Goal: Task Accomplishment & Management: Manage account settings

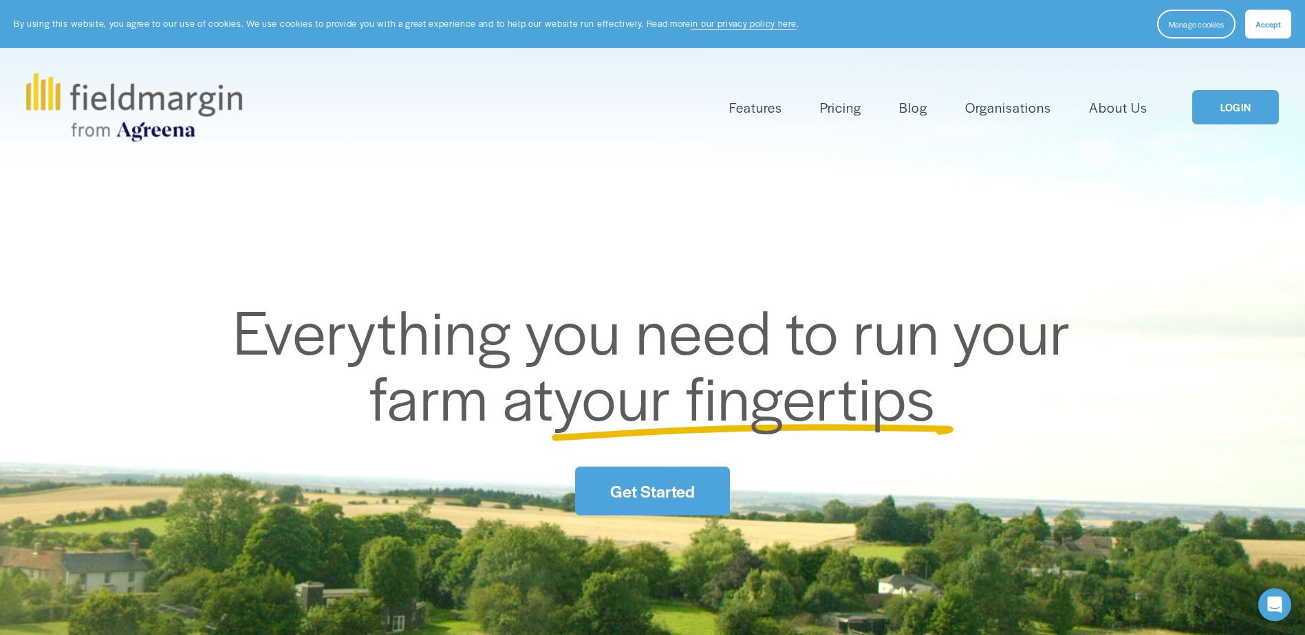
click at [1215, 98] on link "LOGIN" at bounding box center [1235, 107] width 87 height 35
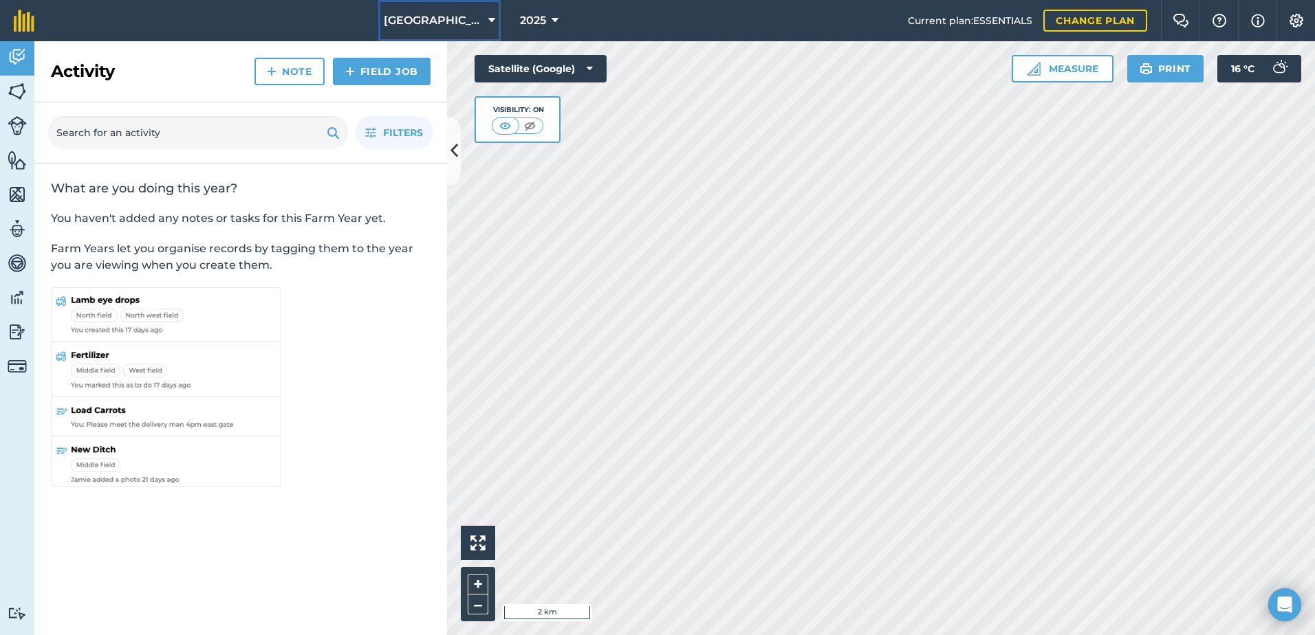
click at [473, 19] on span "Camerton Farm" at bounding box center [433, 20] width 99 height 17
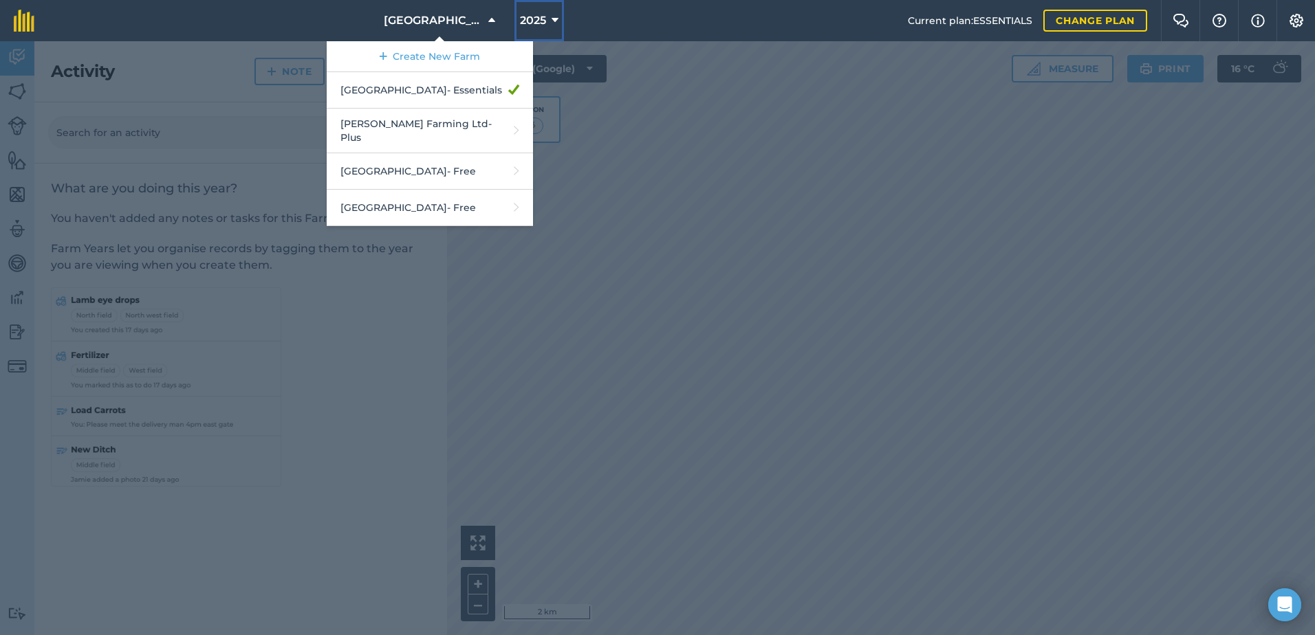
click at [545, 10] on button "2025" at bounding box center [539, 20] width 50 height 41
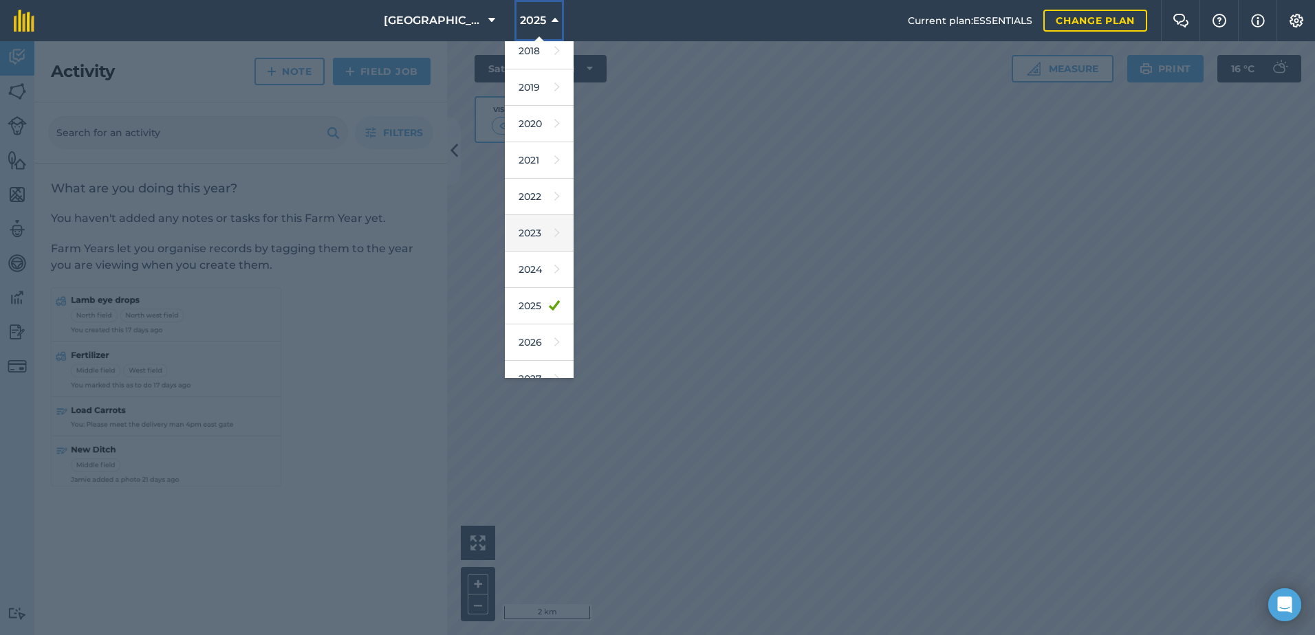
scroll to position [64, 0]
click at [527, 318] on link "2026" at bounding box center [539, 323] width 69 height 36
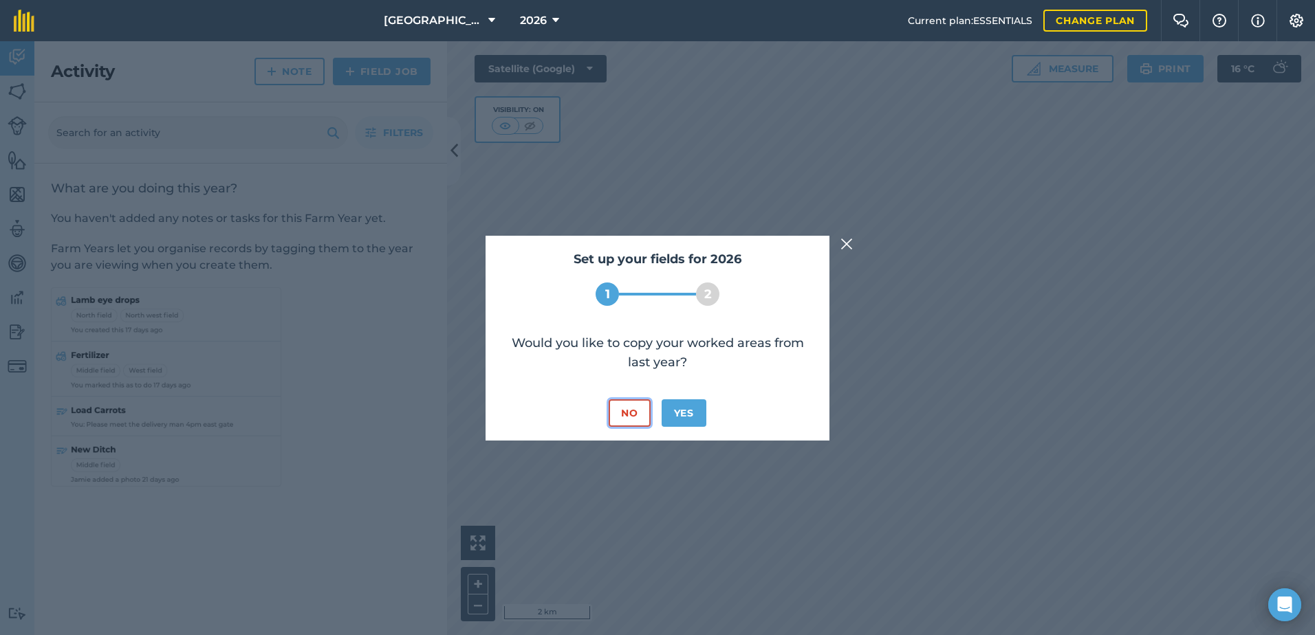
click at [622, 413] on button "No" at bounding box center [629, 414] width 41 height 28
click at [627, 411] on button "No" at bounding box center [629, 414] width 41 height 28
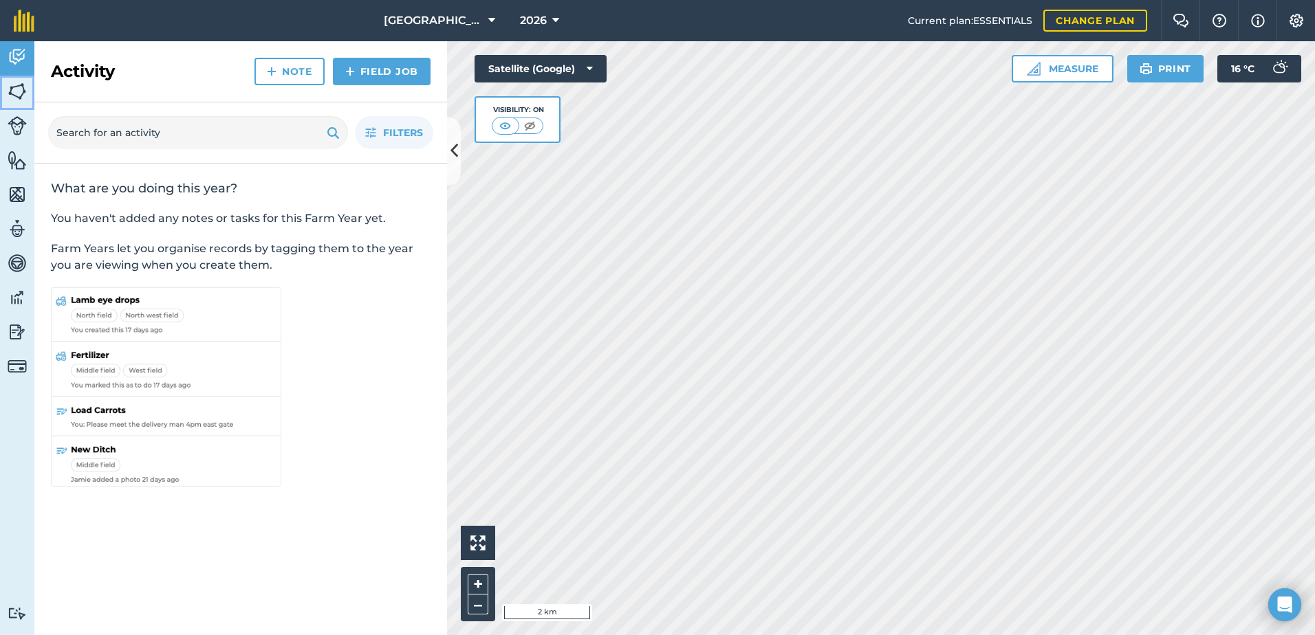
click at [20, 94] on img at bounding box center [17, 91] width 19 height 21
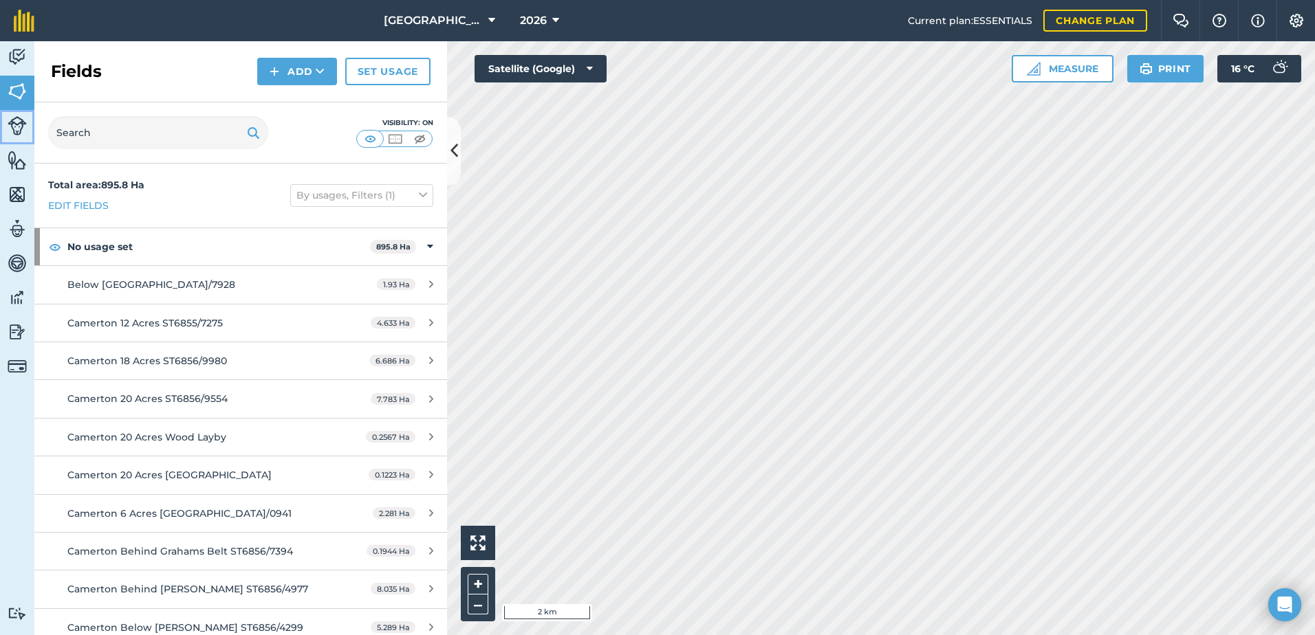
click at [15, 124] on img at bounding box center [17, 125] width 19 height 19
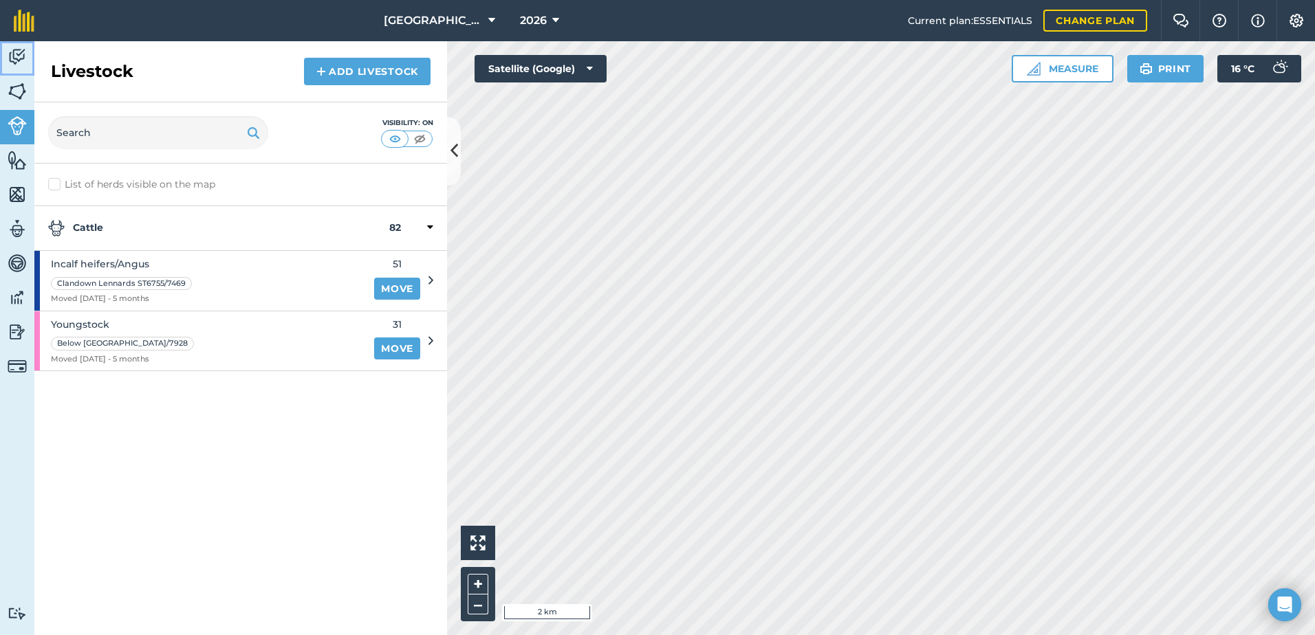
click at [8, 75] on link "Activity" at bounding box center [17, 58] width 34 height 34
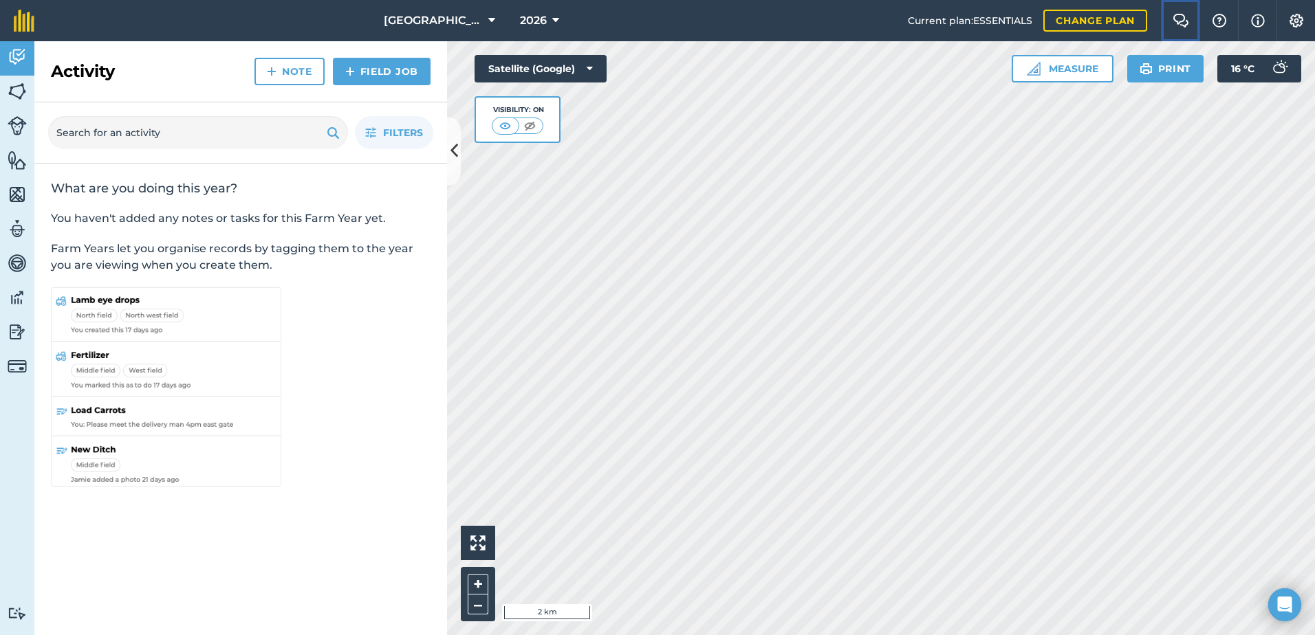
click at [1179, 19] on img at bounding box center [1181, 21] width 17 height 14
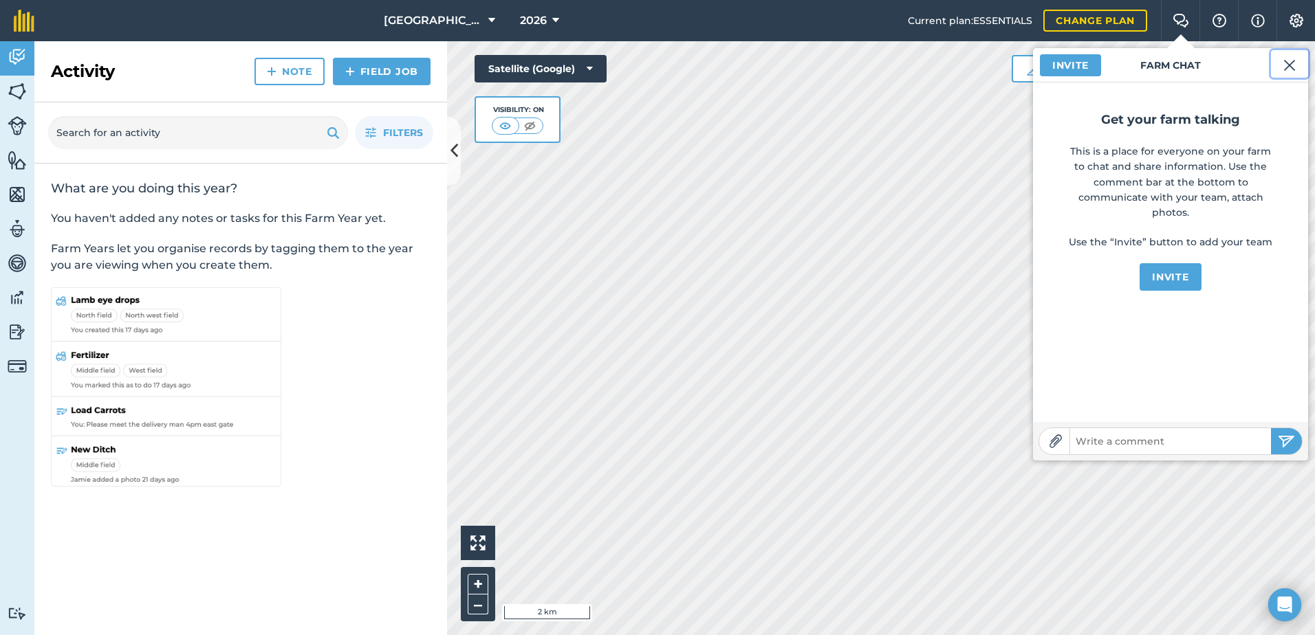
click at [1289, 62] on img at bounding box center [1289, 65] width 12 height 17
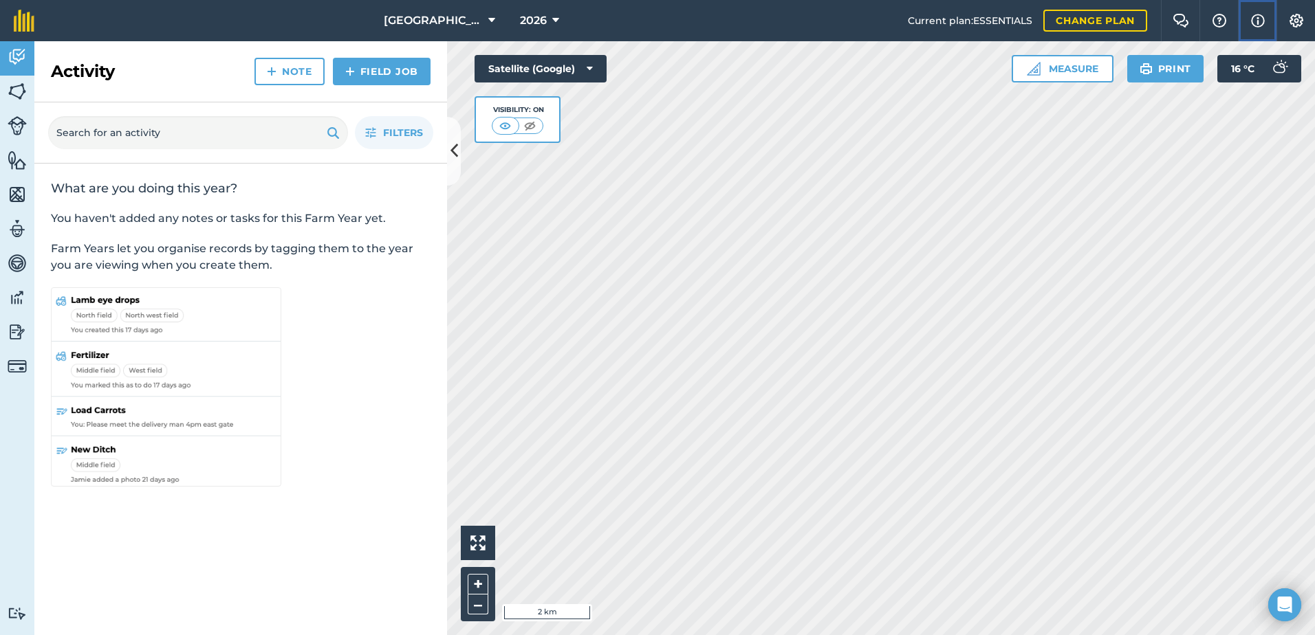
click at [1256, 17] on img at bounding box center [1258, 20] width 14 height 17
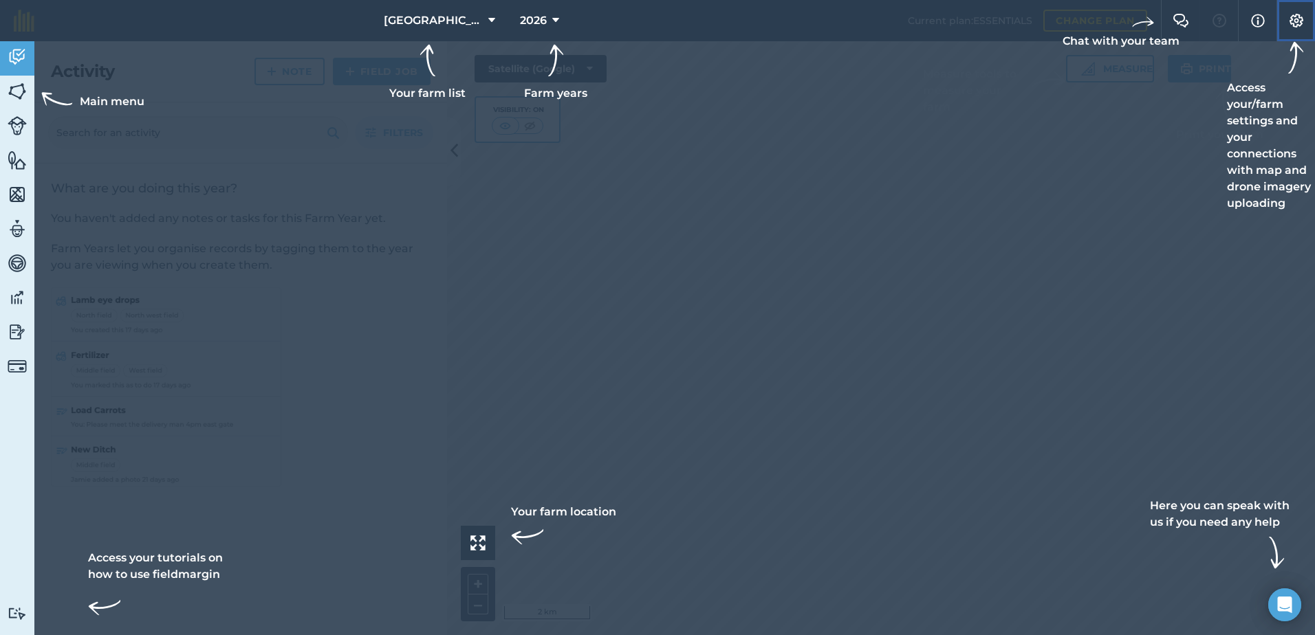
click at [1300, 21] on img at bounding box center [1296, 21] width 17 height 14
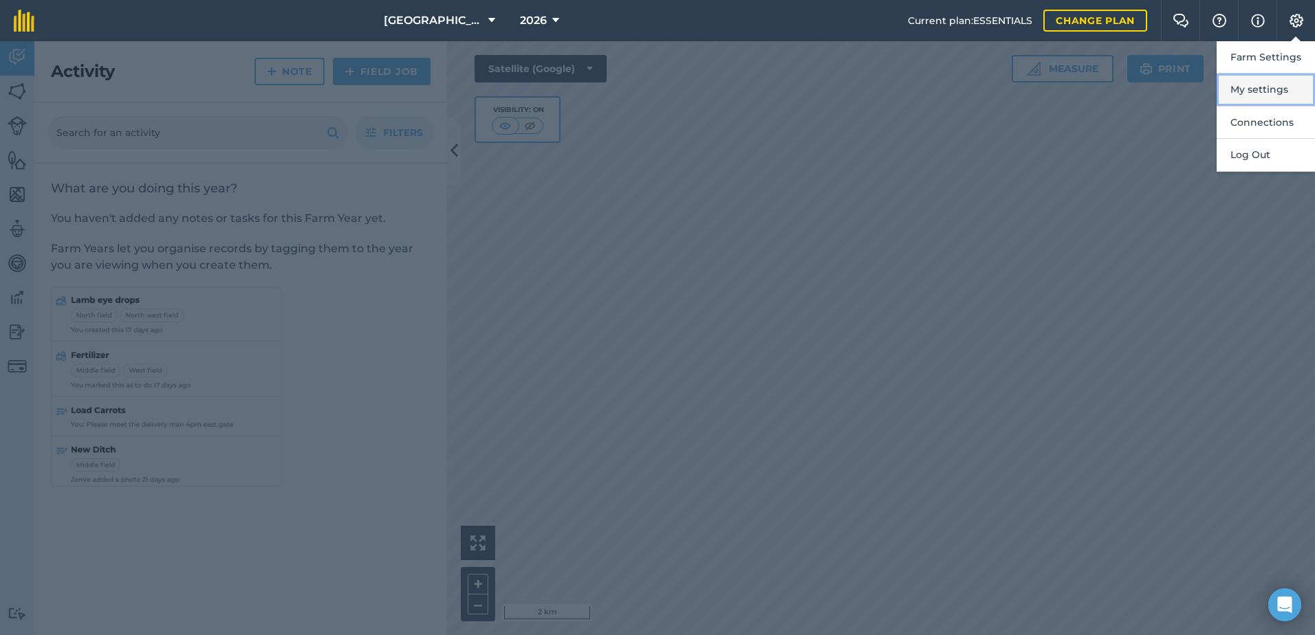
click at [1254, 86] on button "My settings" at bounding box center [1266, 90] width 98 height 32
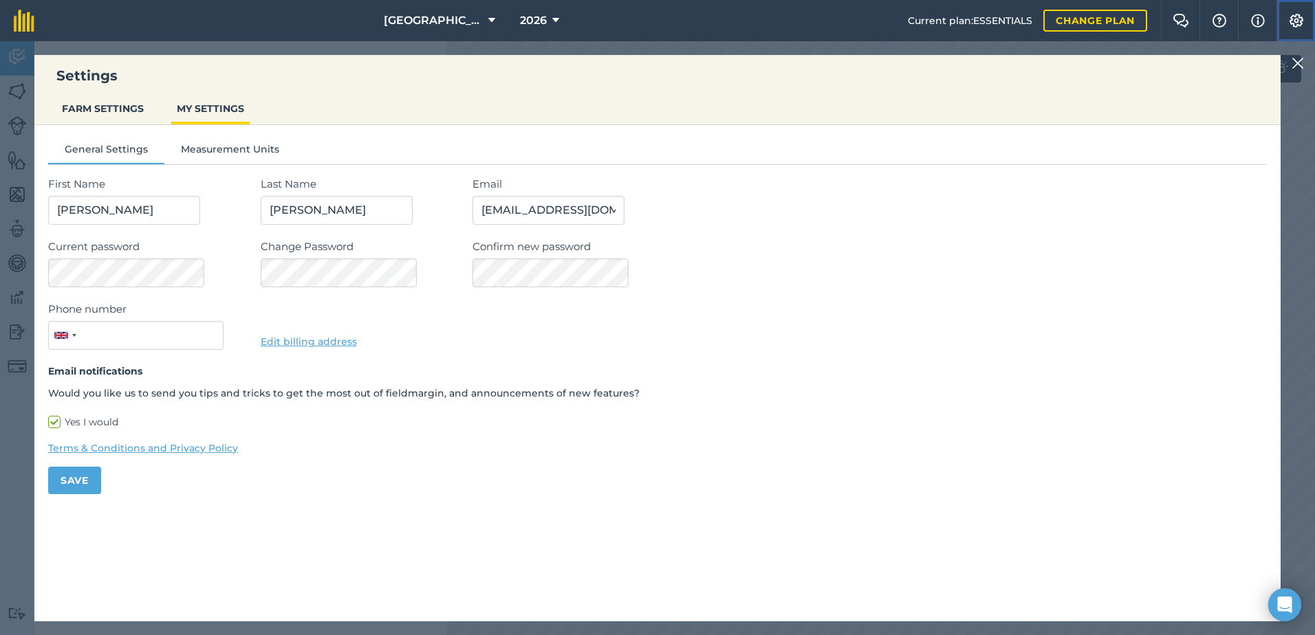
click at [1293, 19] on img at bounding box center [1296, 21] width 17 height 14
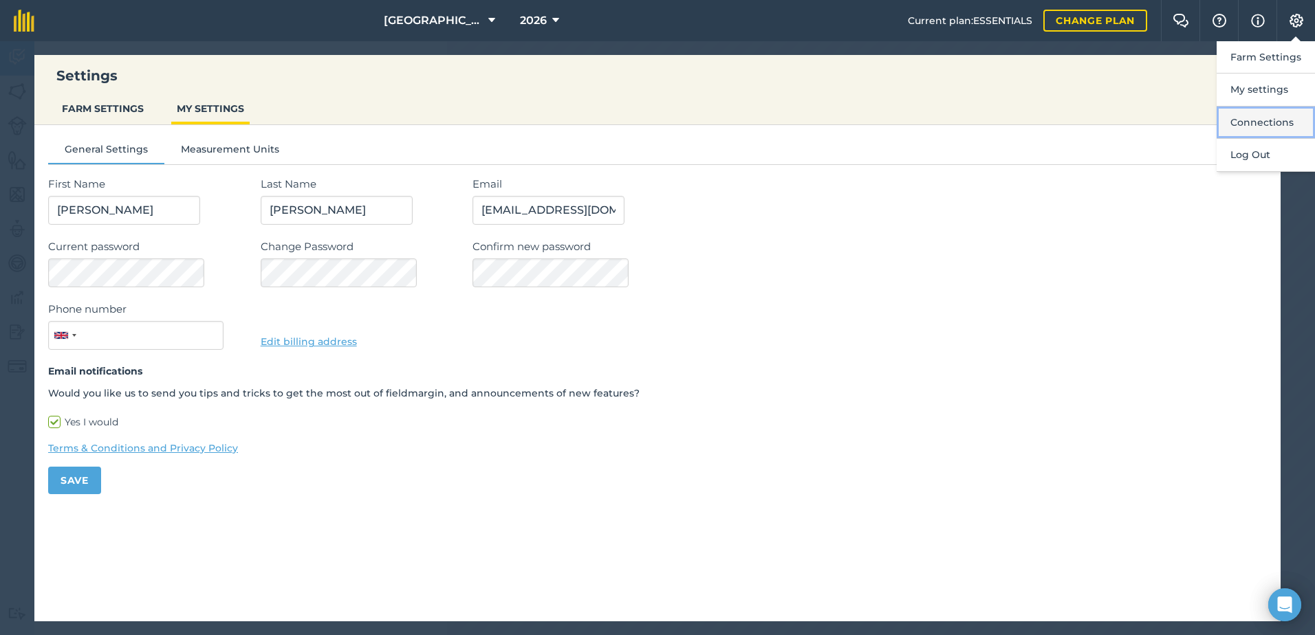
click at [1277, 124] on button "Connections" at bounding box center [1266, 123] width 98 height 32
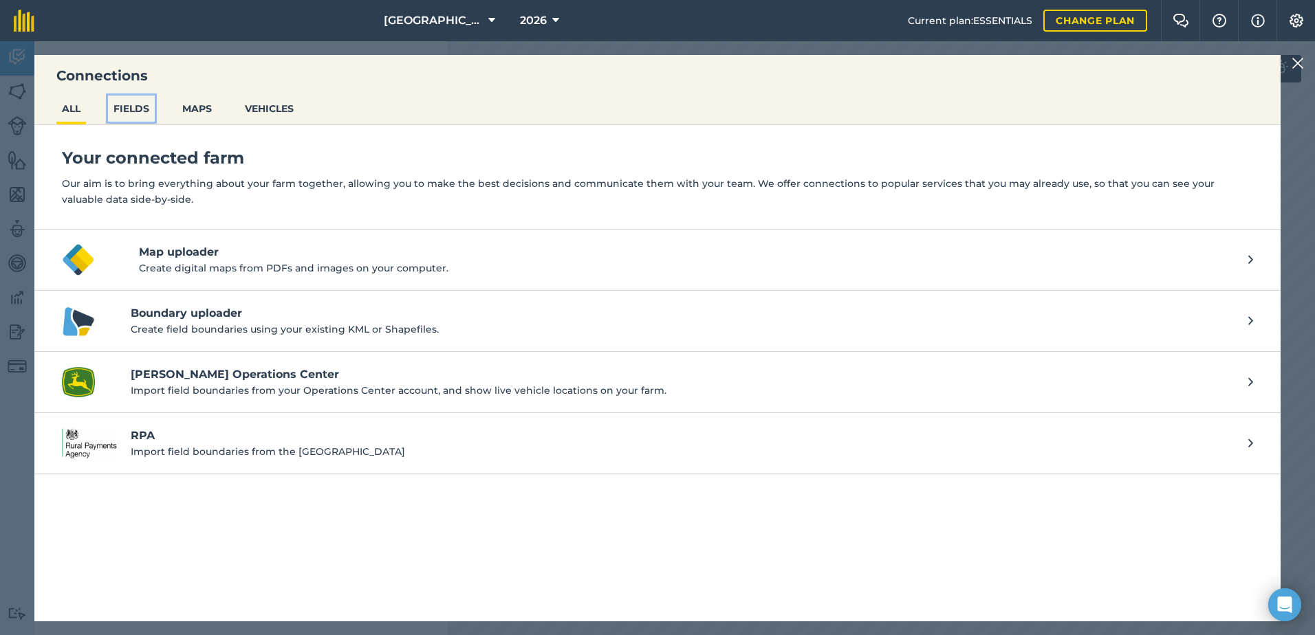
click at [137, 107] on button "FIELDS" at bounding box center [131, 109] width 47 height 26
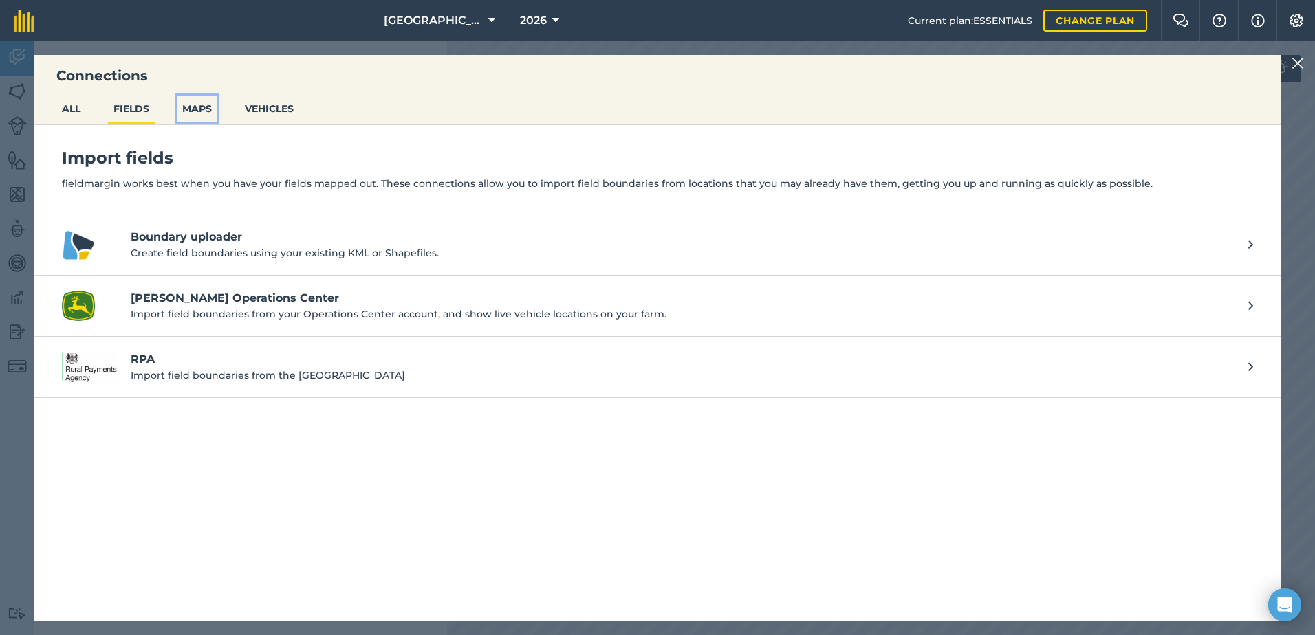
click at [199, 110] on button "MAPS" at bounding box center [197, 109] width 41 height 26
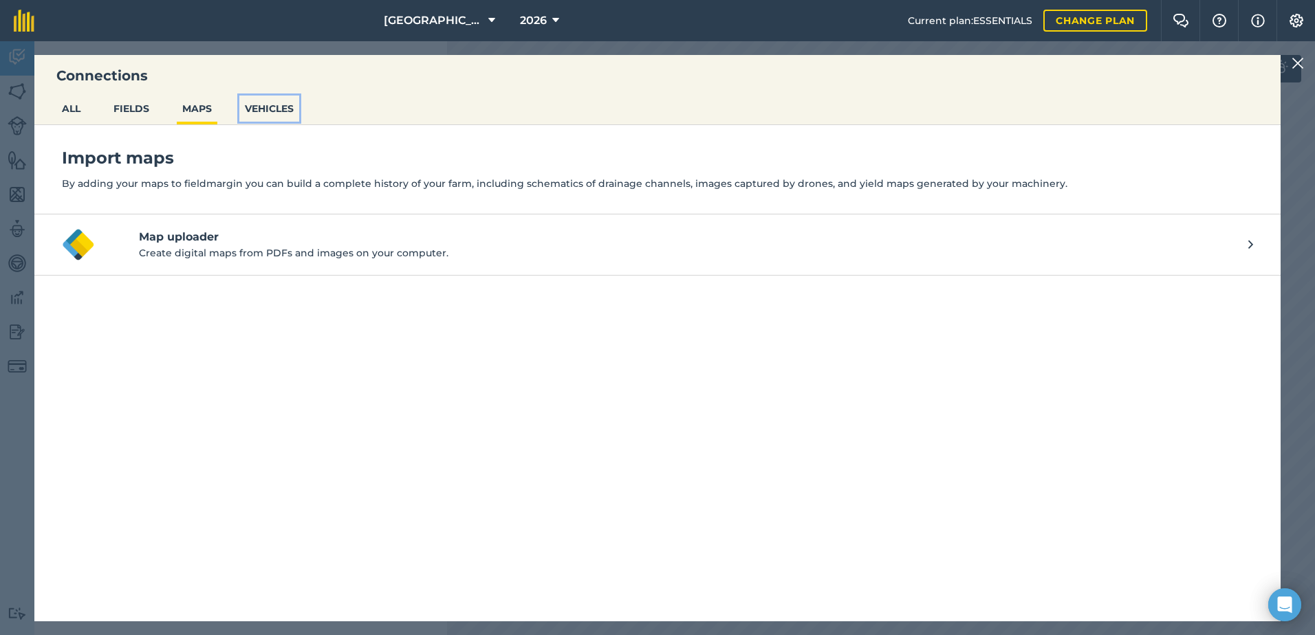
click at [266, 108] on button "VEHICLES" at bounding box center [269, 109] width 60 height 26
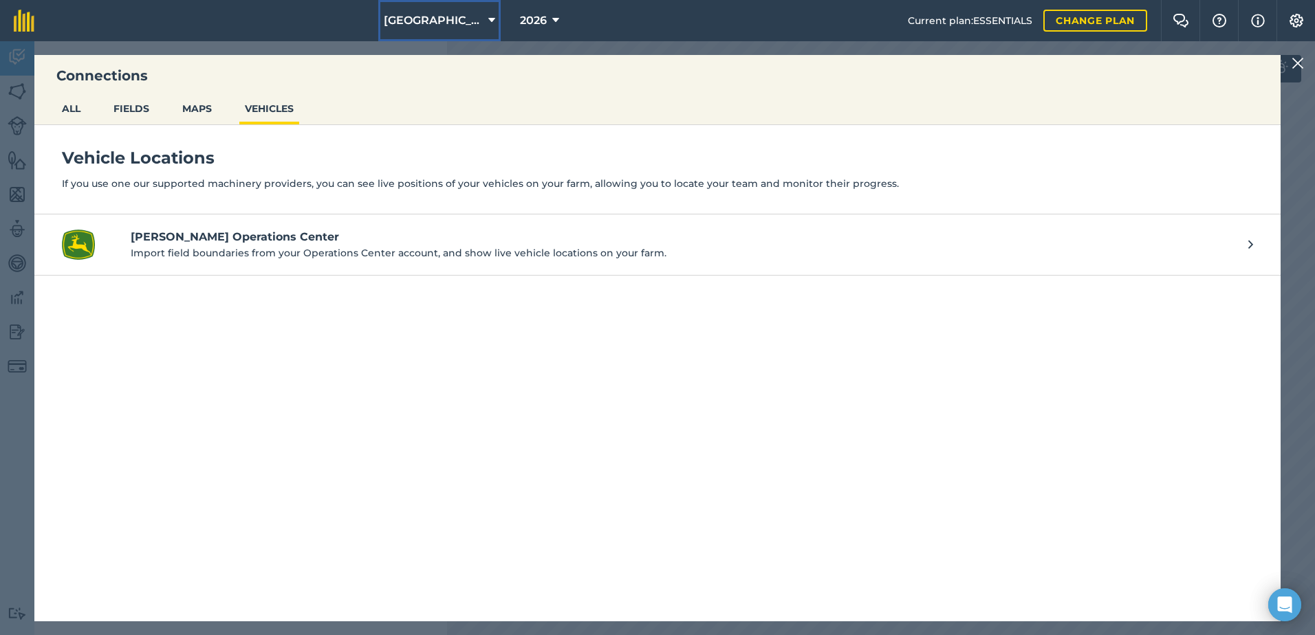
click at [479, 13] on button "[GEOGRAPHIC_DATA]" at bounding box center [439, 20] width 122 height 41
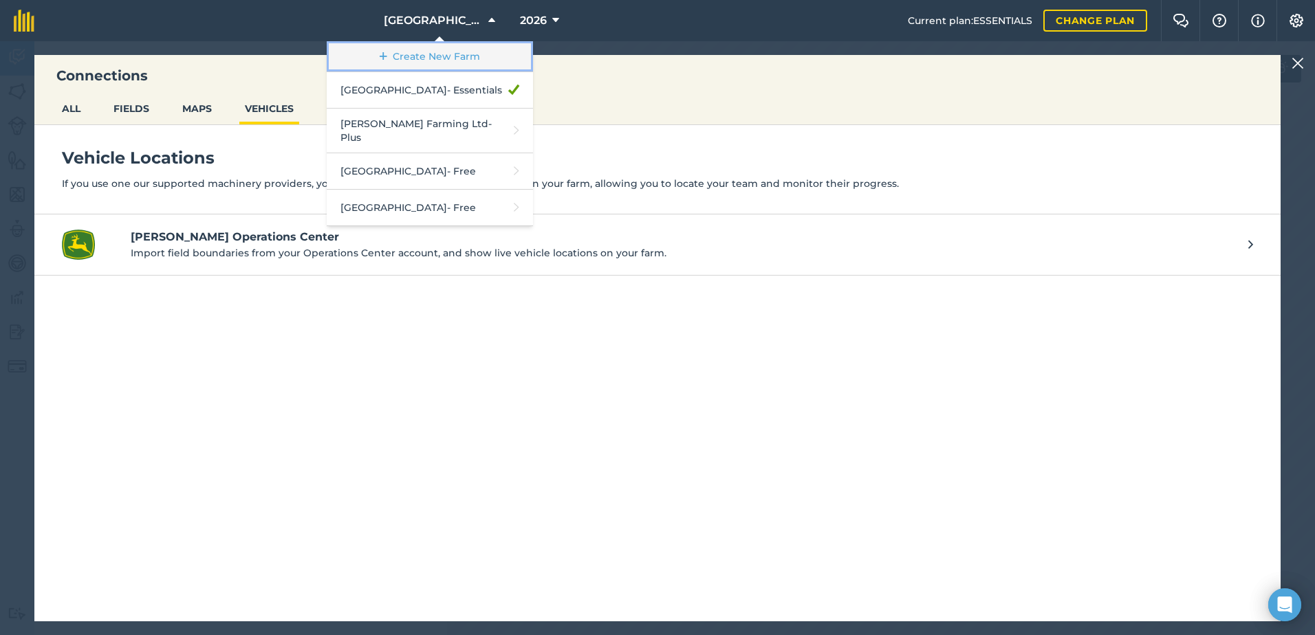
click at [387, 55] on icon at bounding box center [384, 57] width 8 height 14
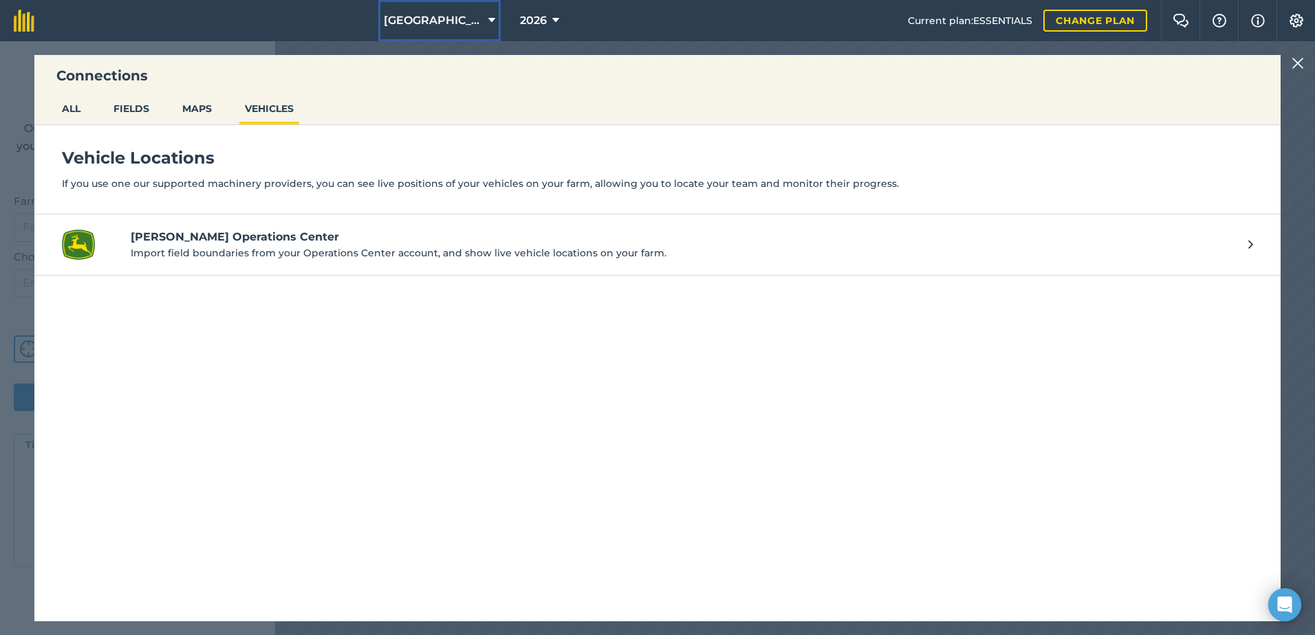
click at [488, 19] on icon at bounding box center [491, 20] width 7 height 17
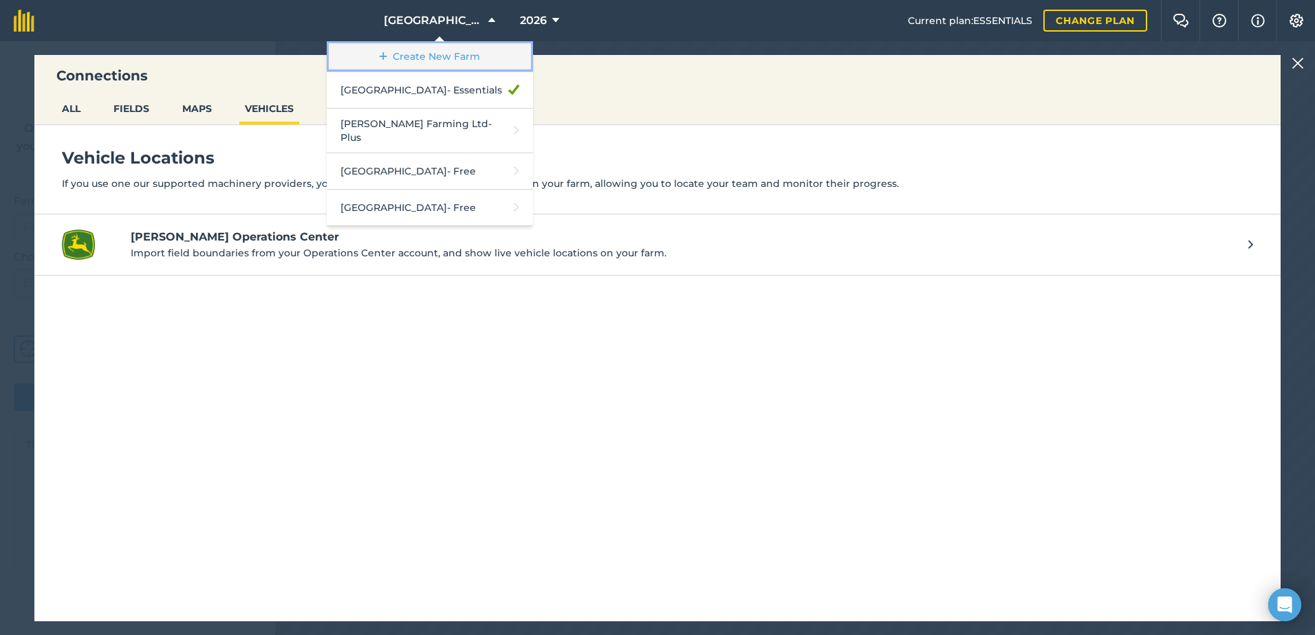
click at [433, 54] on link "Create New Farm" at bounding box center [430, 56] width 206 height 31
click at [387, 56] on icon at bounding box center [384, 57] width 8 height 14
click at [83, 109] on button "ALL" at bounding box center [71, 109] width 30 height 26
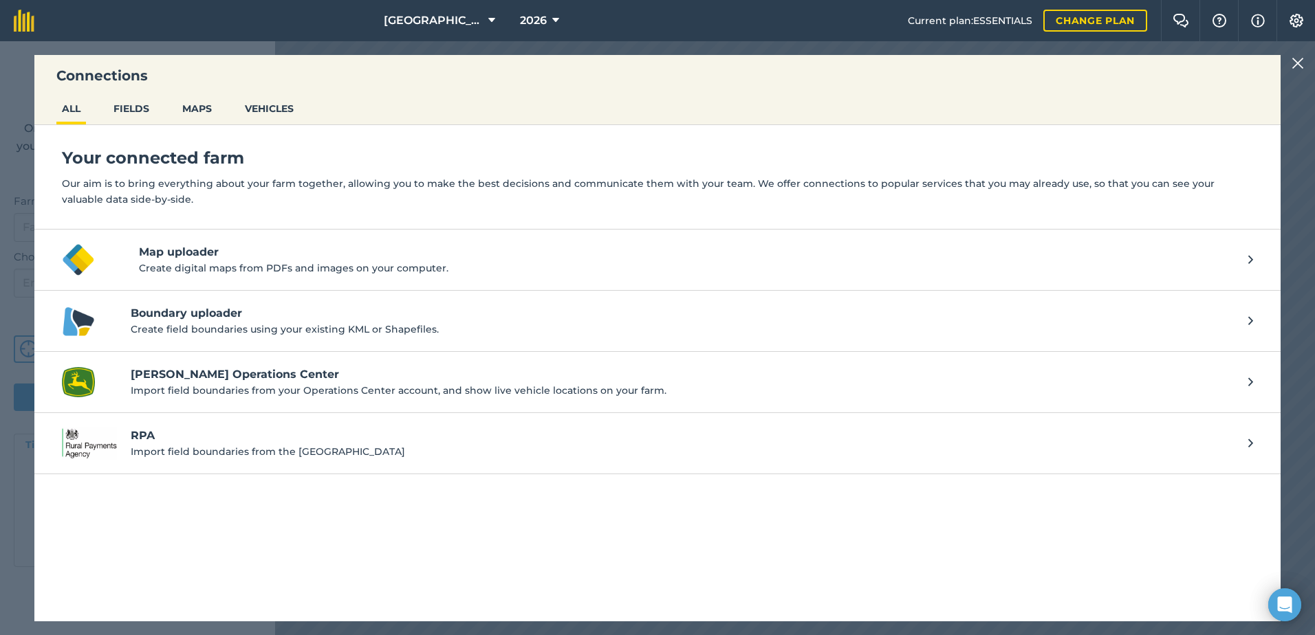
click at [974, 21] on span "Current plan : ESSENTIALS" at bounding box center [970, 20] width 124 height 15
click at [1173, 14] on img at bounding box center [1181, 21] width 17 height 14
click at [1219, 19] on img at bounding box center [1219, 21] width 17 height 14
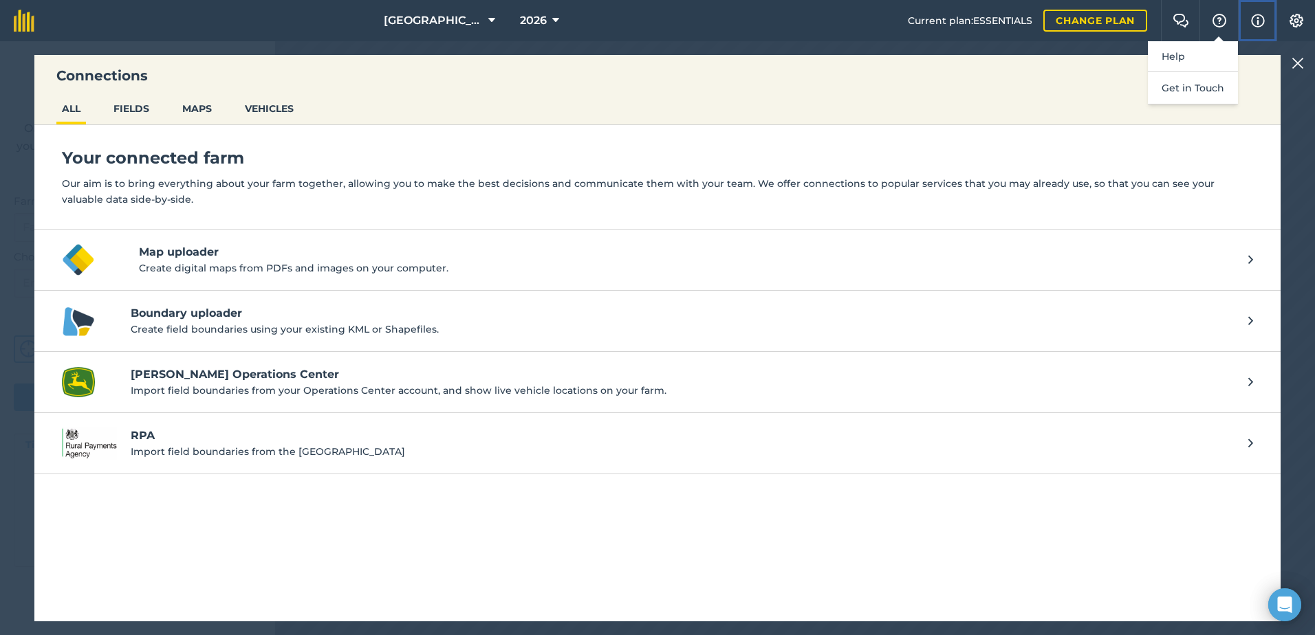
click at [1263, 17] on img at bounding box center [1258, 20] width 14 height 17
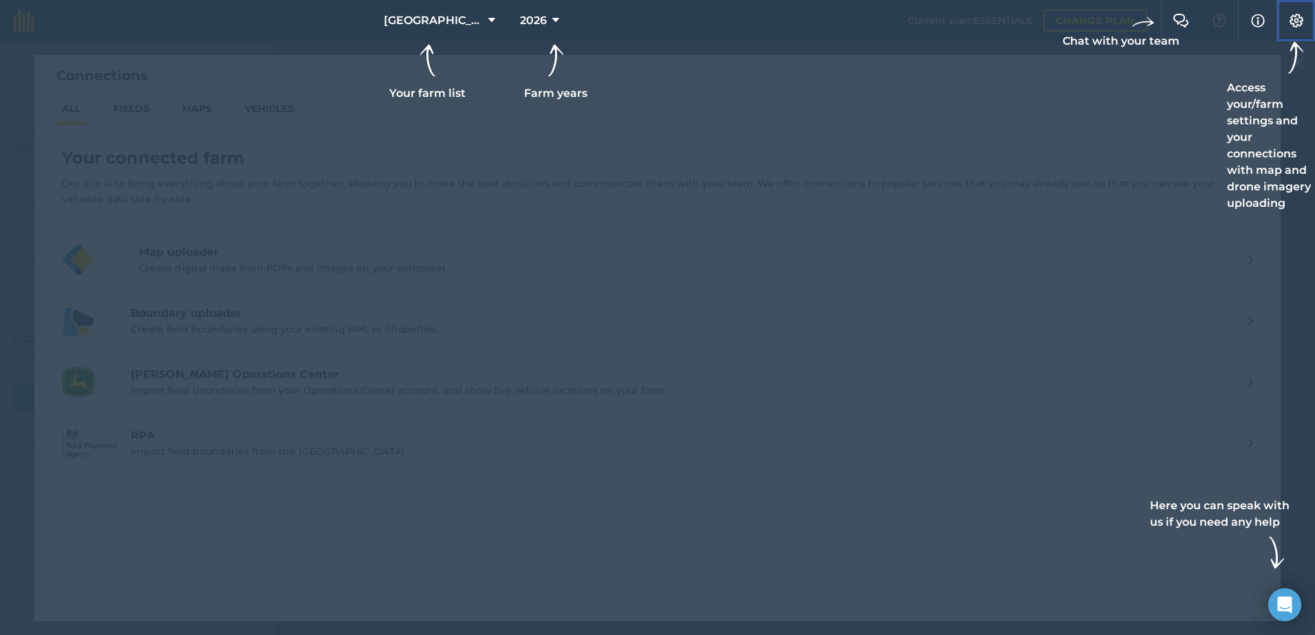
click at [1294, 19] on img at bounding box center [1296, 21] width 17 height 14
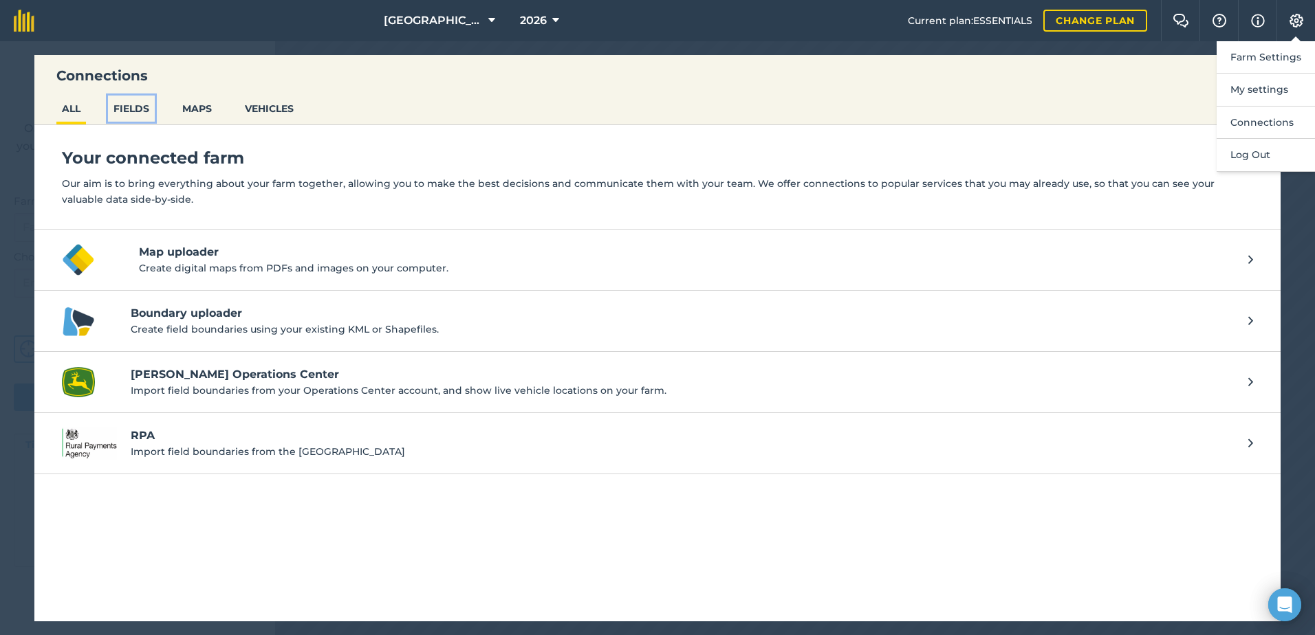
click at [130, 105] on button "FIELDS" at bounding box center [131, 109] width 47 height 26
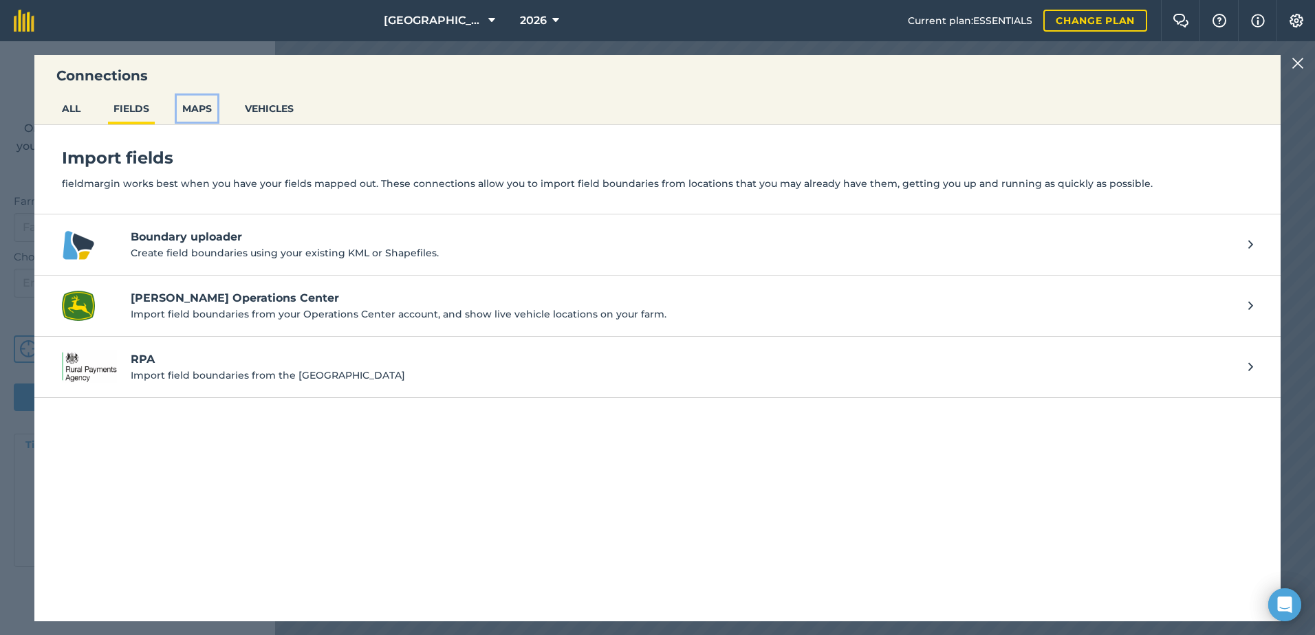
click at [197, 112] on button "MAPS" at bounding box center [197, 109] width 41 height 26
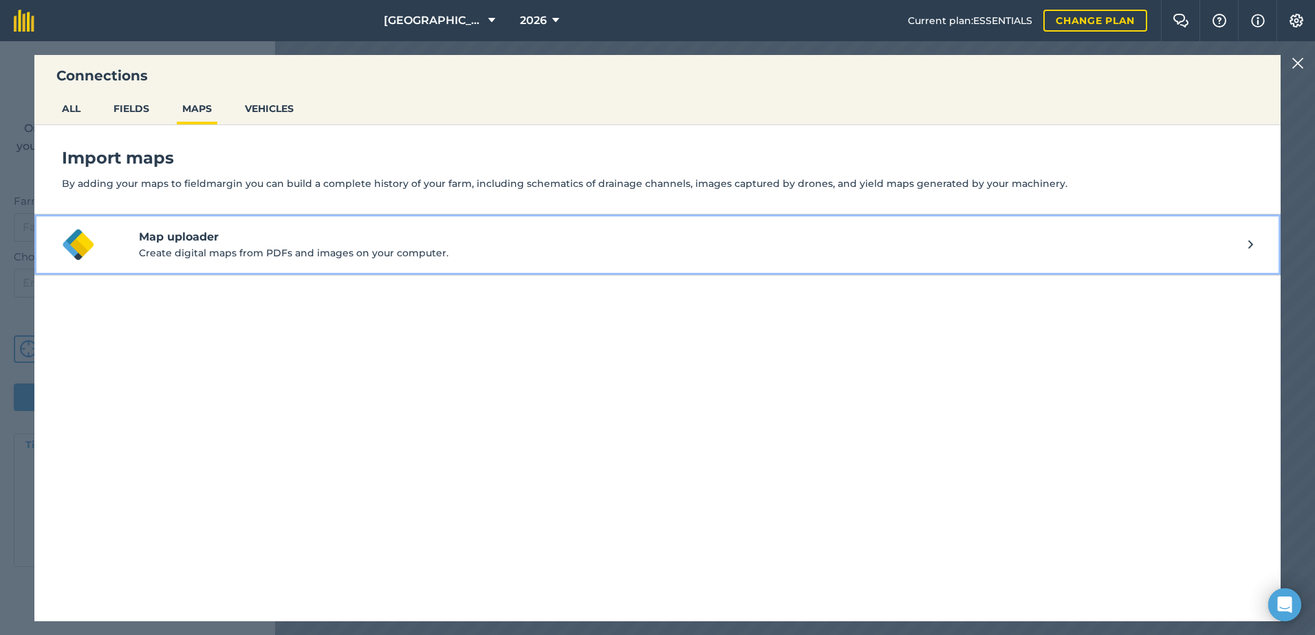
click at [204, 251] on p "Create digital maps from PDFs and images on your computer." at bounding box center [693, 253] width 1109 height 15
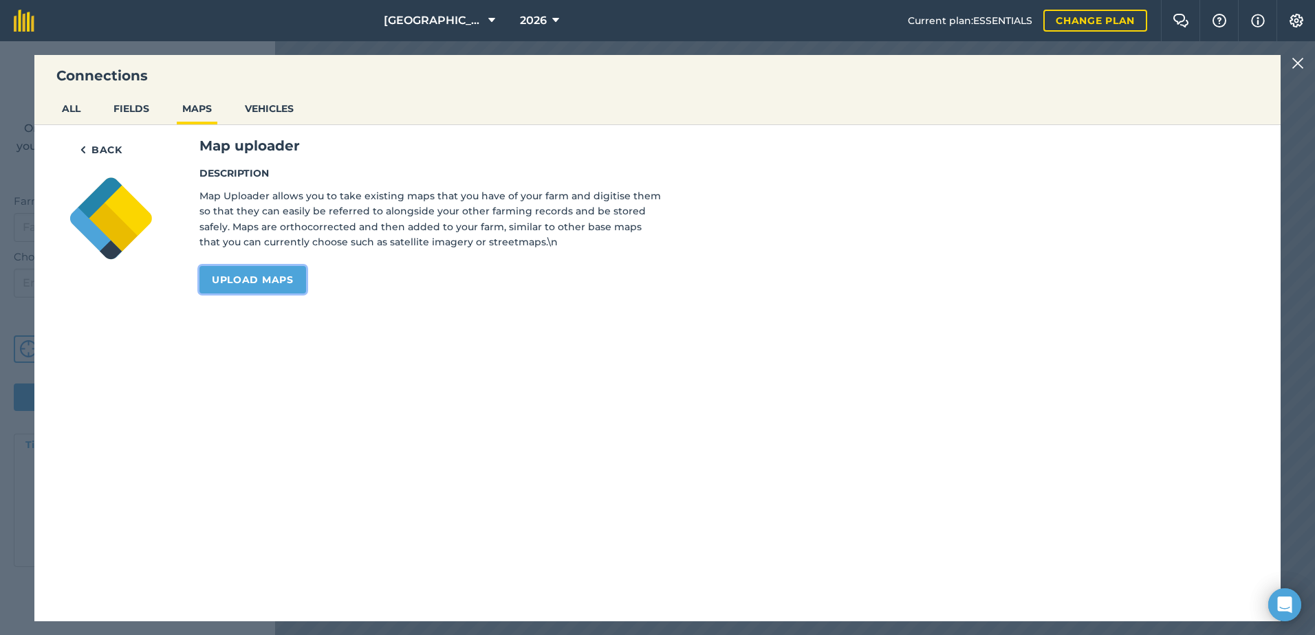
click at [252, 279] on link "Upload maps" at bounding box center [252, 280] width 107 height 28
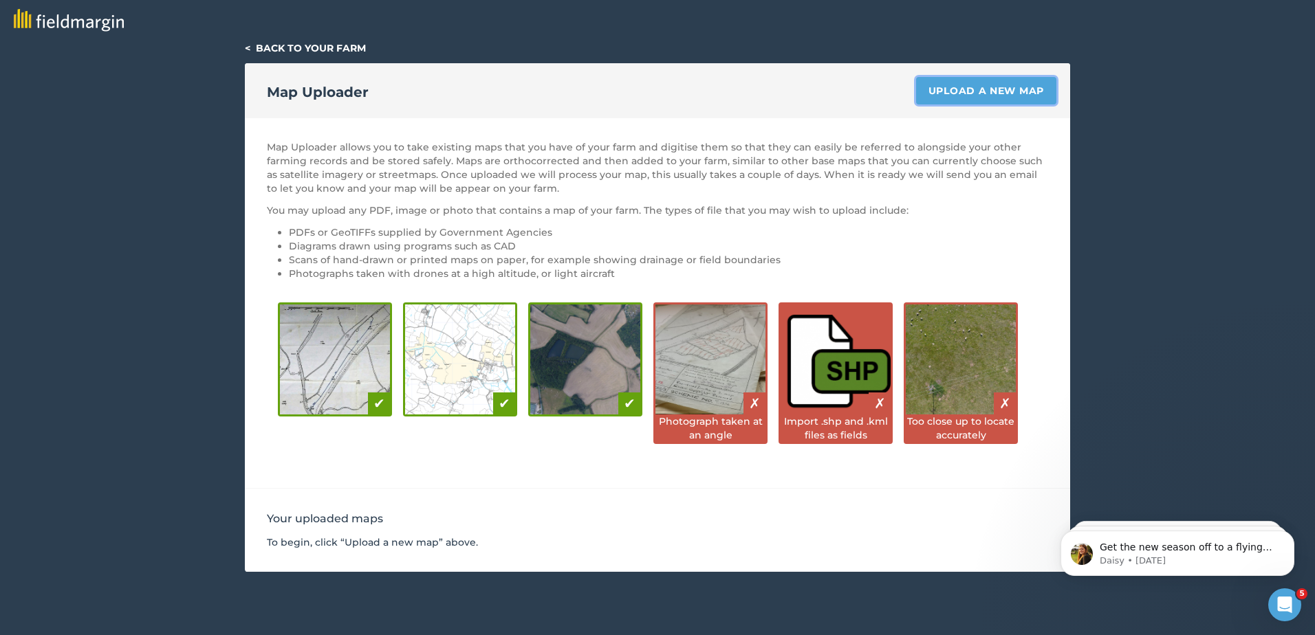
click at [937, 85] on link "Upload a new map" at bounding box center [986, 91] width 140 height 28
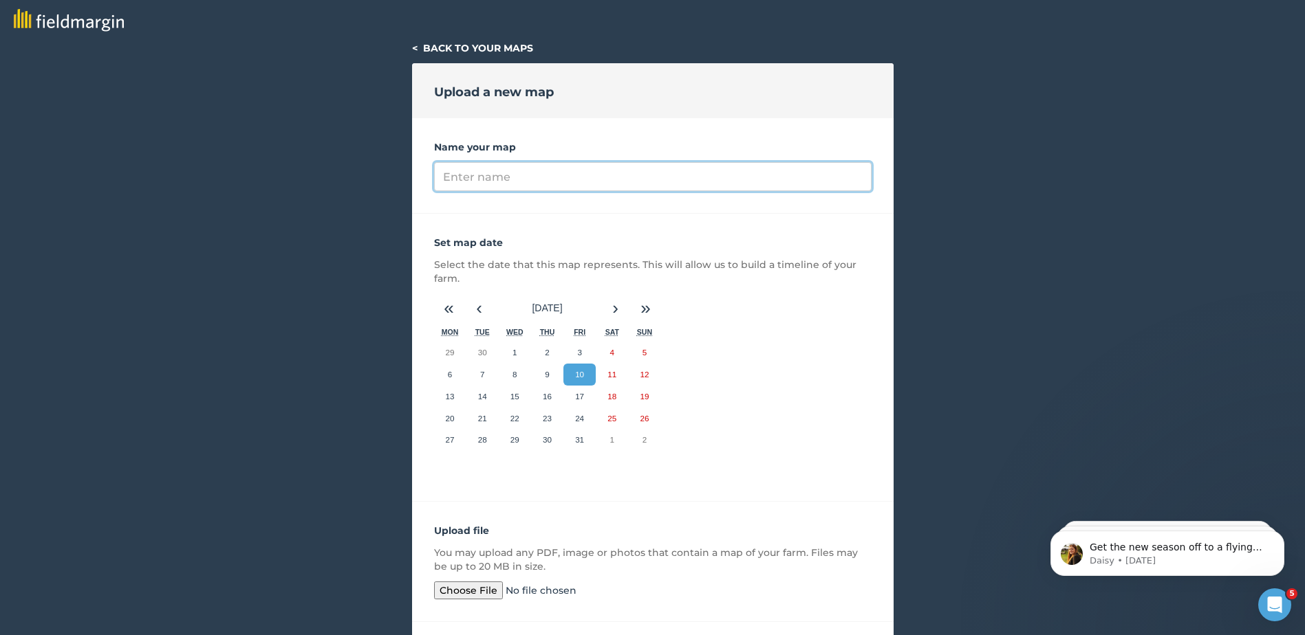
click at [464, 178] on input "Name your map" at bounding box center [652, 176] width 437 height 29
type input "C"
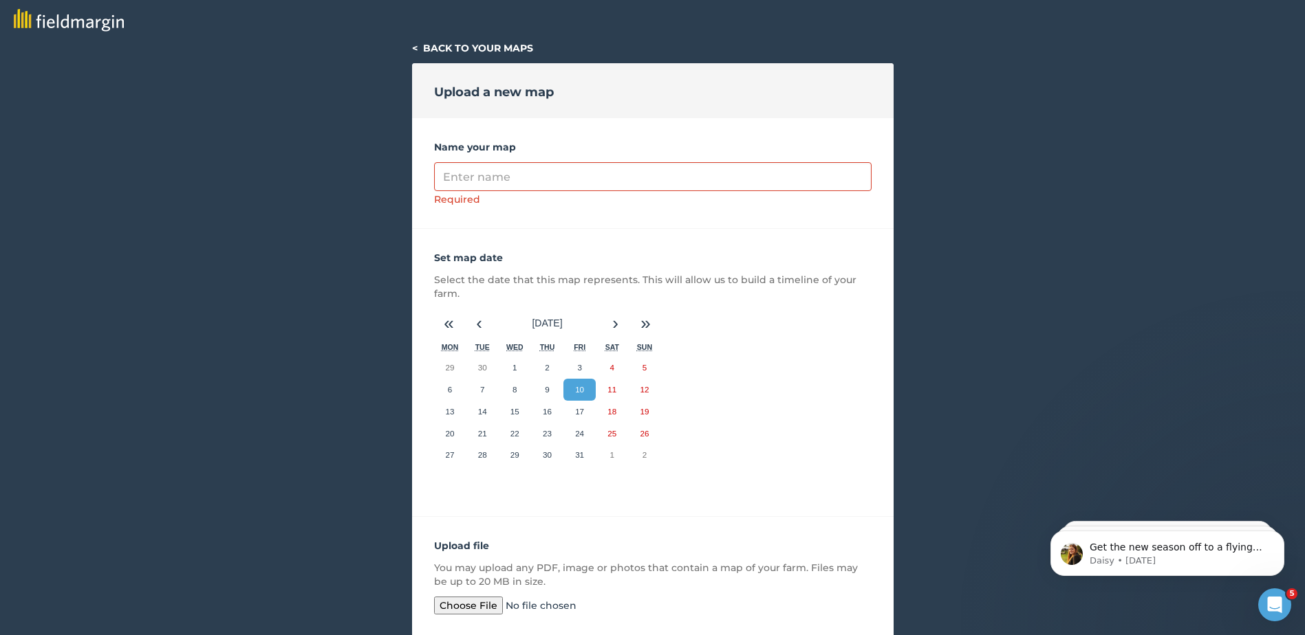
drag, startPoint x: 1207, startPoint y: 330, endPoint x: 1168, endPoint y: 314, distance: 42.3
click at [1187, 323] on div "< Back to your maps Upload a new map Name your map Required Set map date Select…" at bounding box center [652, 375] width 1305 height 668
drag, startPoint x: 275, startPoint y: 317, endPoint x: 297, endPoint y: 285, distance: 39.1
click at [297, 285] on div "< Back to your maps Upload a new map Name your map Required Set map date Select…" at bounding box center [652, 375] width 1305 height 668
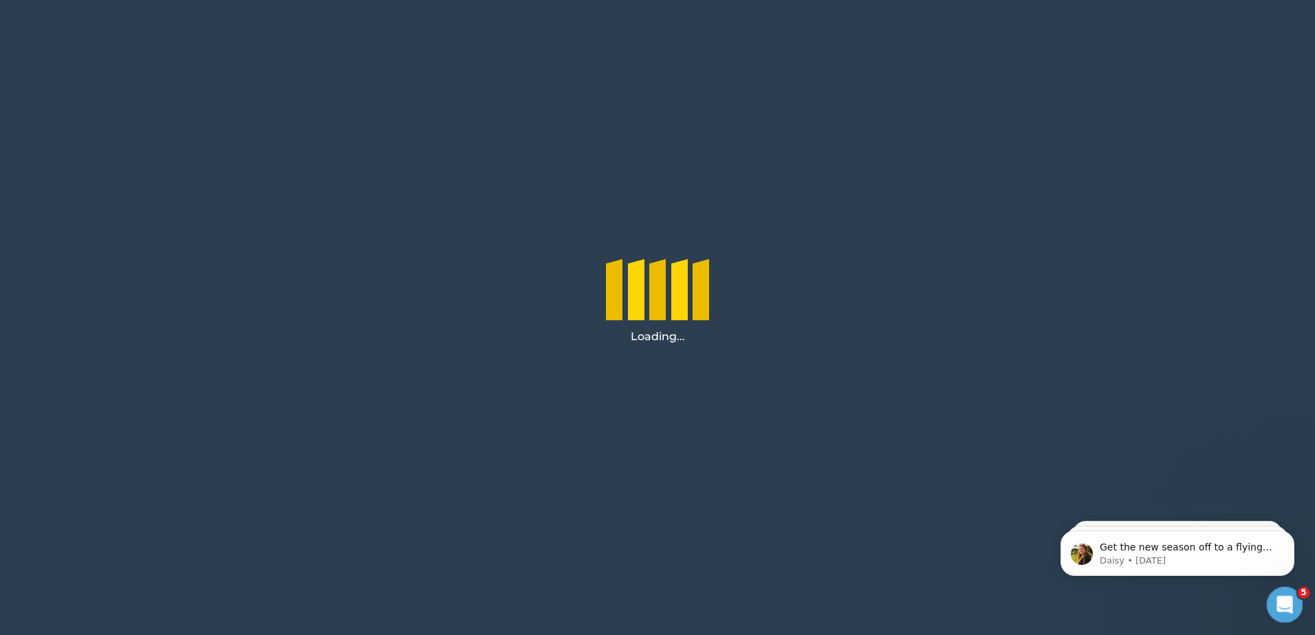
click at [1283, 601] on icon "Open Intercom Messenger" at bounding box center [1283, 603] width 23 height 23
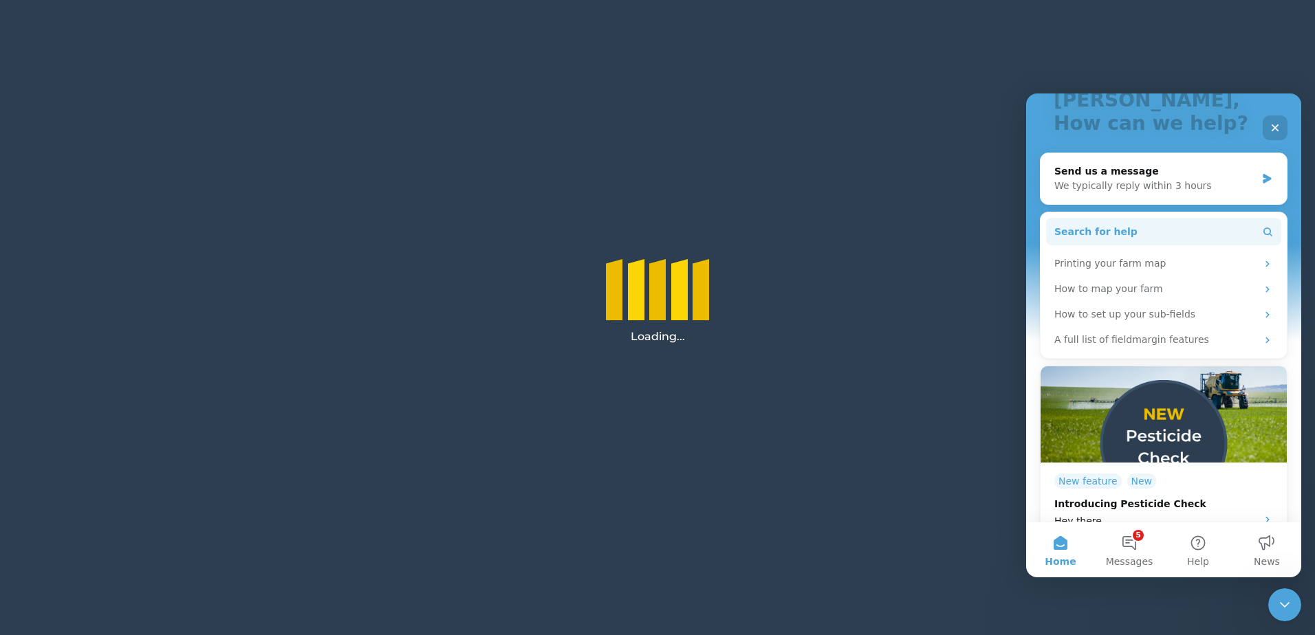
scroll to position [128, 0]
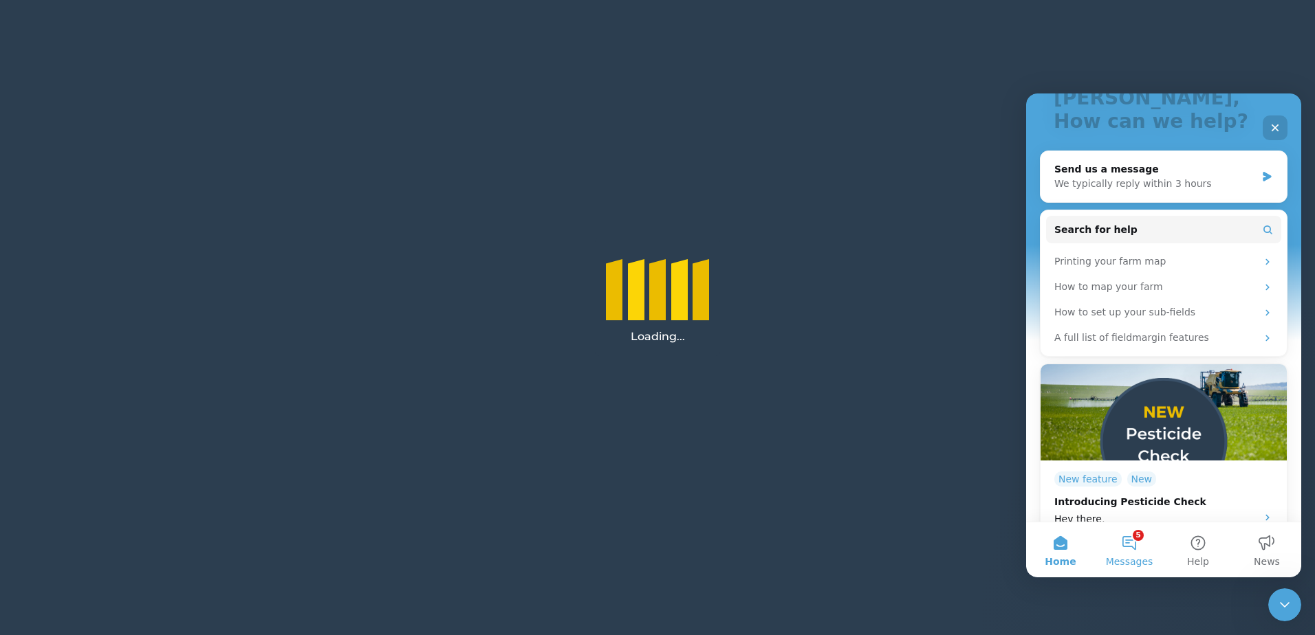
click at [1131, 549] on button "5 Messages" at bounding box center [1129, 550] width 69 height 55
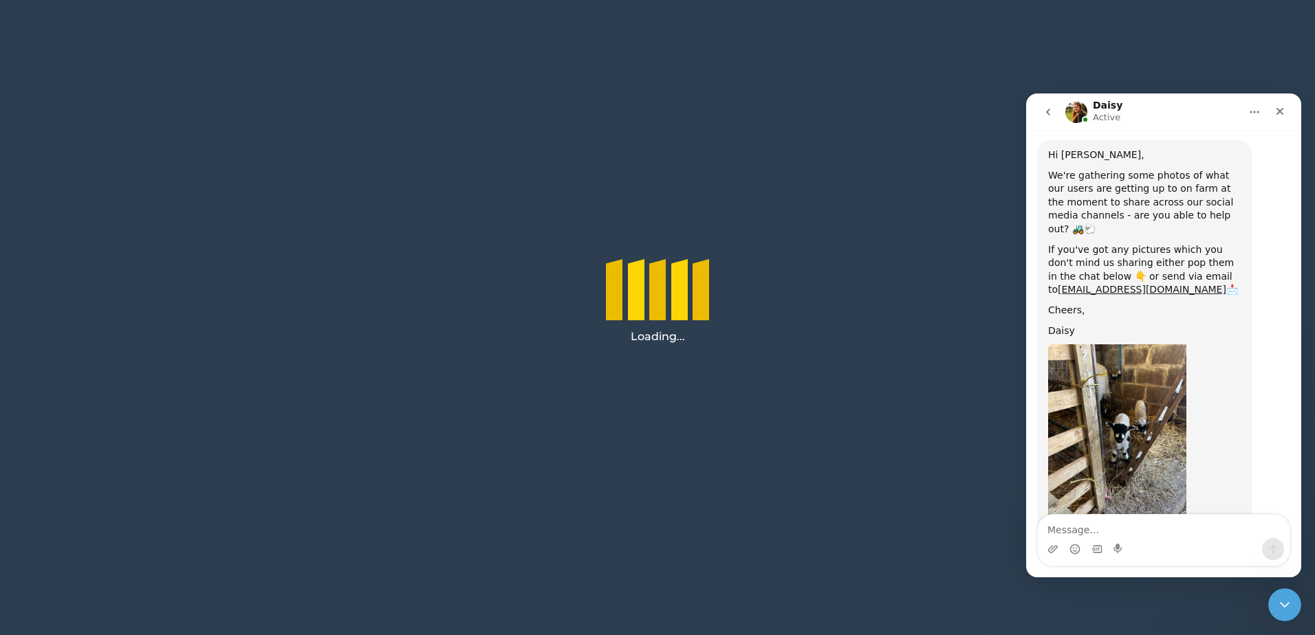
scroll to position [0, 0]
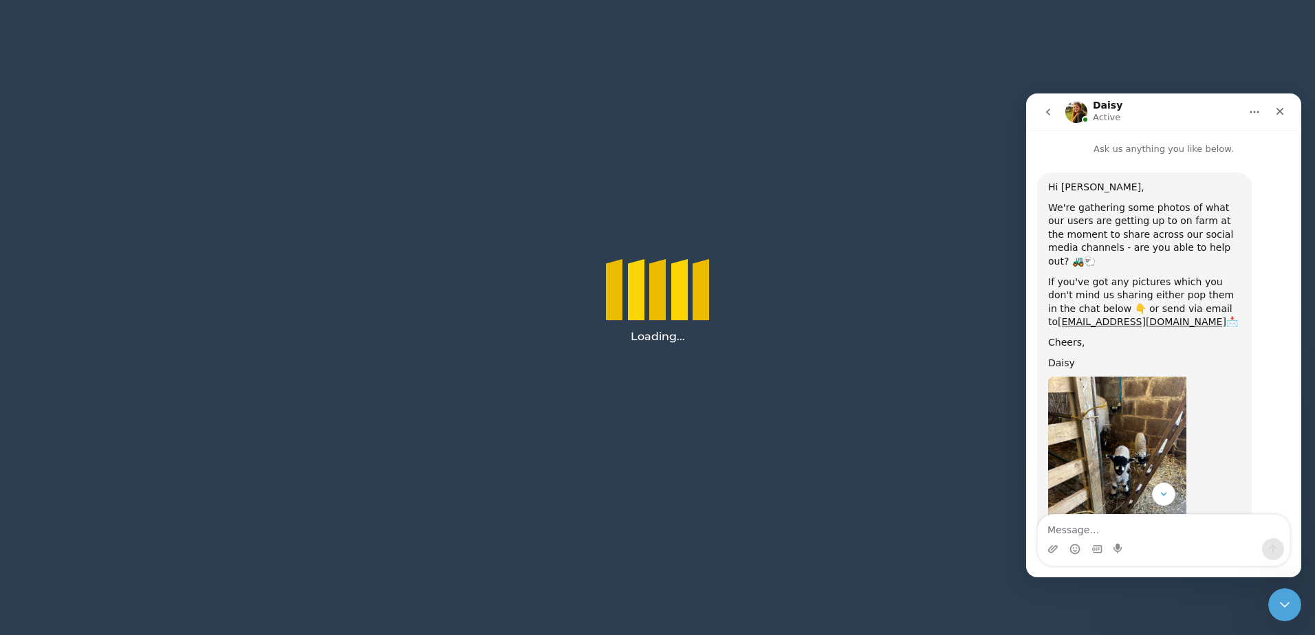
click at [1045, 110] on icon "go back" at bounding box center [1048, 112] width 11 height 11
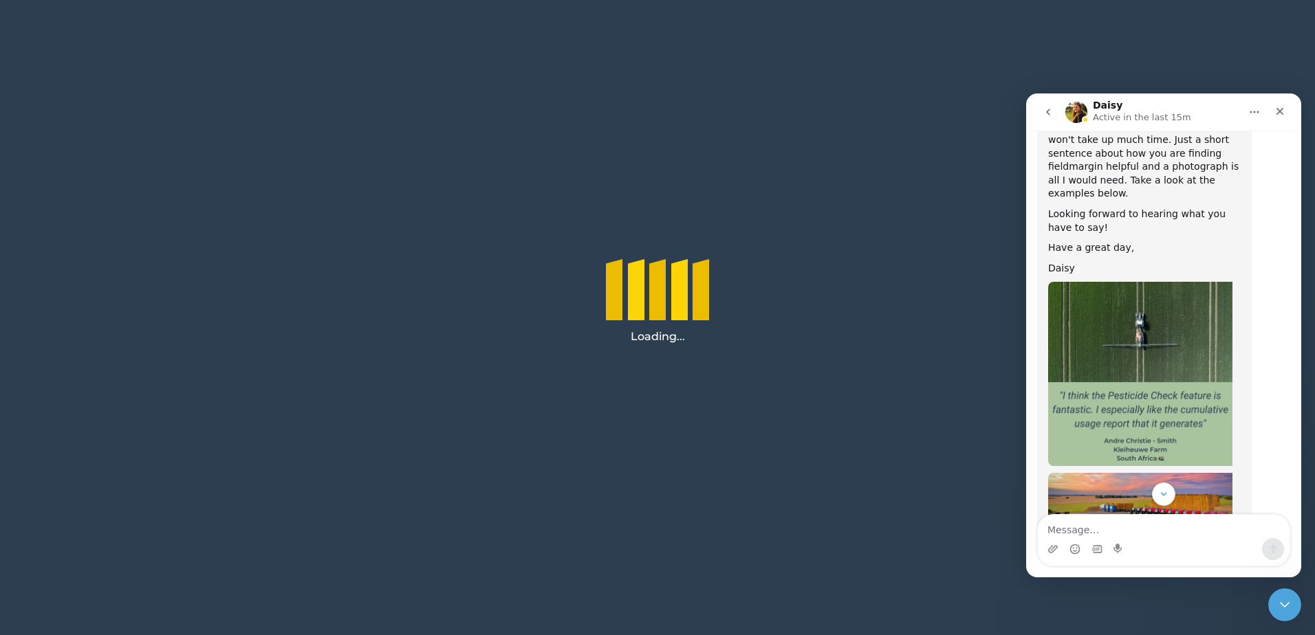
scroll to position [344, 0]
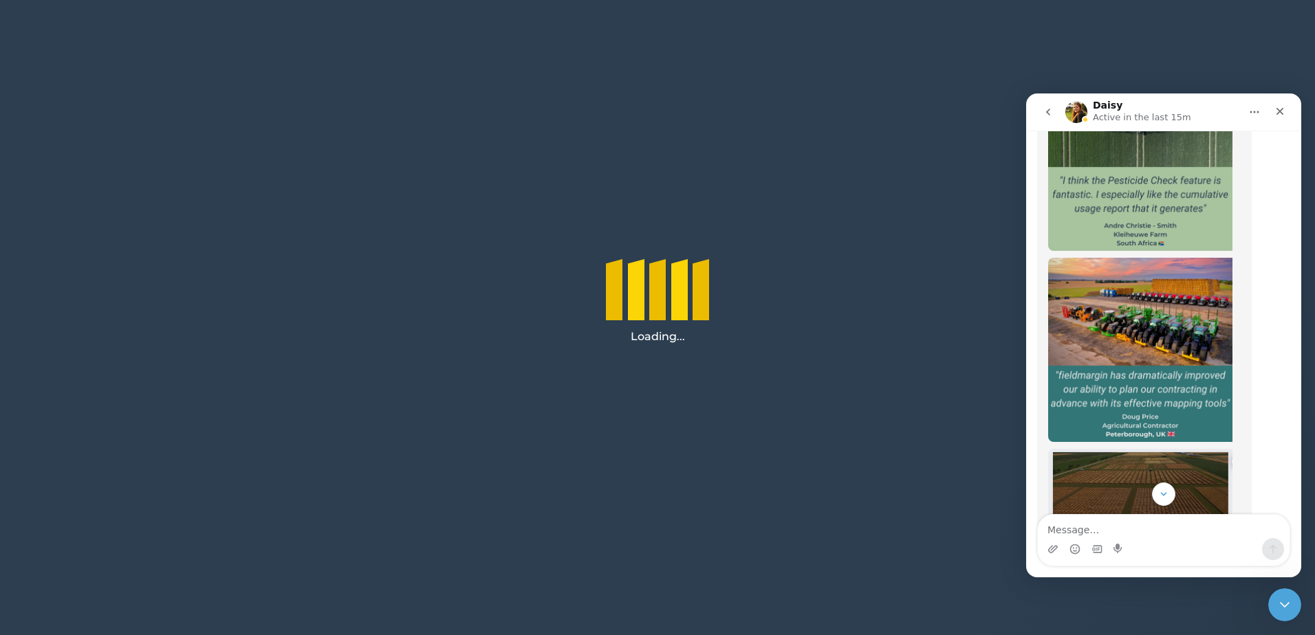
click at [949, 543] on div "Loading..." at bounding box center [657, 297] width 1315 height 594
click at [1056, 530] on textarea "Message…" at bounding box center [1164, 526] width 252 height 23
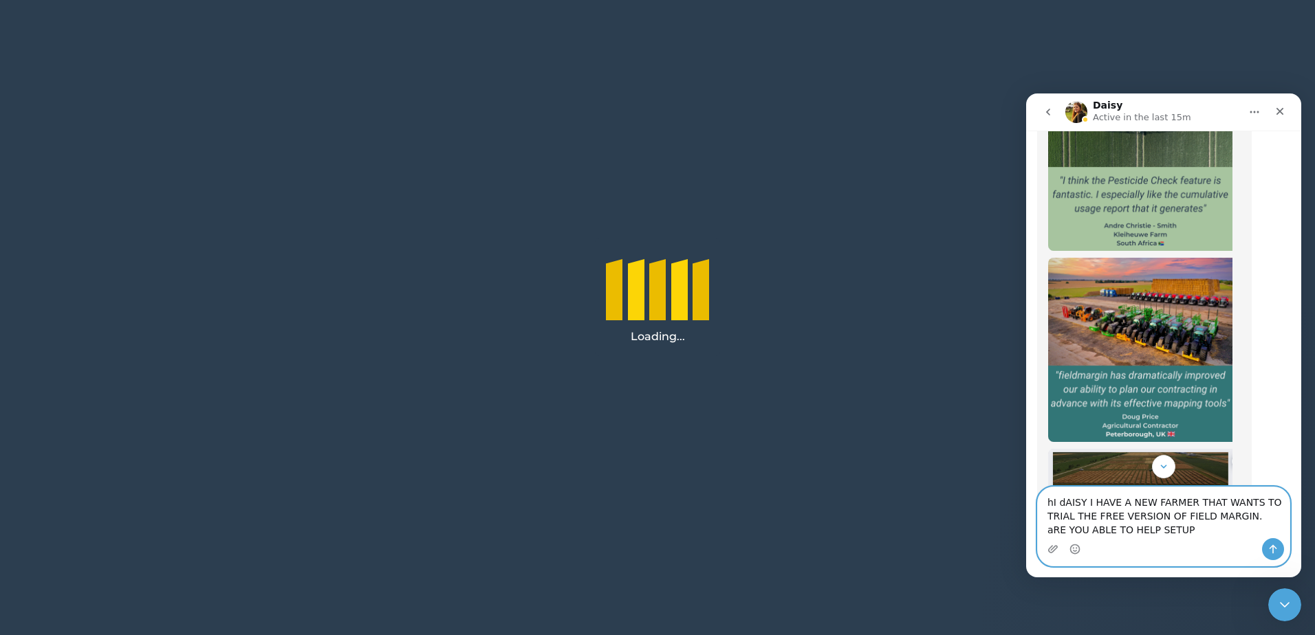
type textarea "hI dAISY I HAVE A NEW FARMER THAT WANTS TO TRIAL THE FREE VERSION OF FIELD MARG…"
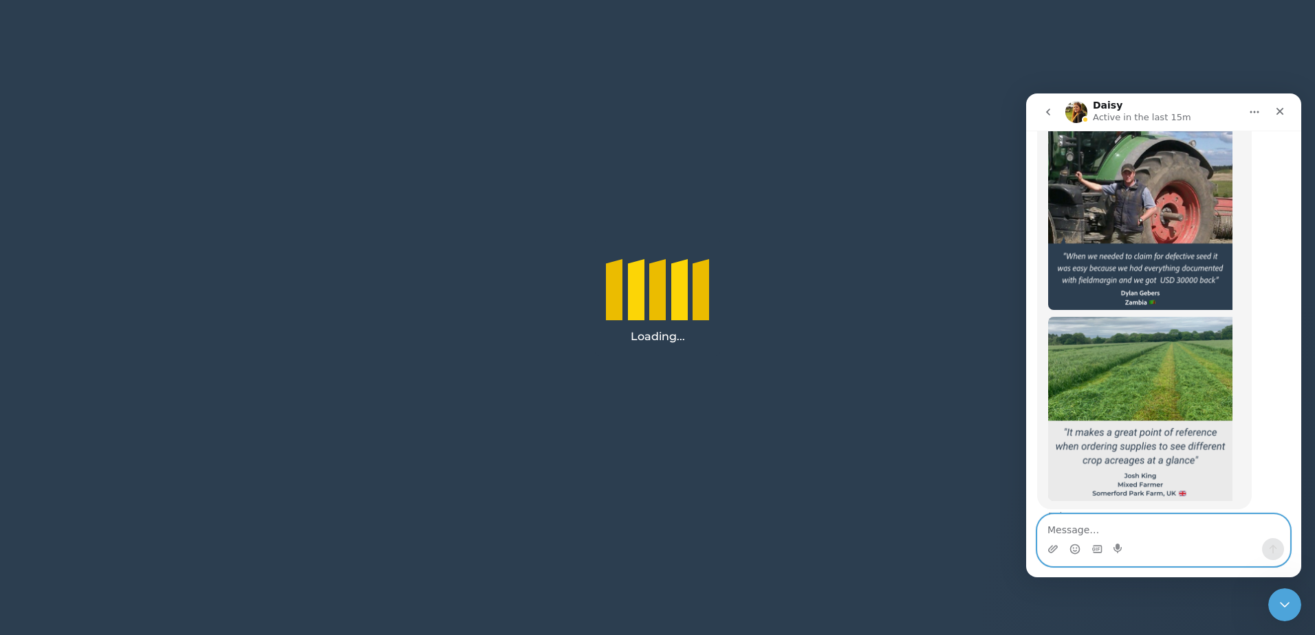
scroll to position [1140, 0]
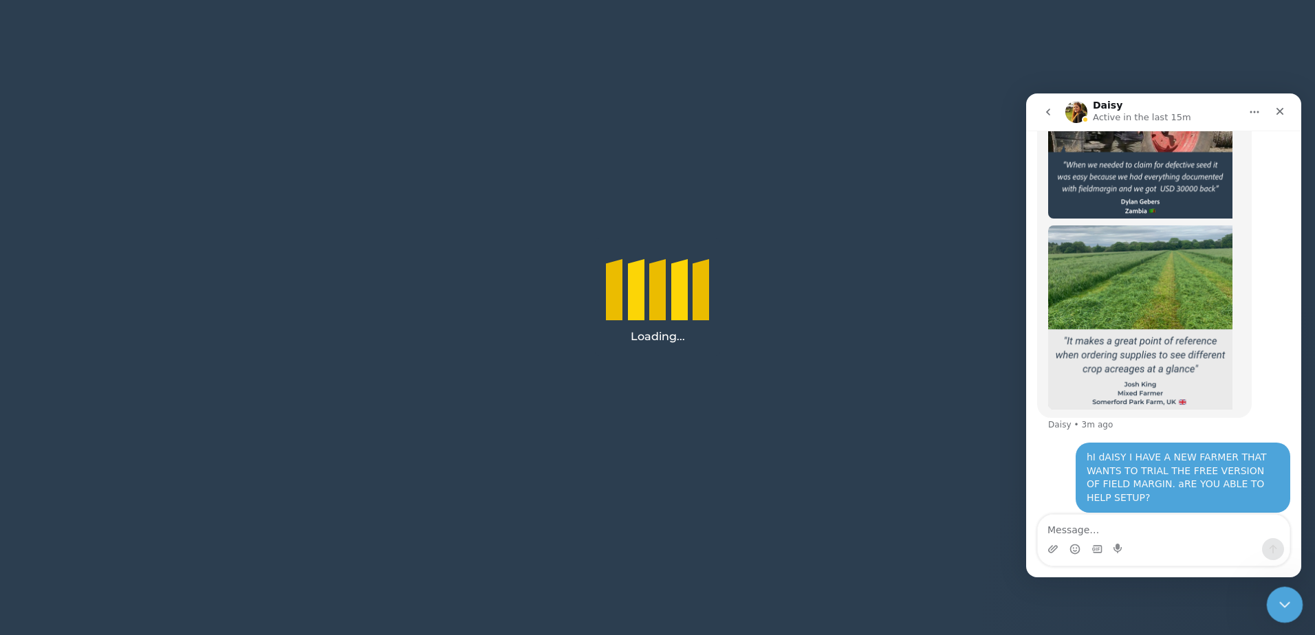
click at [1286, 597] on icon "Close Intercom Messenger" at bounding box center [1282, 603] width 17 height 17
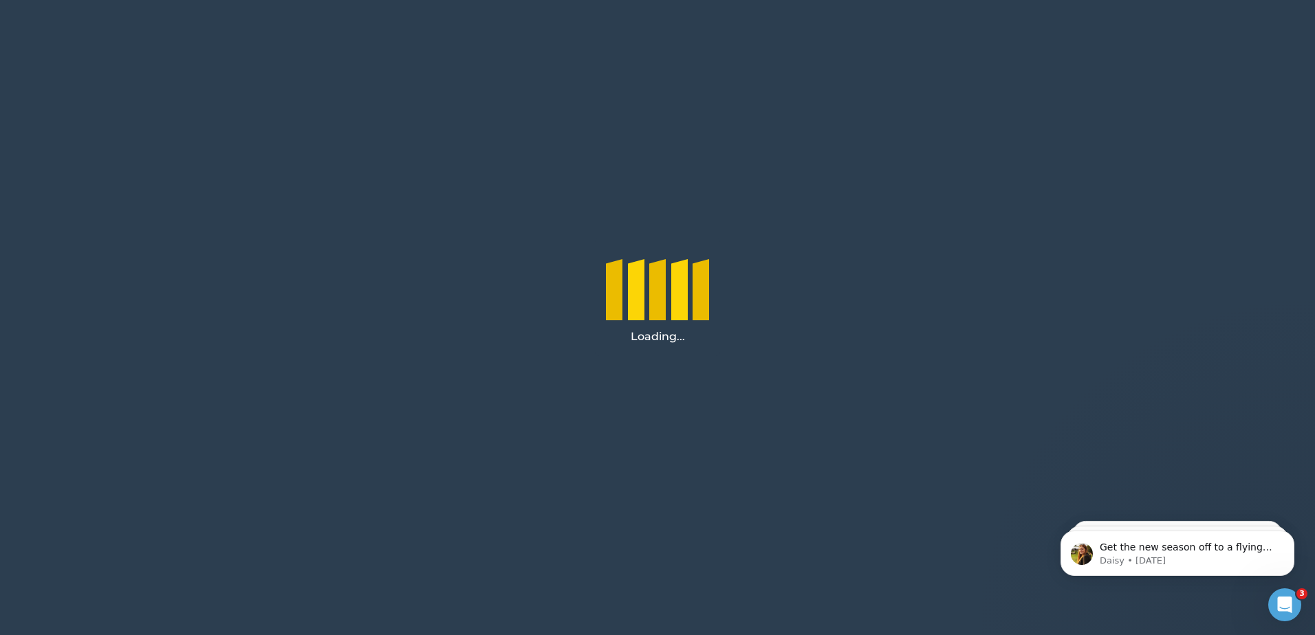
click at [1047, 336] on div "Loading..." at bounding box center [657, 297] width 1315 height 594
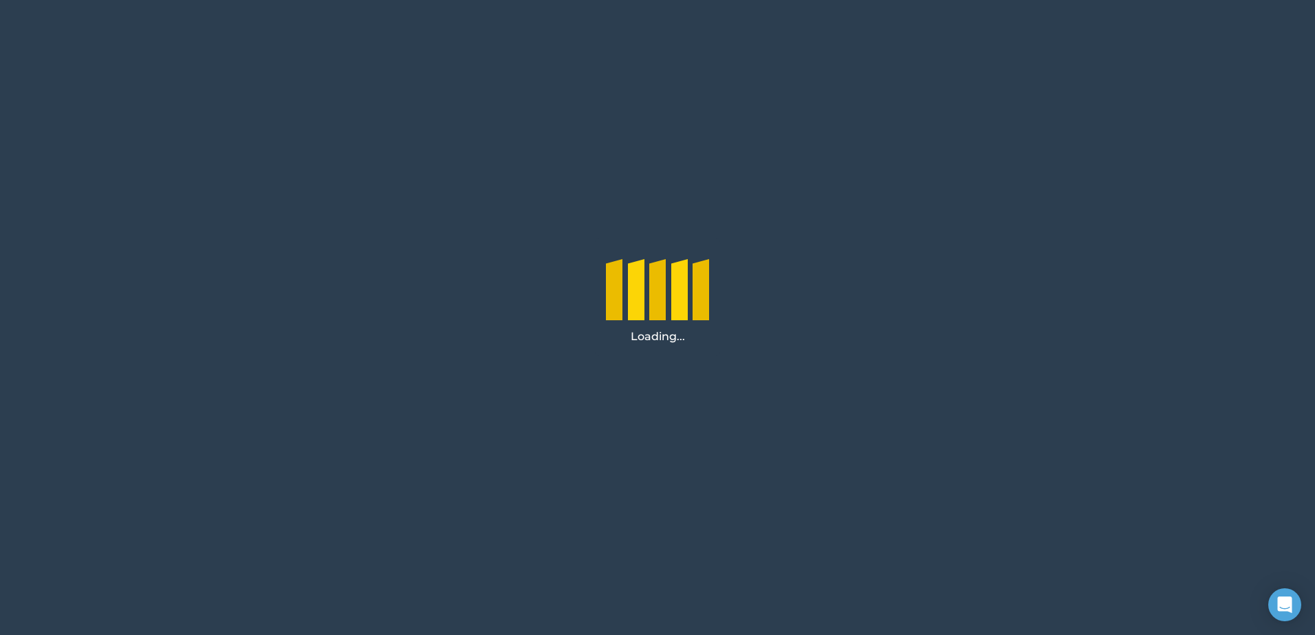
drag, startPoint x: 647, startPoint y: 322, endPoint x: 933, endPoint y: 412, distance: 299.3
click at [933, 412] on div "Loading..." at bounding box center [657, 297] width 1315 height 594
drag, startPoint x: 573, startPoint y: 345, endPoint x: 536, endPoint y: 283, distance: 71.2
click at [571, 343] on div "Loading..." at bounding box center [657, 297] width 1315 height 594
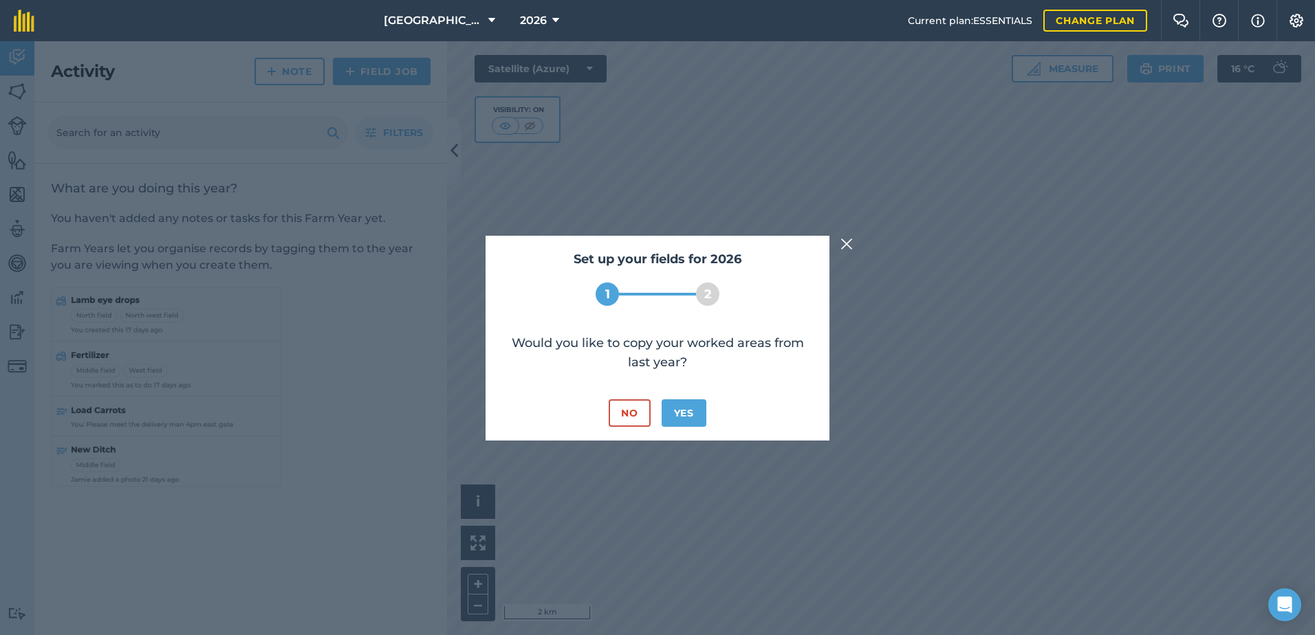
click at [846, 243] on img at bounding box center [846, 244] width 12 height 17
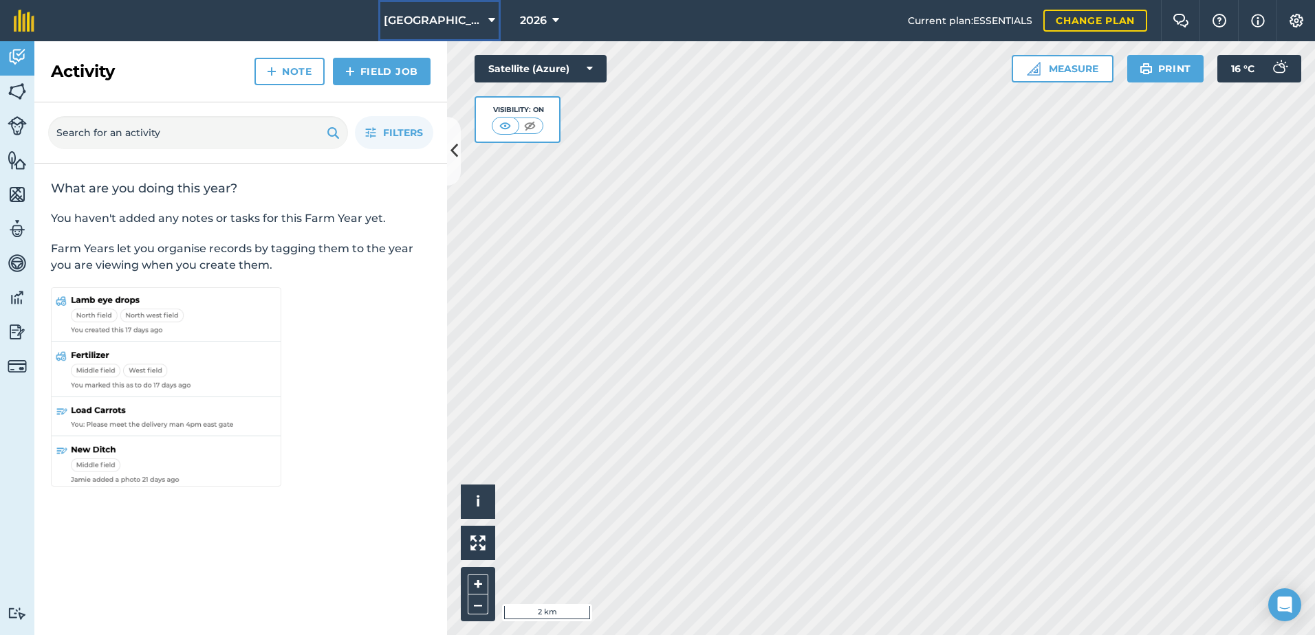
click at [488, 14] on icon at bounding box center [491, 20] width 7 height 17
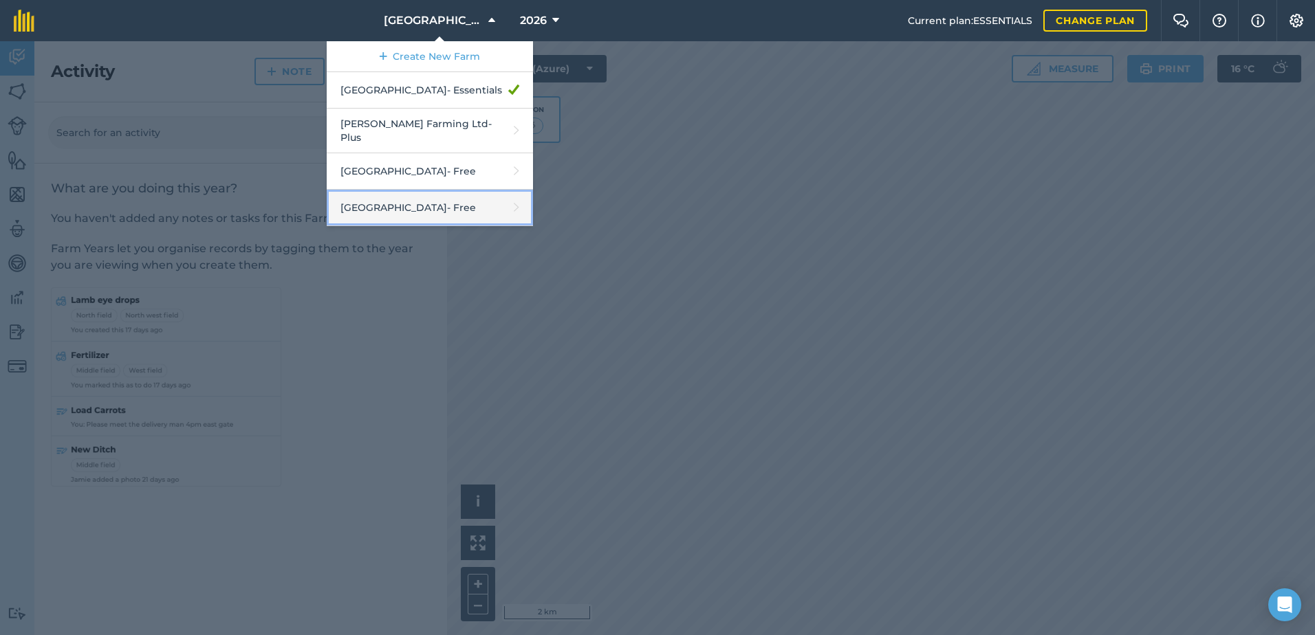
click at [496, 195] on link "Manor Farm - Free" at bounding box center [430, 208] width 206 height 36
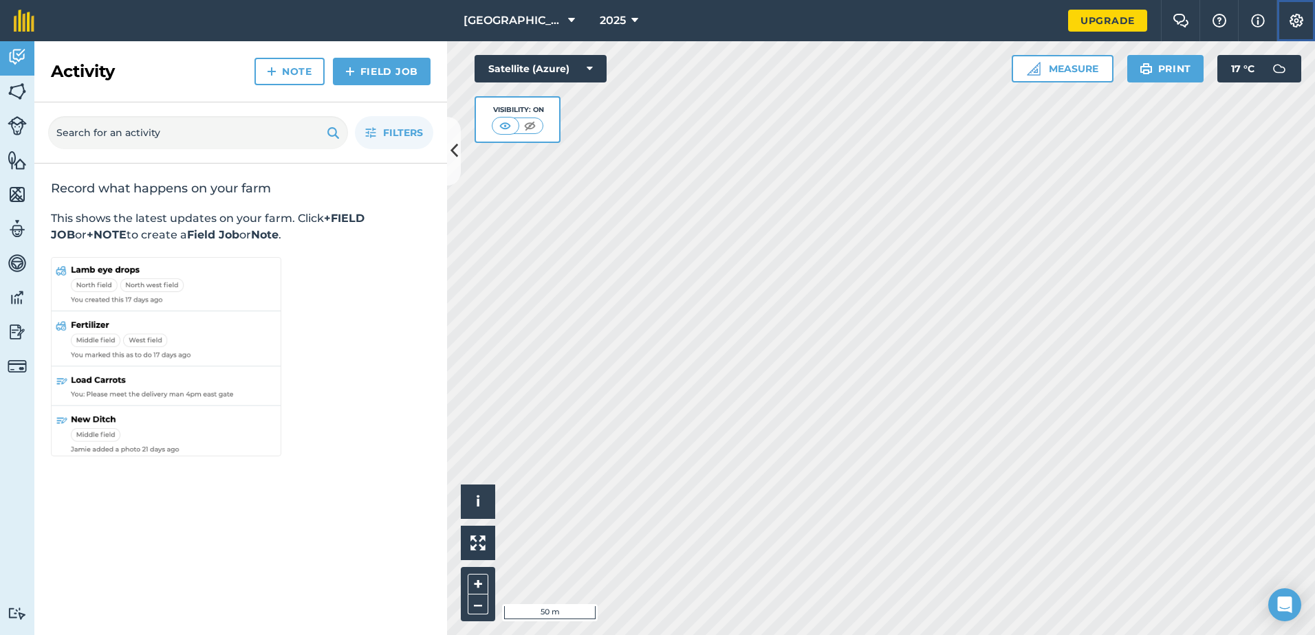
click at [1297, 19] on img at bounding box center [1296, 21] width 17 height 14
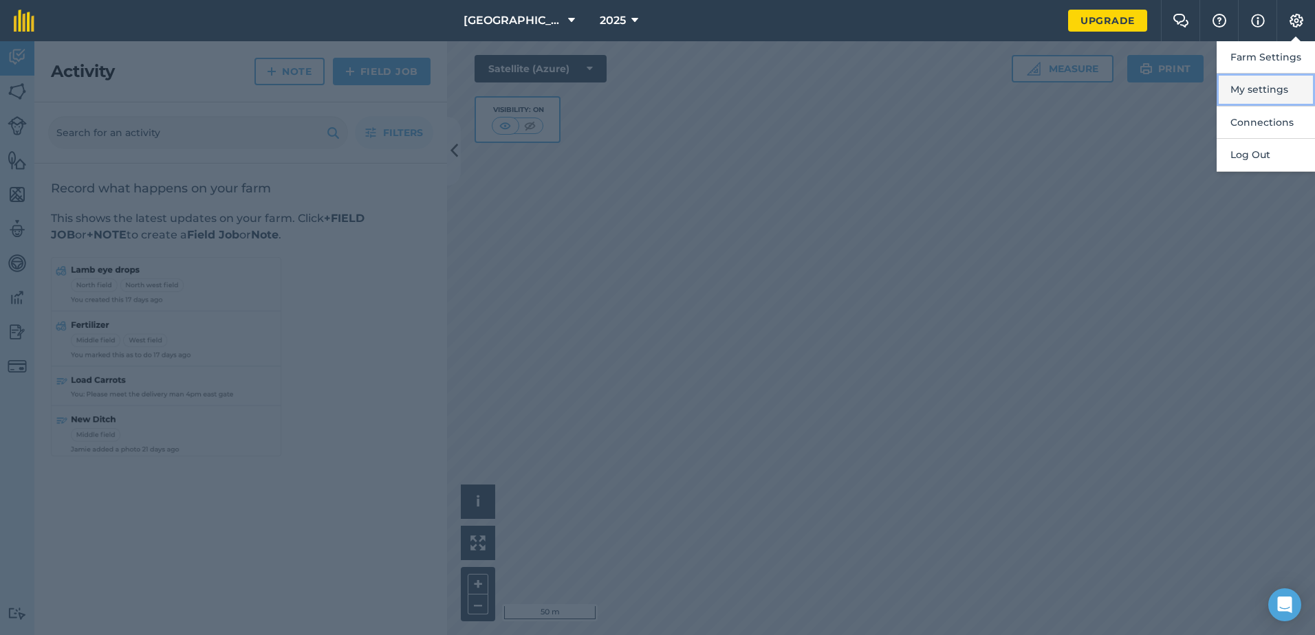
click at [1245, 86] on button "My settings" at bounding box center [1266, 90] width 98 height 32
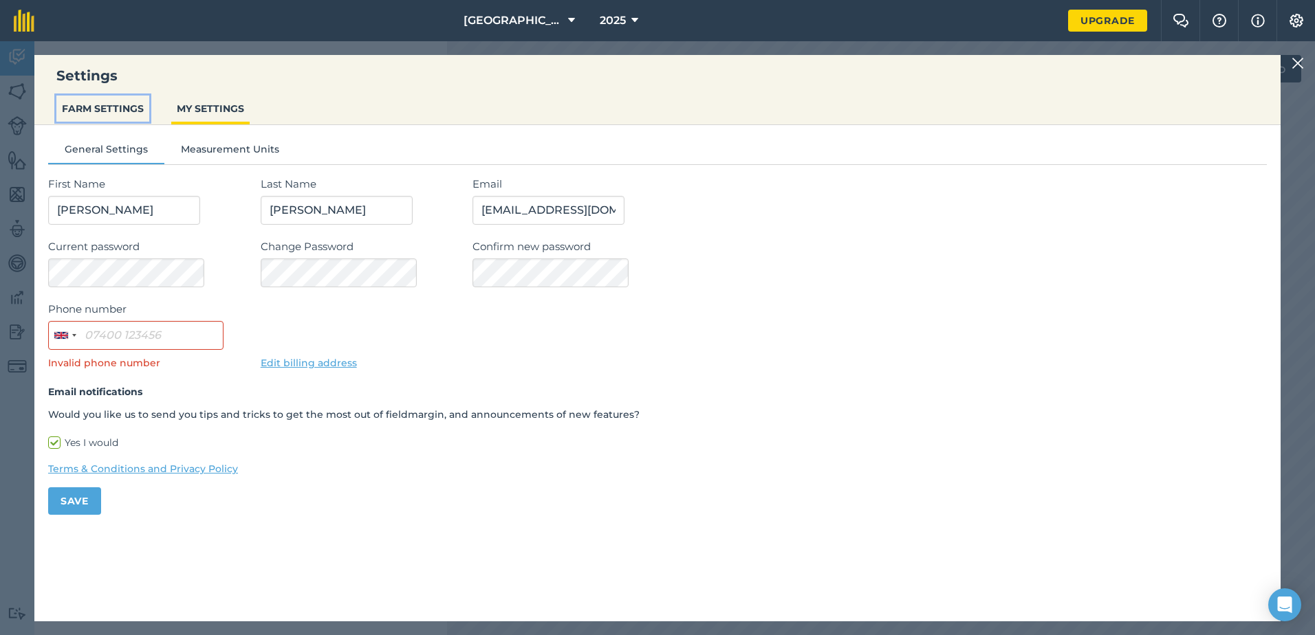
click at [100, 107] on button "FARM SETTINGS" at bounding box center [102, 109] width 93 height 26
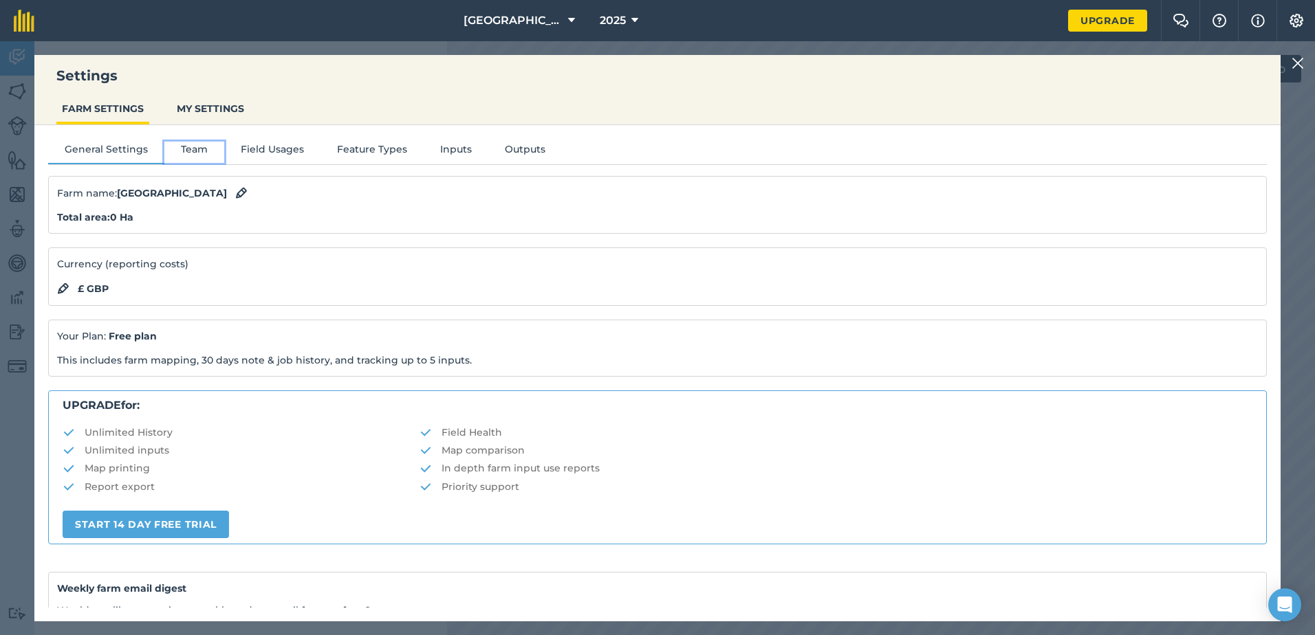
click at [184, 146] on button "Team" at bounding box center [194, 152] width 60 height 21
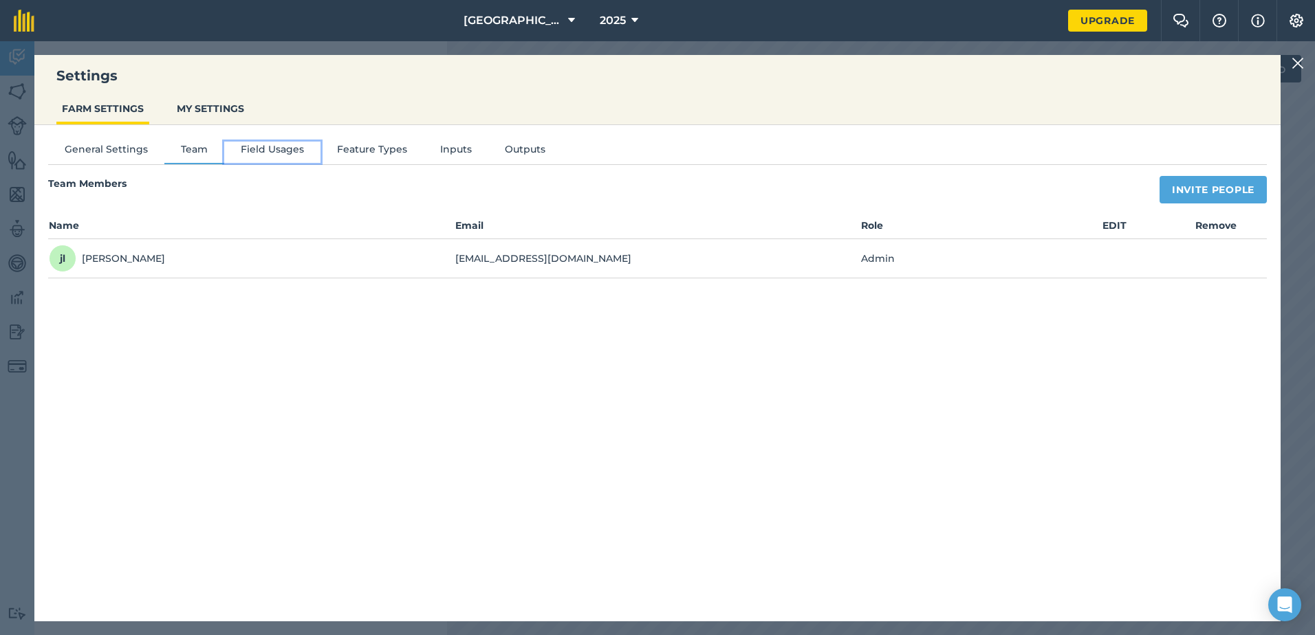
click at [263, 147] on button "Field Usages" at bounding box center [272, 152] width 96 height 21
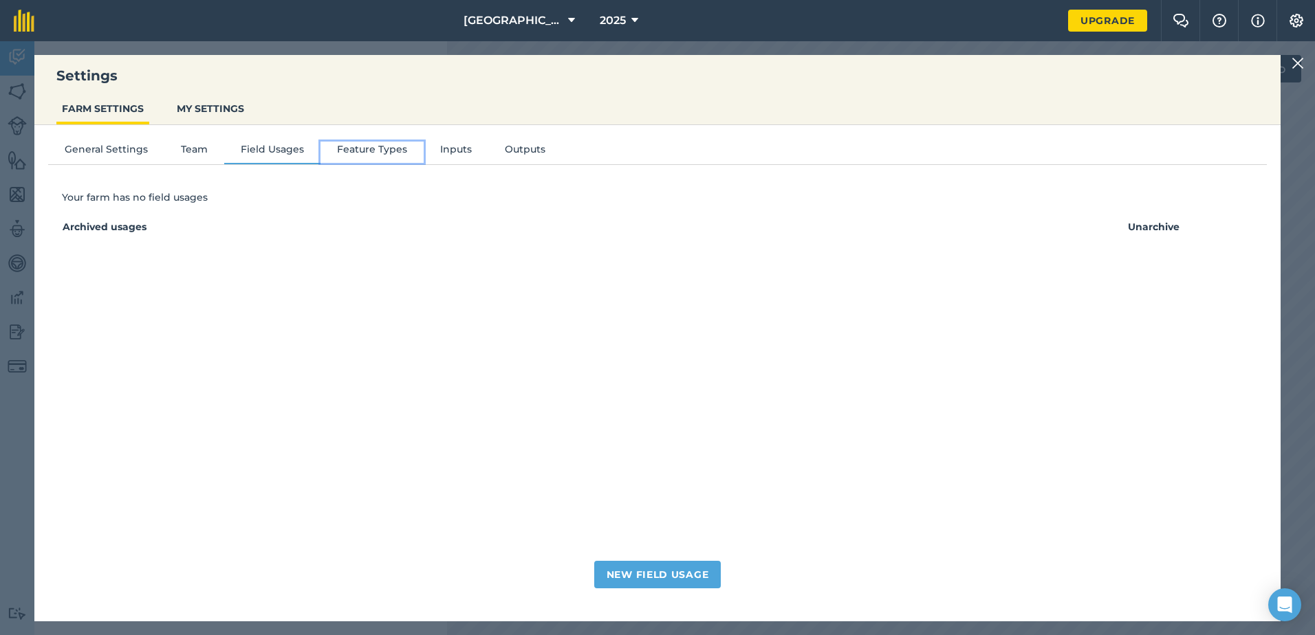
click at [363, 152] on button "Feature Types" at bounding box center [371, 152] width 103 height 21
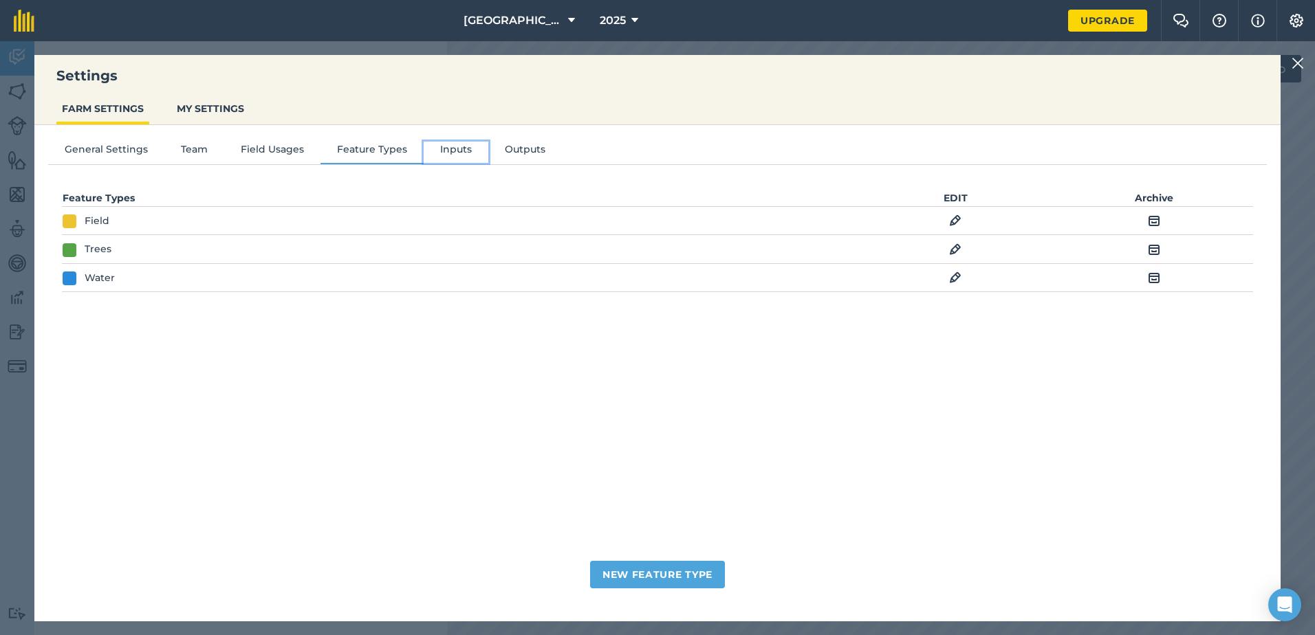
click at [435, 149] on button "Inputs" at bounding box center [456, 152] width 65 height 21
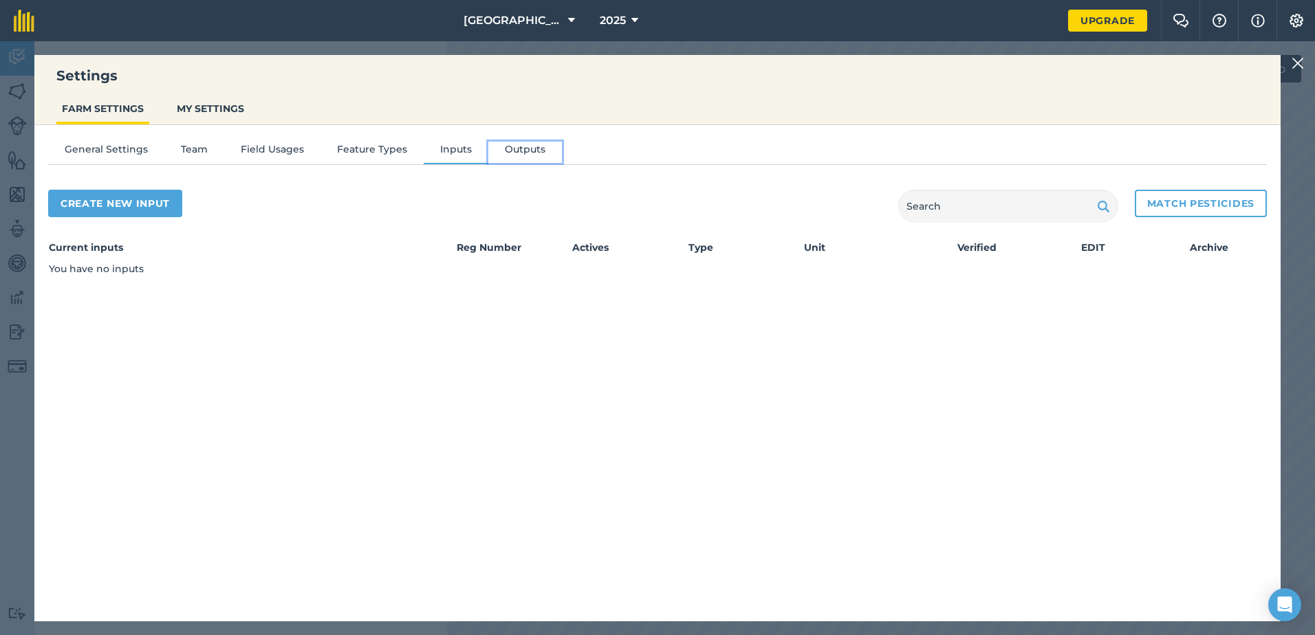
click at [519, 147] on button "Outputs" at bounding box center [525, 152] width 74 height 21
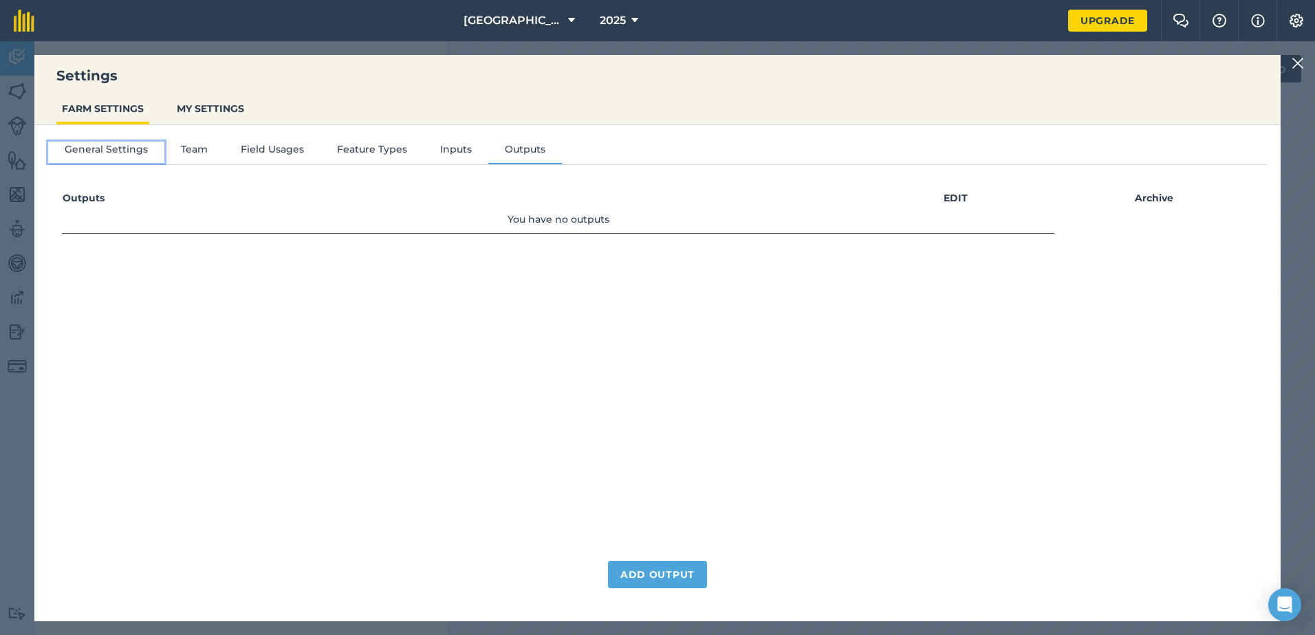
click at [94, 146] on button "General Settings" at bounding box center [106, 152] width 116 height 21
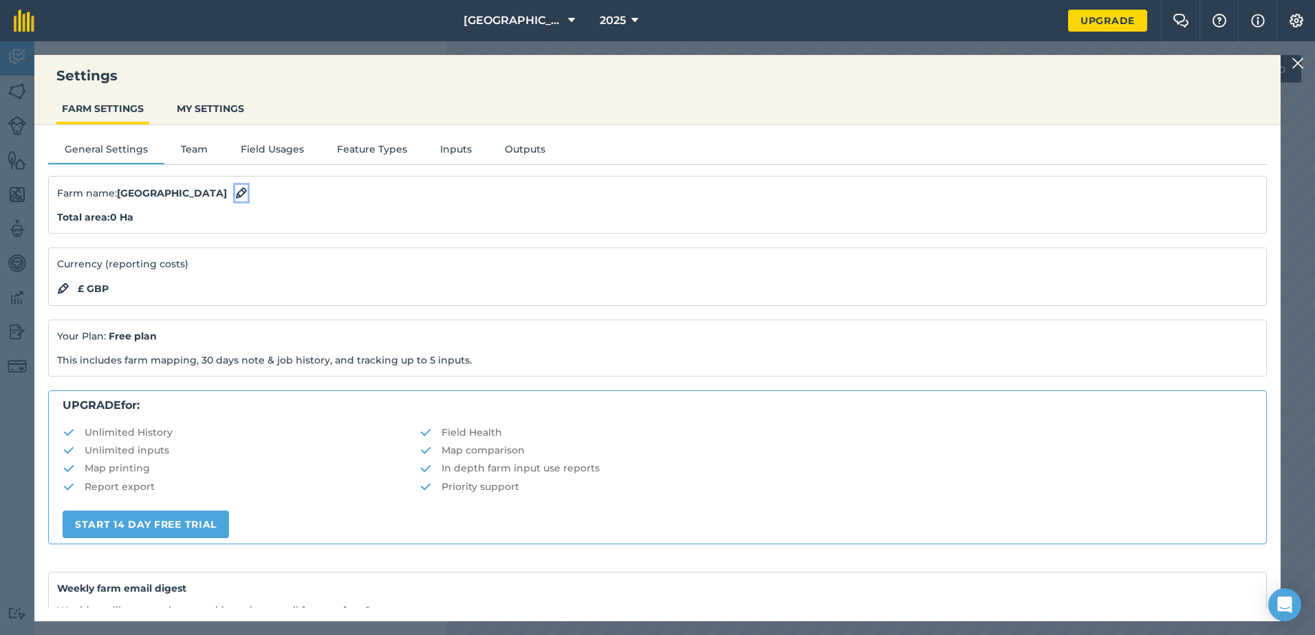
click at [235, 191] on img at bounding box center [241, 193] width 12 height 17
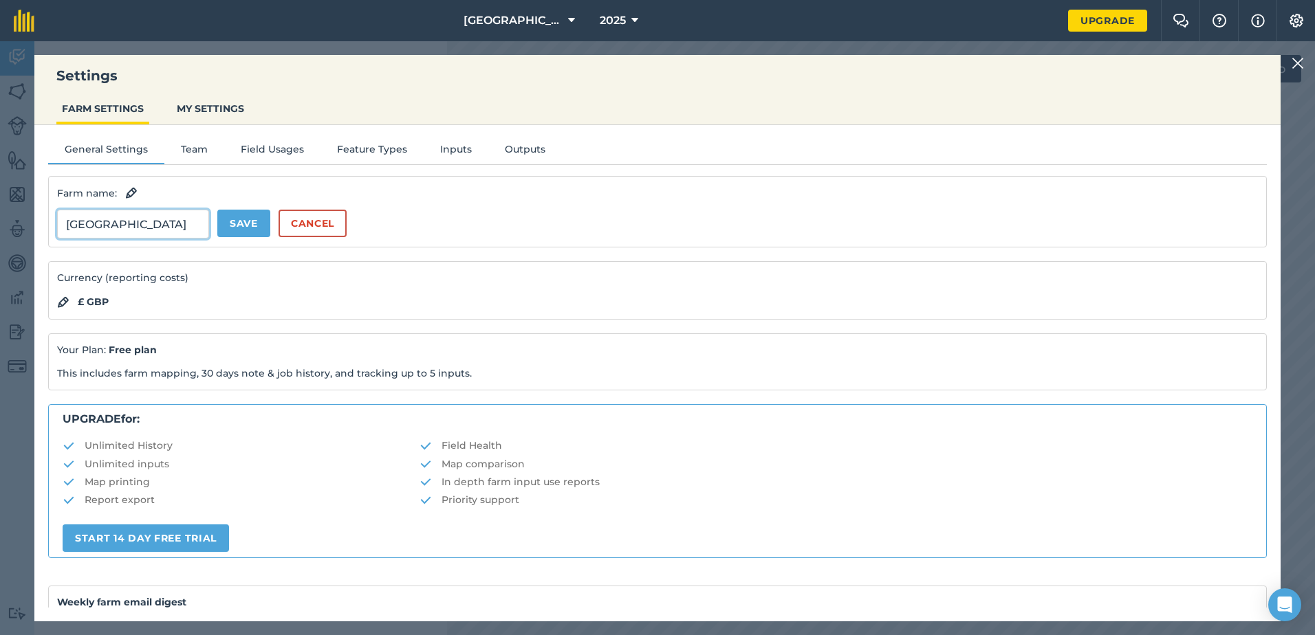
click at [140, 226] on input "[GEOGRAPHIC_DATA]" at bounding box center [133, 224] width 152 height 29
drag, startPoint x: 140, startPoint y: 226, endPoint x: 6, endPoint y: 226, distance: 134.1
click at [6, 226] on div "Settings FARM SETTINGS MY SETTINGS General Settings Team Field Usages Feature T…" at bounding box center [657, 338] width 1315 height 594
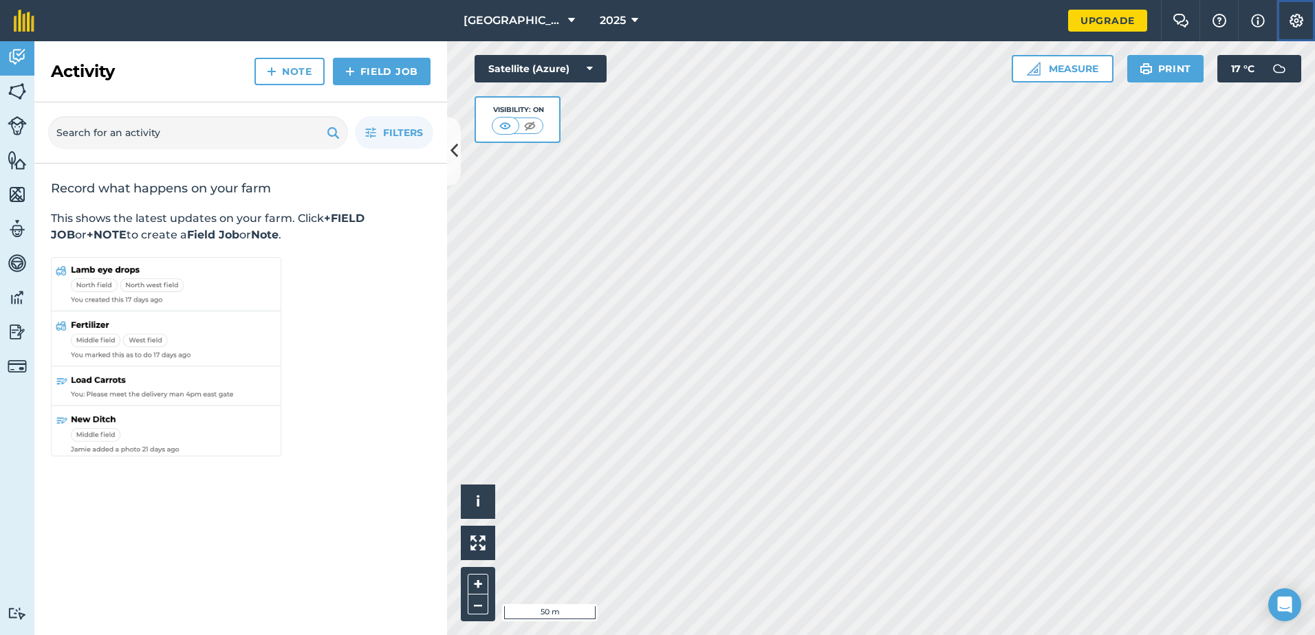
click at [1299, 22] on img at bounding box center [1296, 21] width 17 height 14
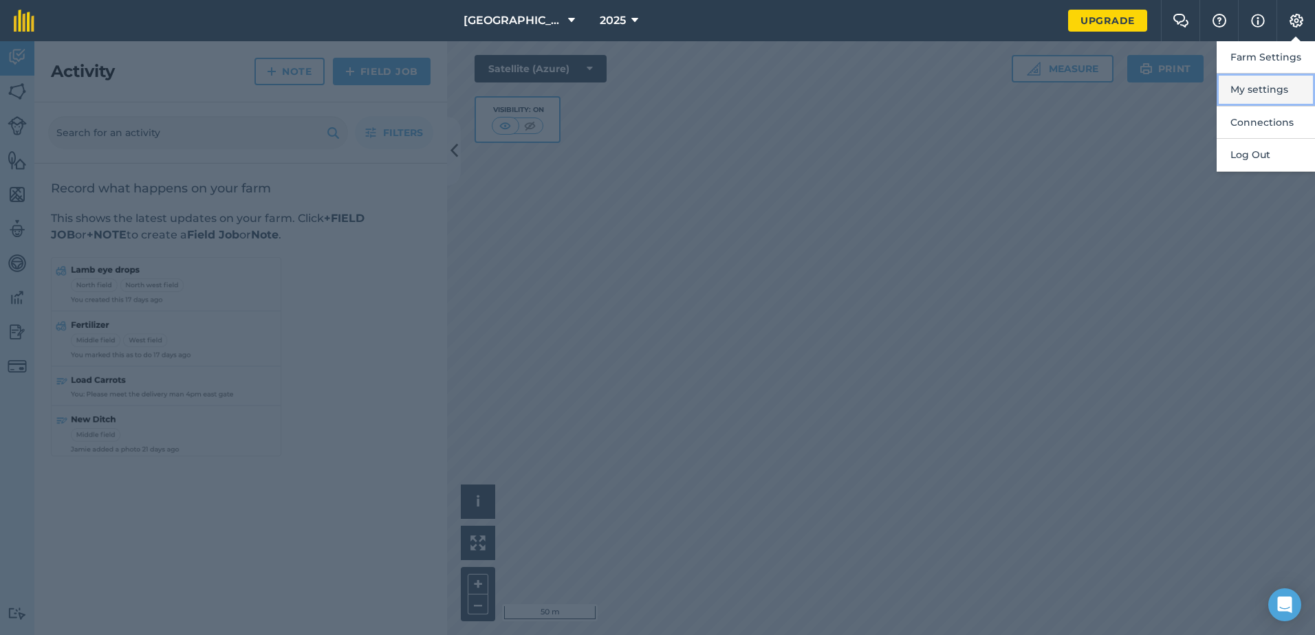
click at [1239, 89] on button "My settings" at bounding box center [1266, 90] width 98 height 32
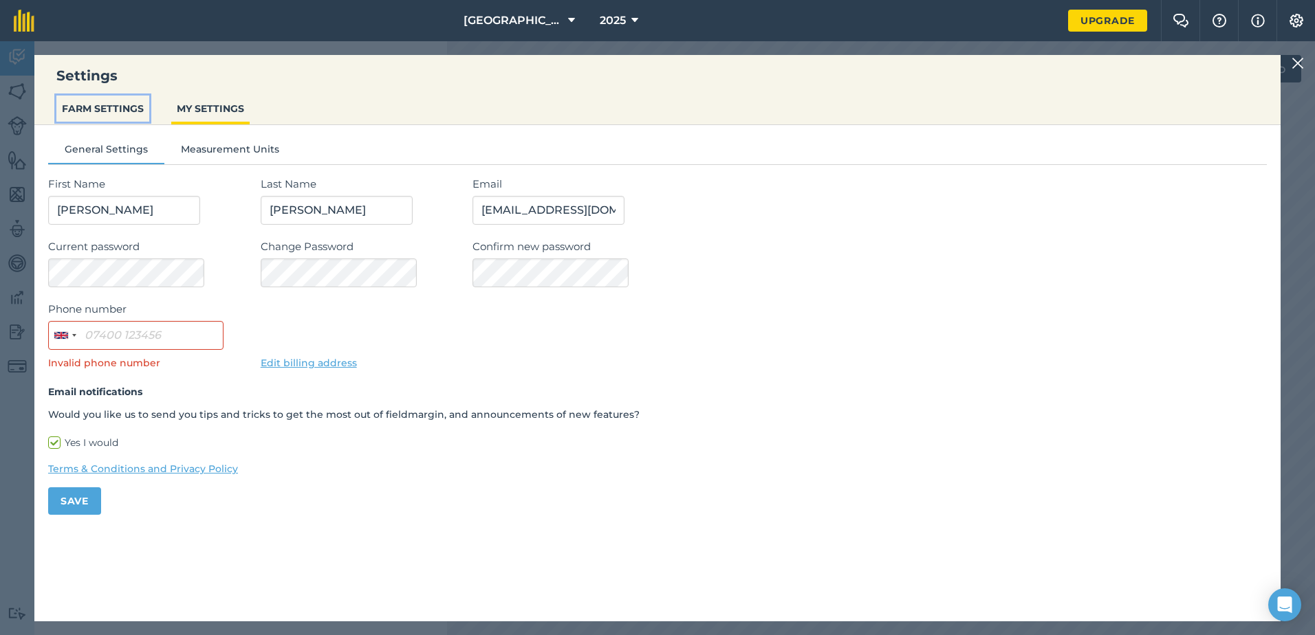
click at [89, 100] on button "FARM SETTINGS" at bounding box center [102, 109] width 93 height 26
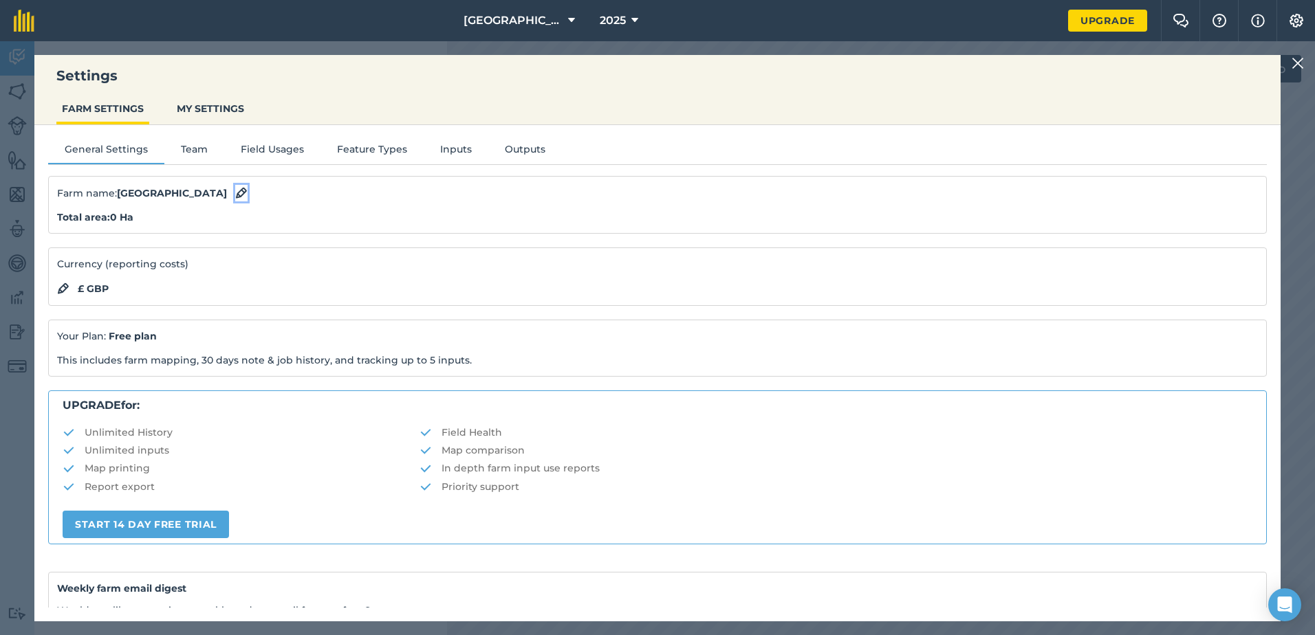
click at [235, 193] on img at bounding box center [241, 193] width 12 height 17
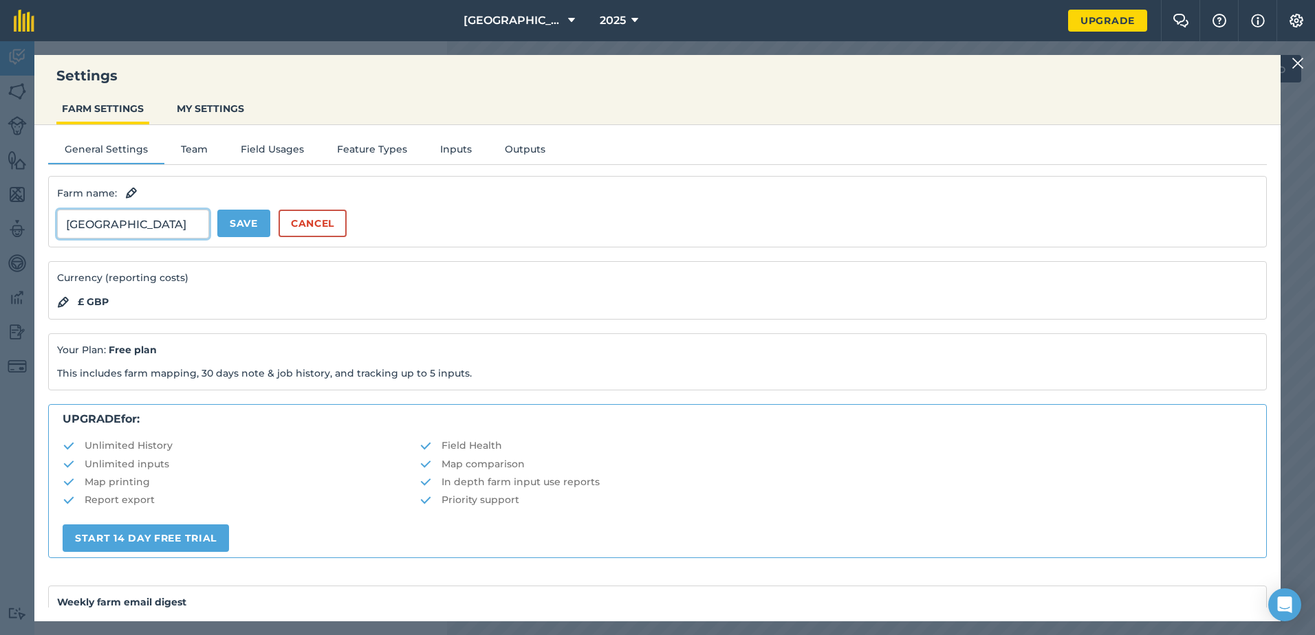
click at [134, 226] on input "[GEOGRAPHIC_DATA]" at bounding box center [133, 224] width 152 height 29
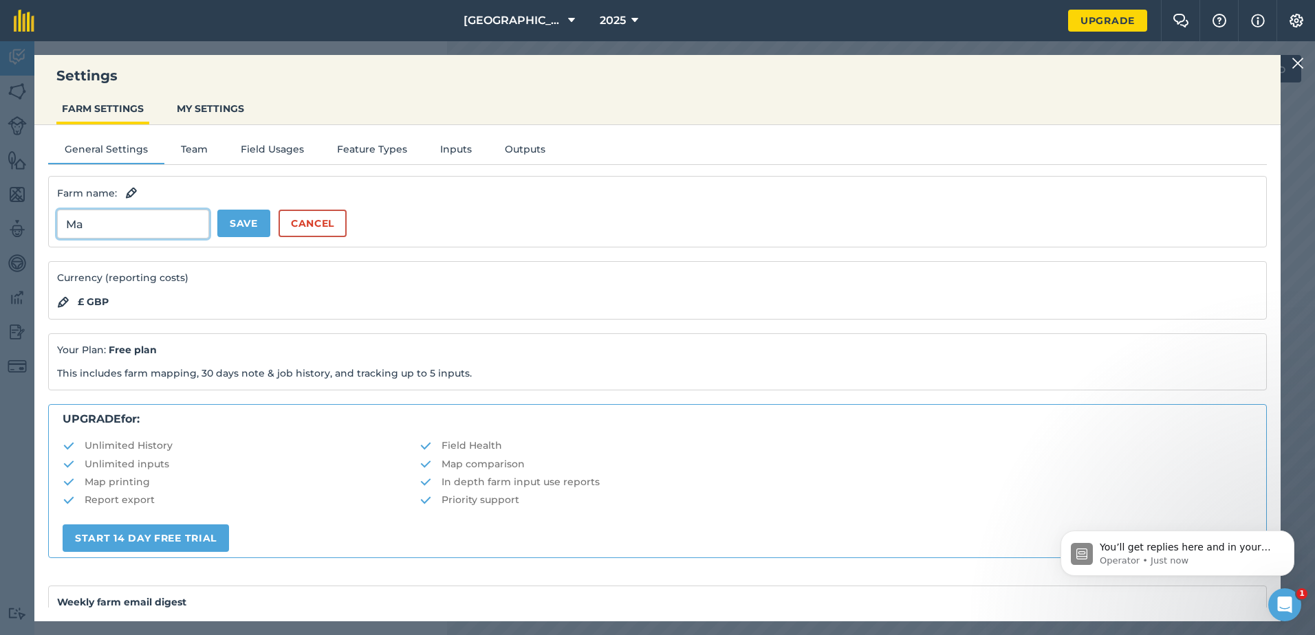
type input "M"
type input "c"
type input "[PERSON_NAME] & Partners"
click at [235, 220] on button "Save" at bounding box center [243, 224] width 53 height 28
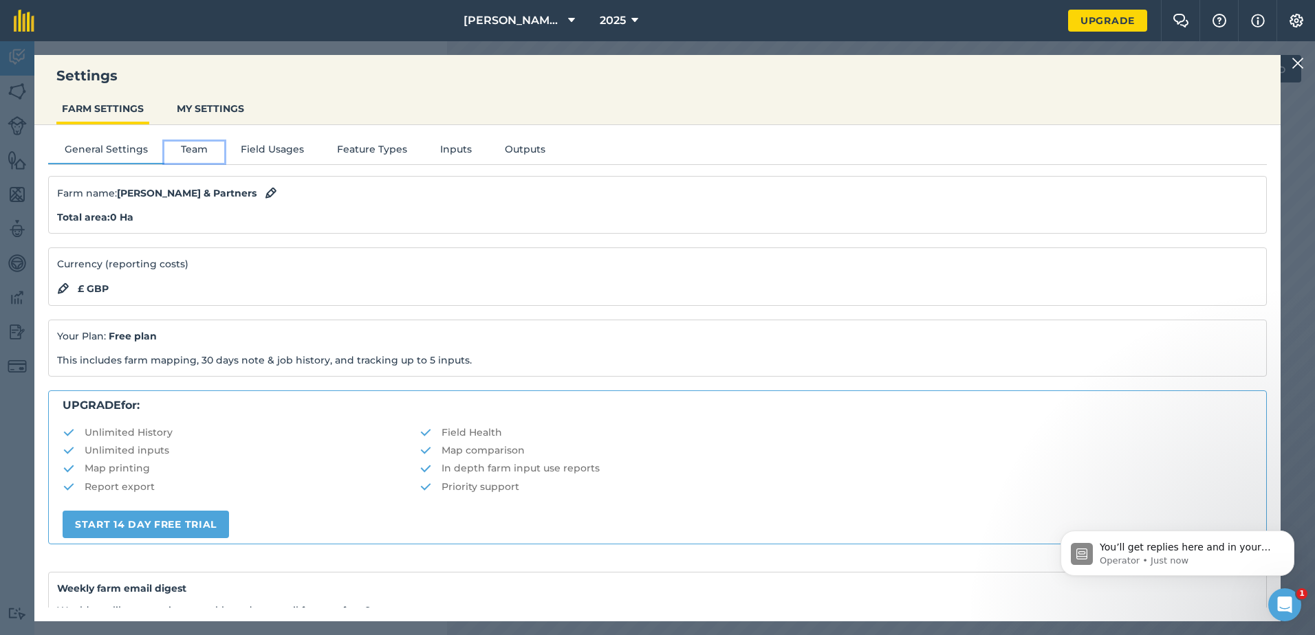
click at [189, 144] on button "Team" at bounding box center [194, 152] width 60 height 21
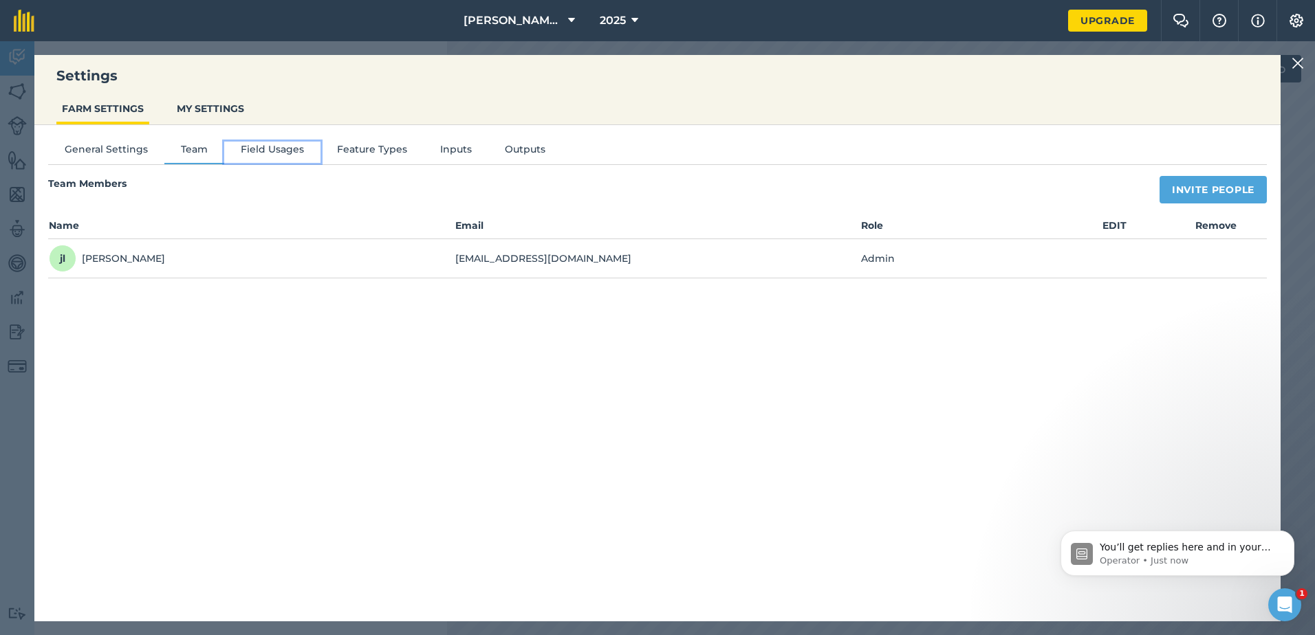
click at [250, 153] on button "Field Usages" at bounding box center [272, 152] width 96 height 21
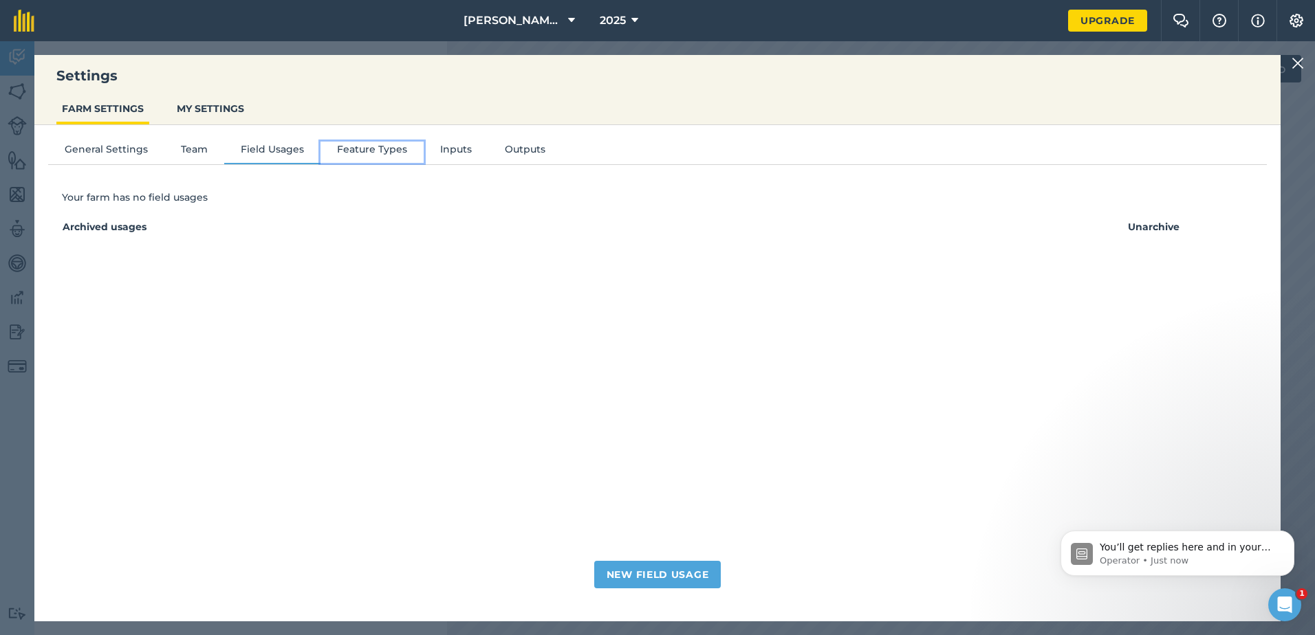
click at [350, 145] on button "Feature Types" at bounding box center [371, 152] width 103 height 21
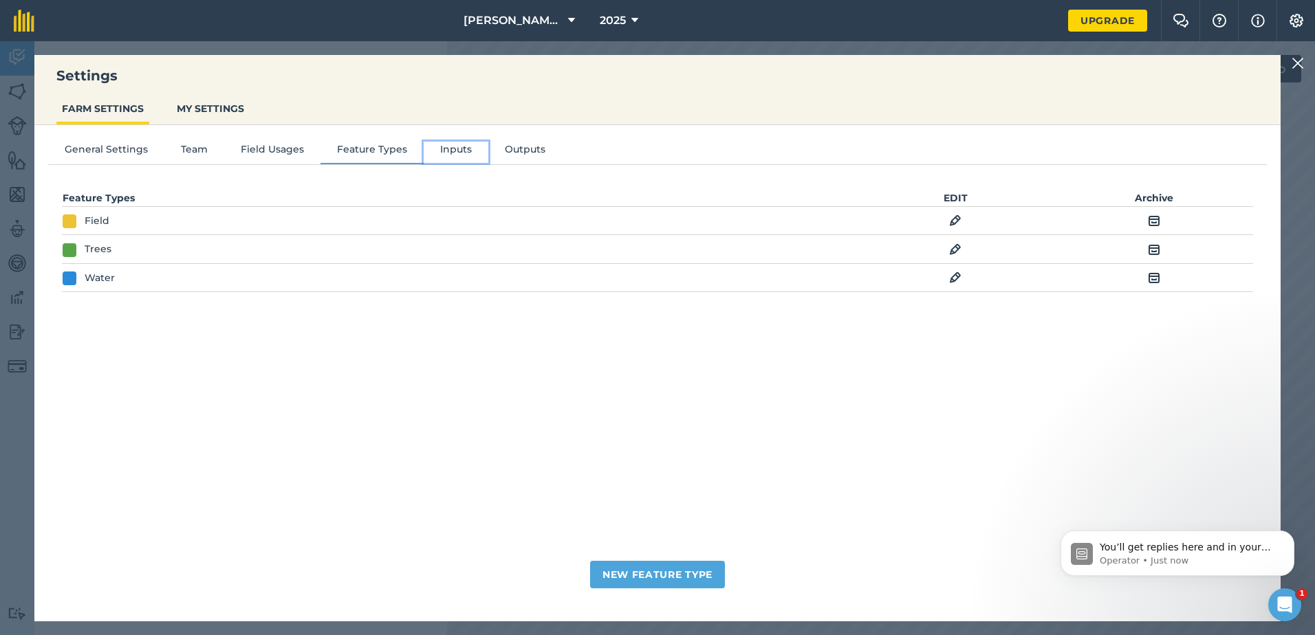
click at [443, 151] on button "Inputs" at bounding box center [456, 152] width 65 height 21
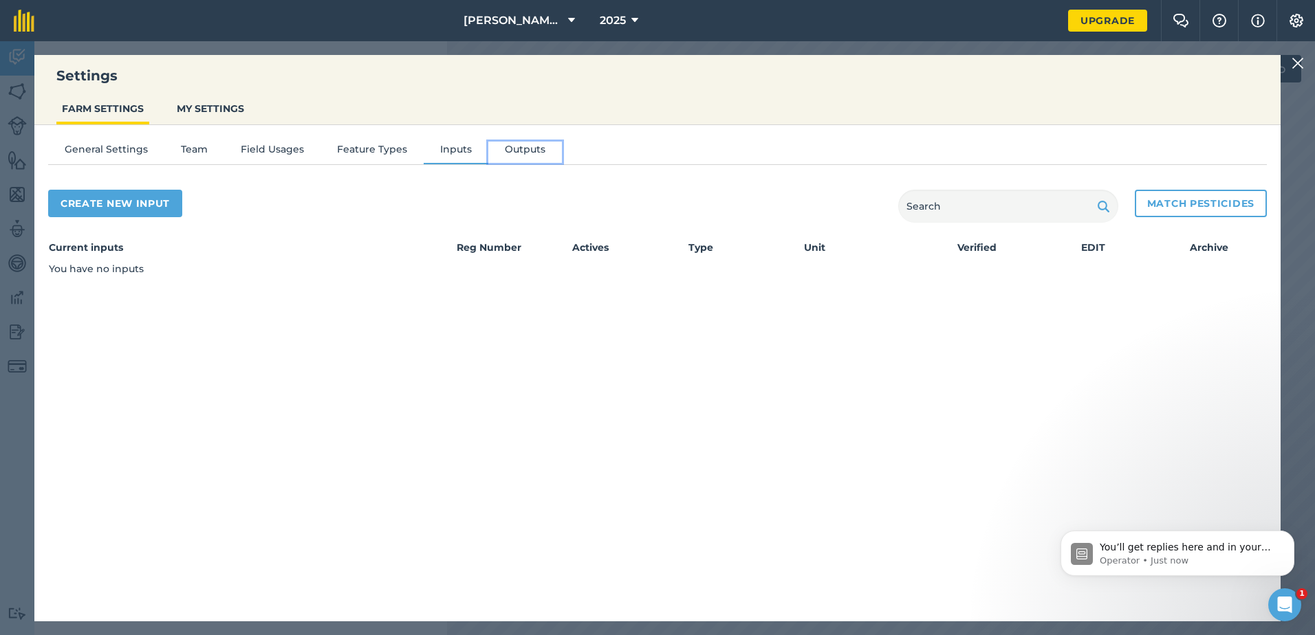
click at [516, 147] on button "Outputs" at bounding box center [525, 152] width 74 height 21
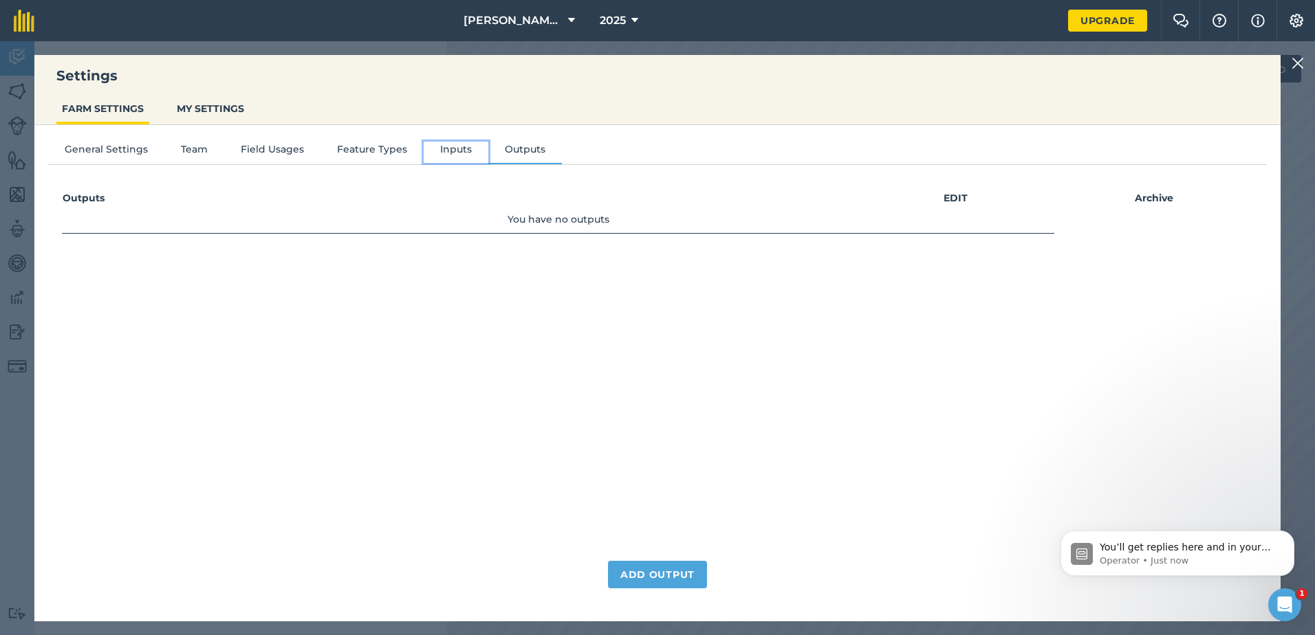
click at [447, 149] on button "Inputs" at bounding box center [456, 152] width 65 height 21
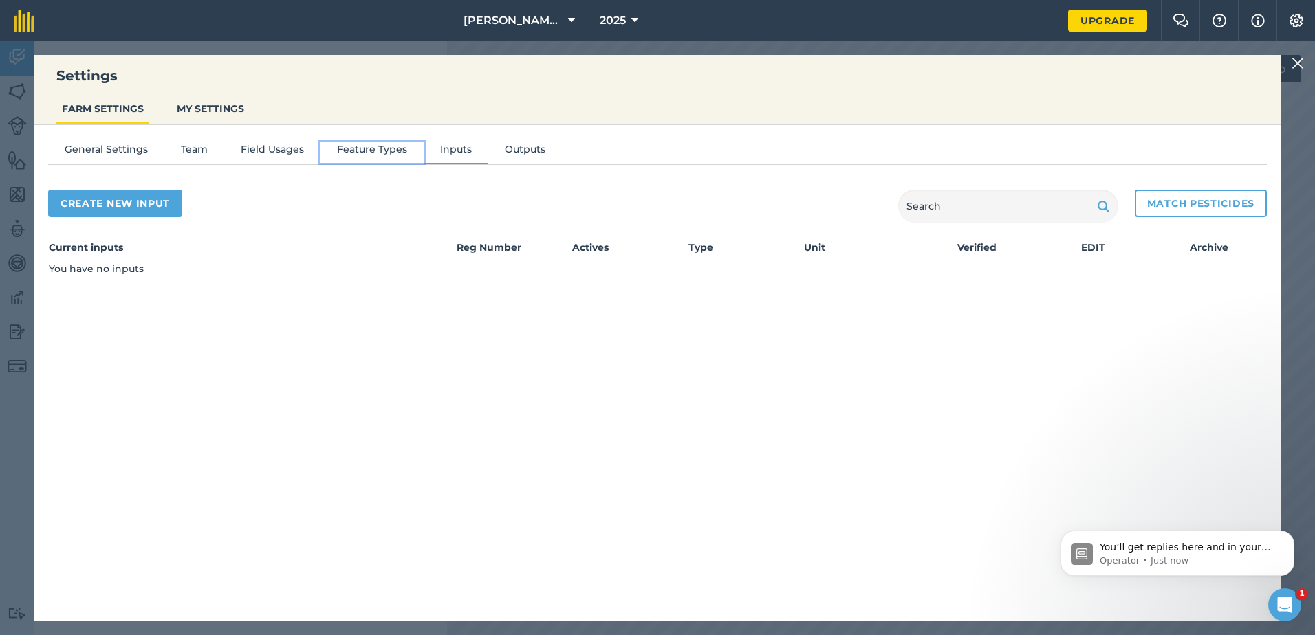
click at [365, 148] on button "Feature Types" at bounding box center [371, 152] width 103 height 21
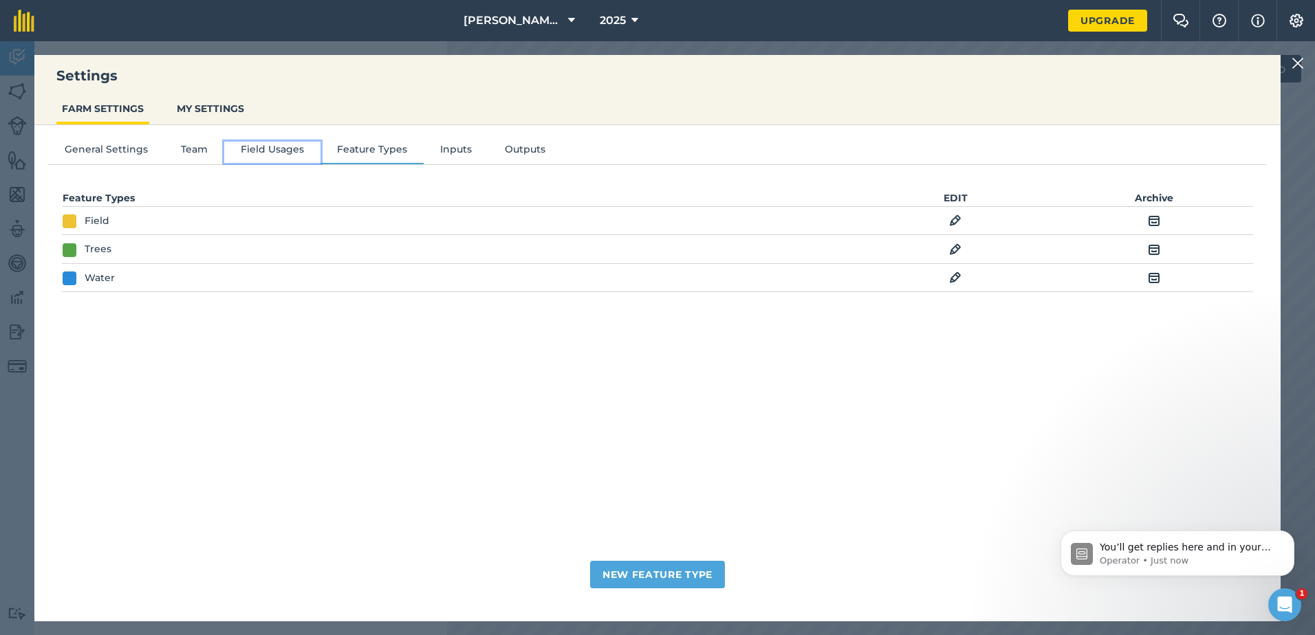
click at [261, 149] on button "Field Usages" at bounding box center [272, 152] width 96 height 21
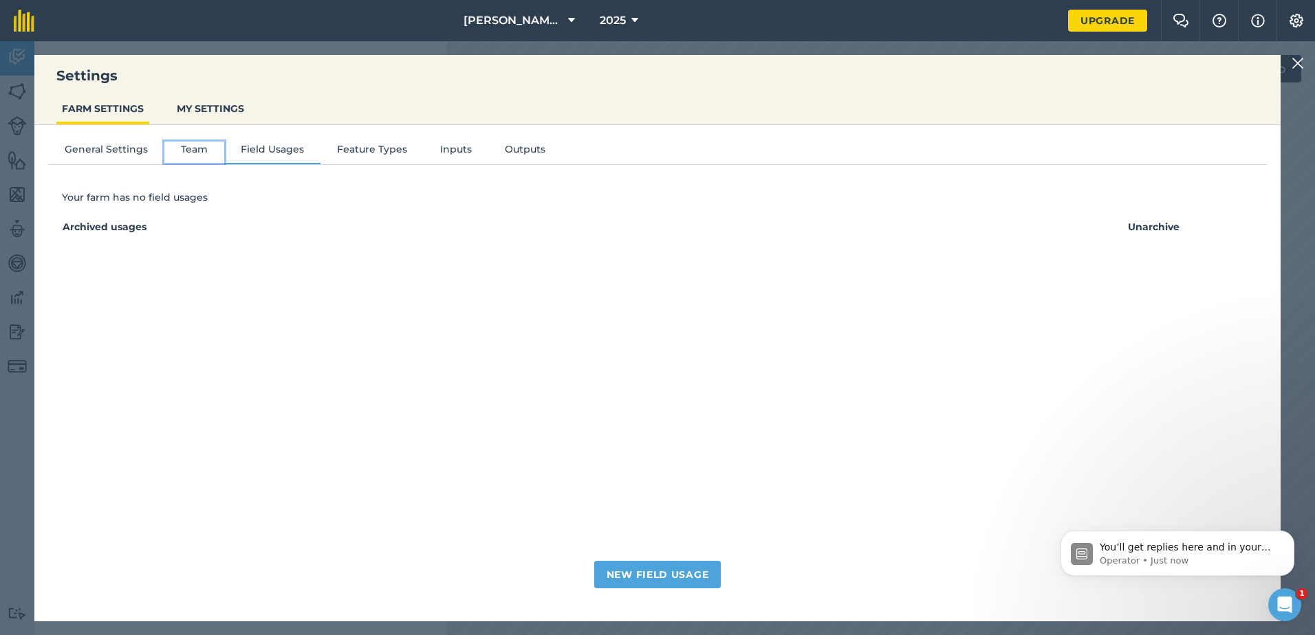
click at [181, 148] on button "Team" at bounding box center [194, 152] width 60 height 21
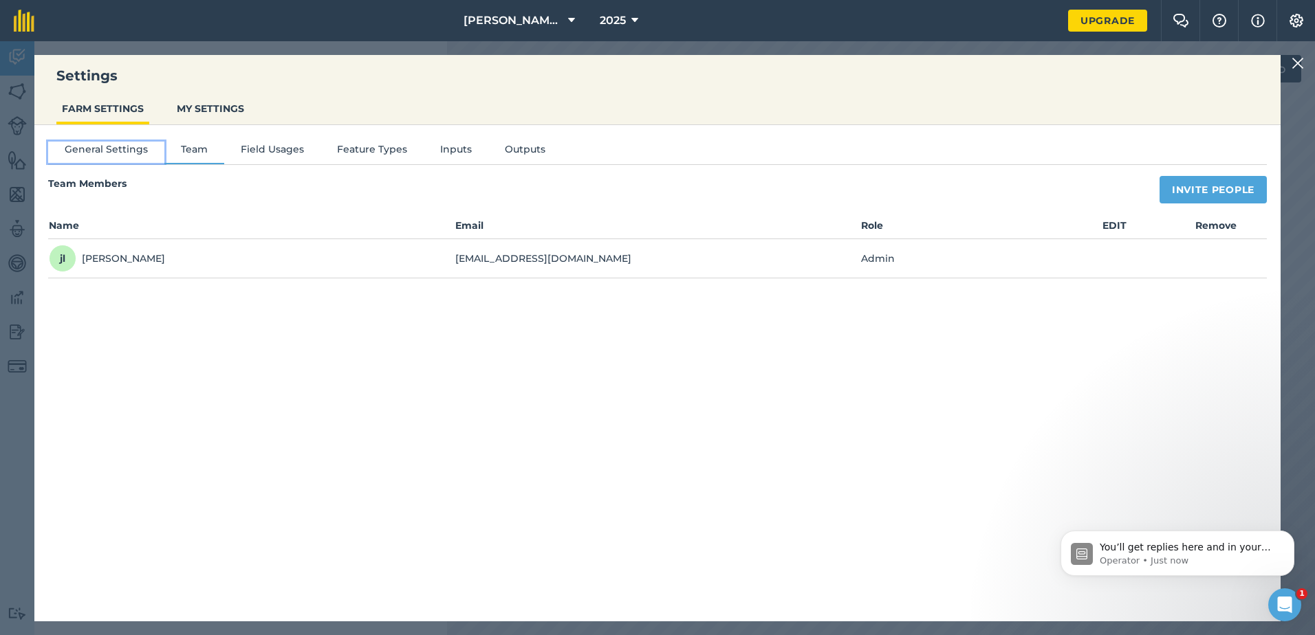
click at [90, 147] on button "General Settings" at bounding box center [106, 152] width 116 height 21
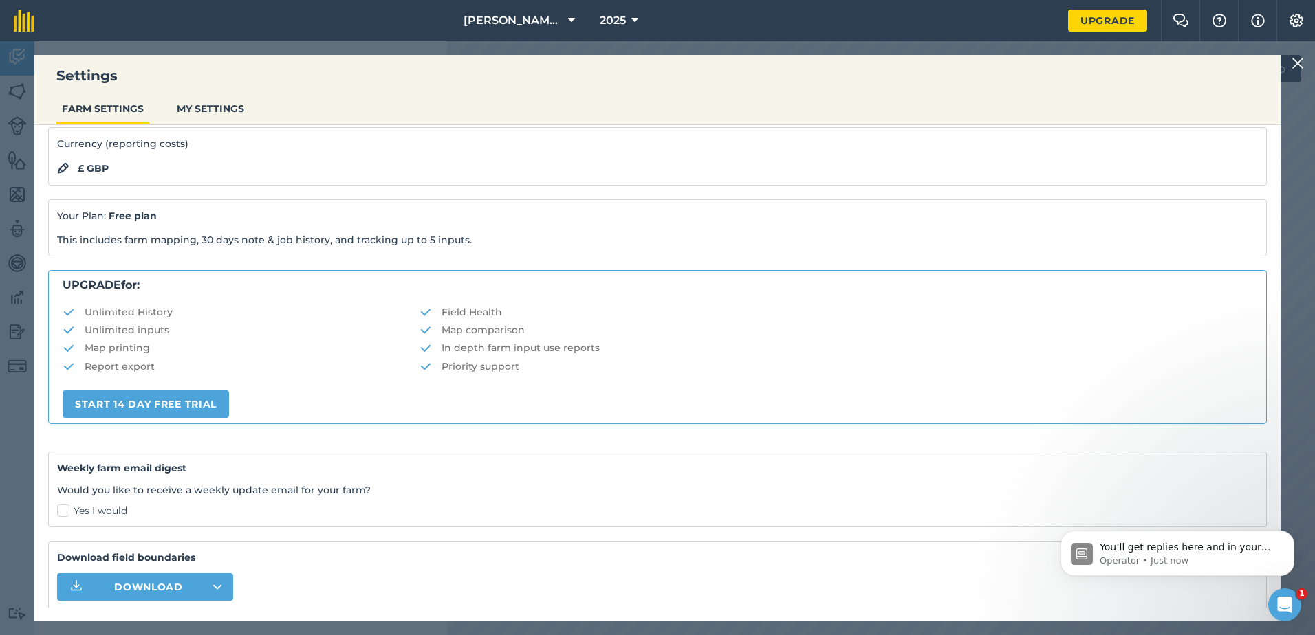
scroll to position [164, 0]
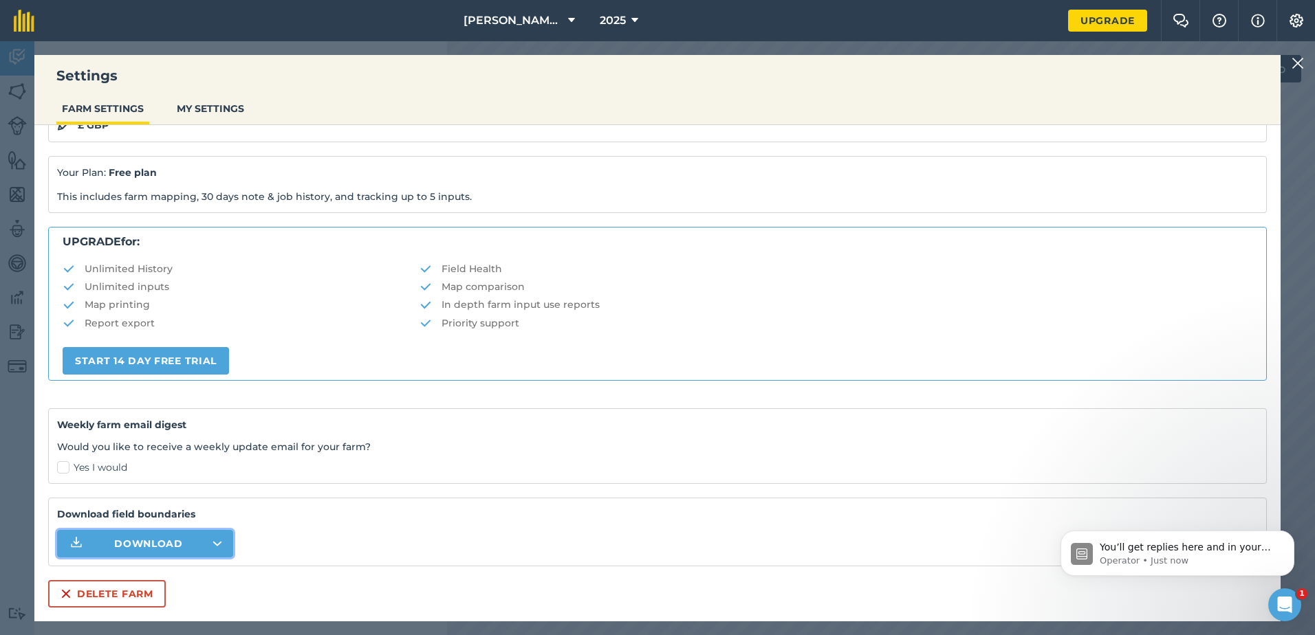
click at [217, 544] on icon "button" at bounding box center [217, 544] width 8 height 3
click at [279, 528] on div "Download field boundaries Download" at bounding box center [657, 532] width 1219 height 69
click at [197, 102] on button "MY SETTINGS" at bounding box center [210, 109] width 78 height 26
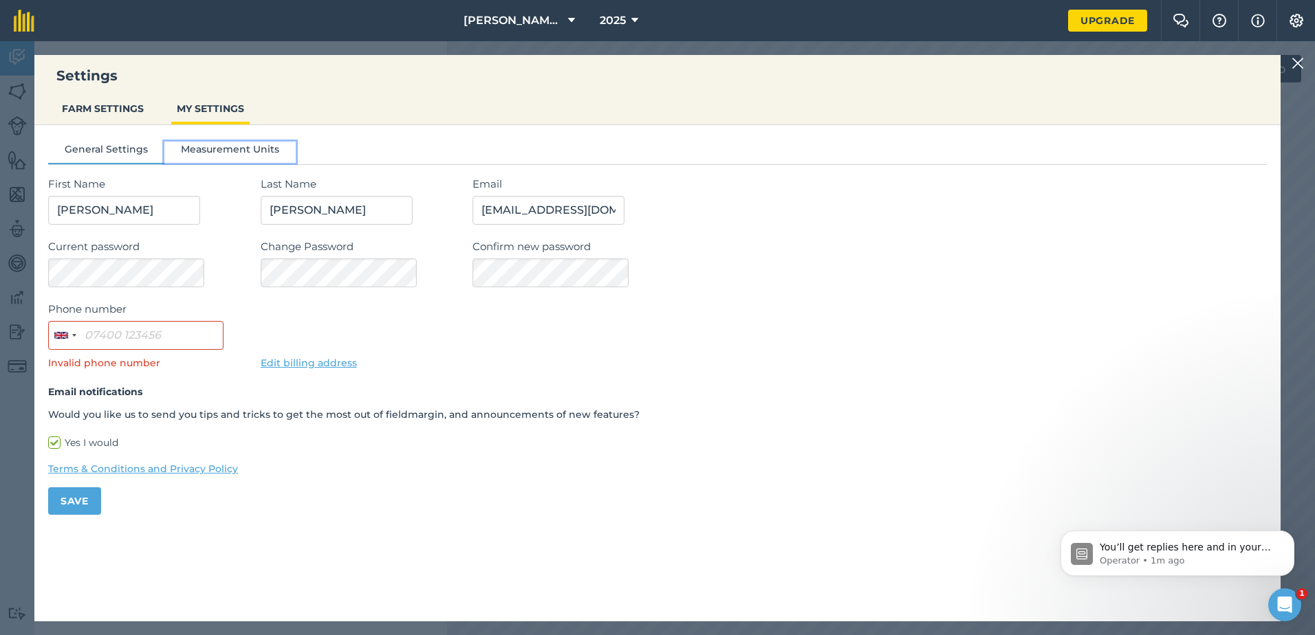
click at [218, 144] on button "Measurement Units" at bounding box center [229, 152] width 131 height 21
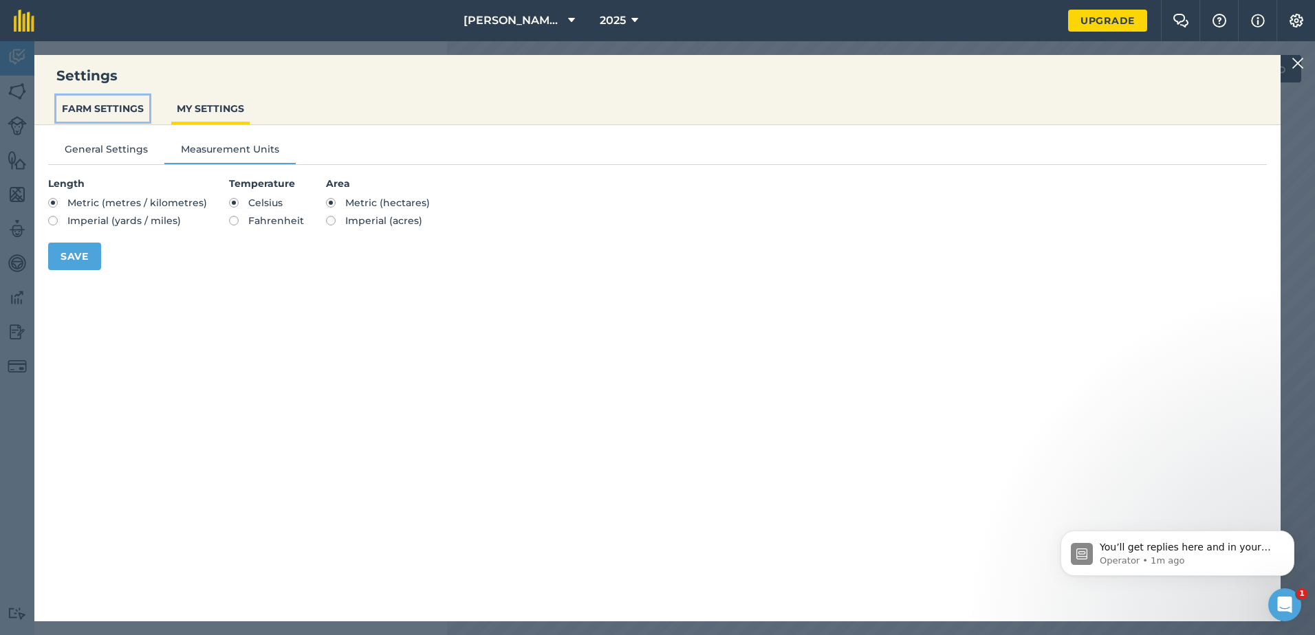
click at [100, 107] on button "FARM SETTINGS" at bounding box center [102, 109] width 93 height 26
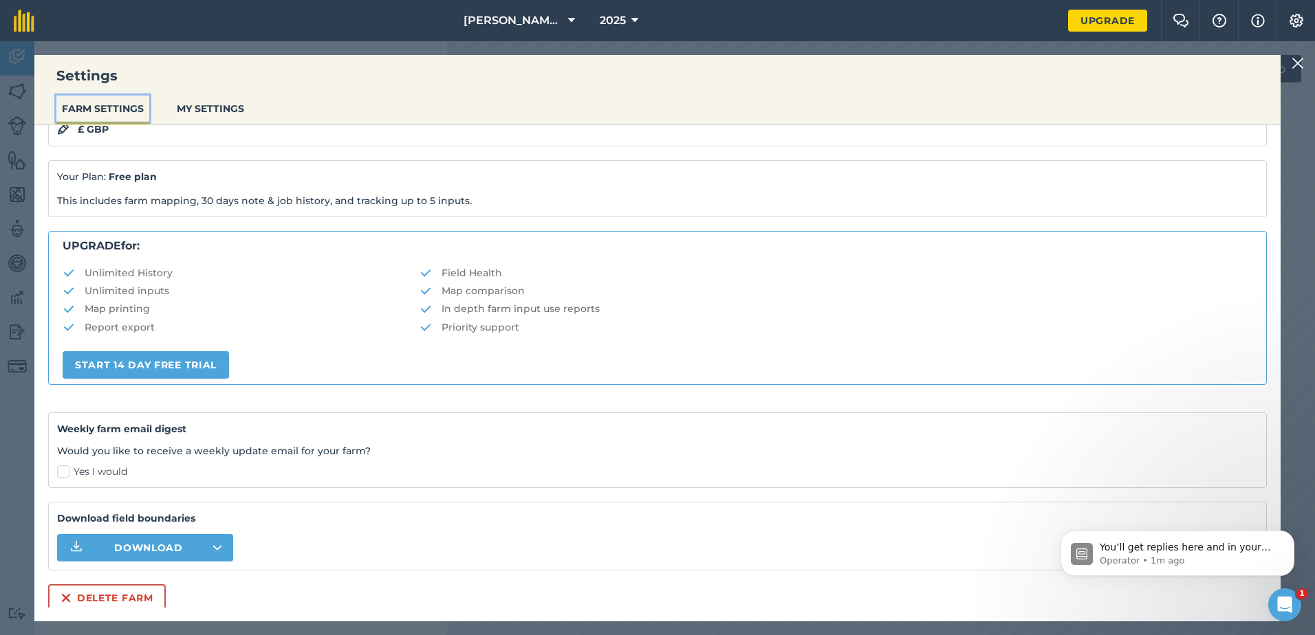
scroll to position [164, 0]
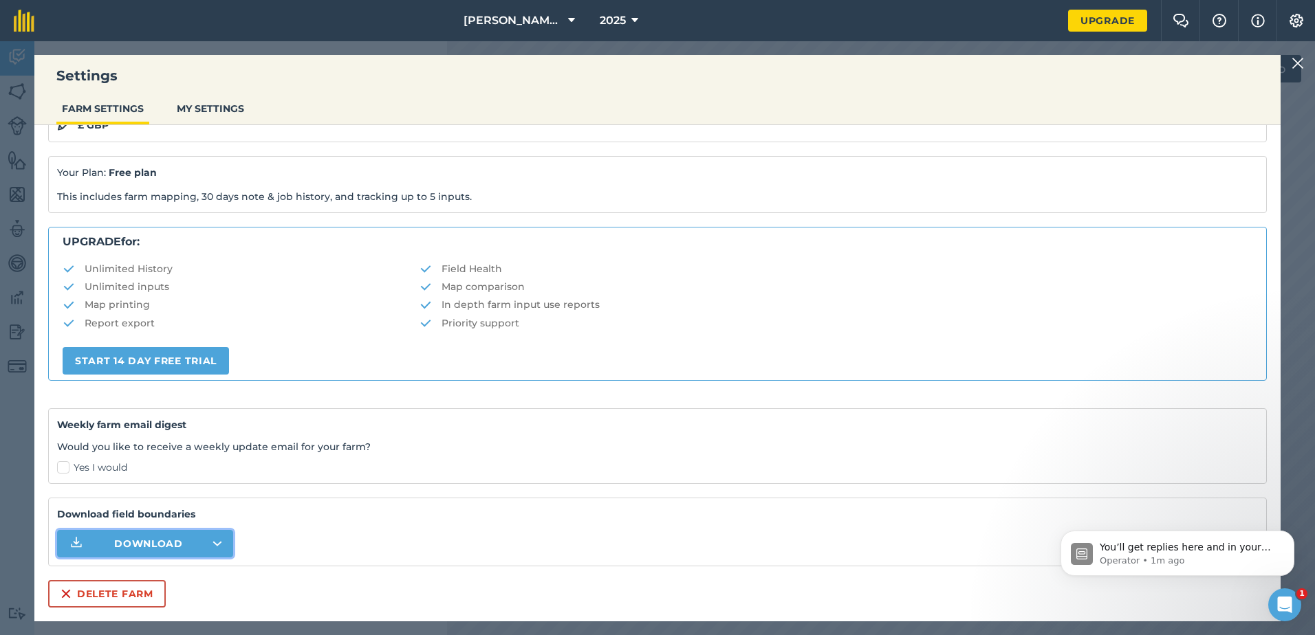
click at [153, 542] on span "Download" at bounding box center [148, 544] width 69 height 14
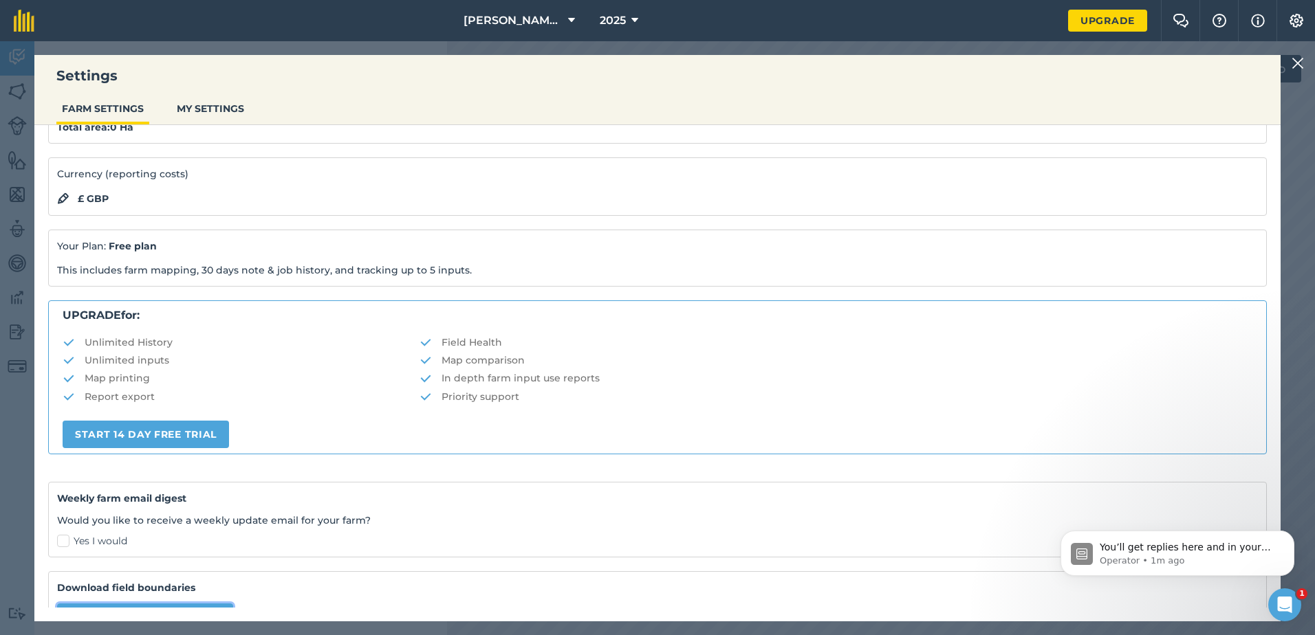
scroll to position [0, 0]
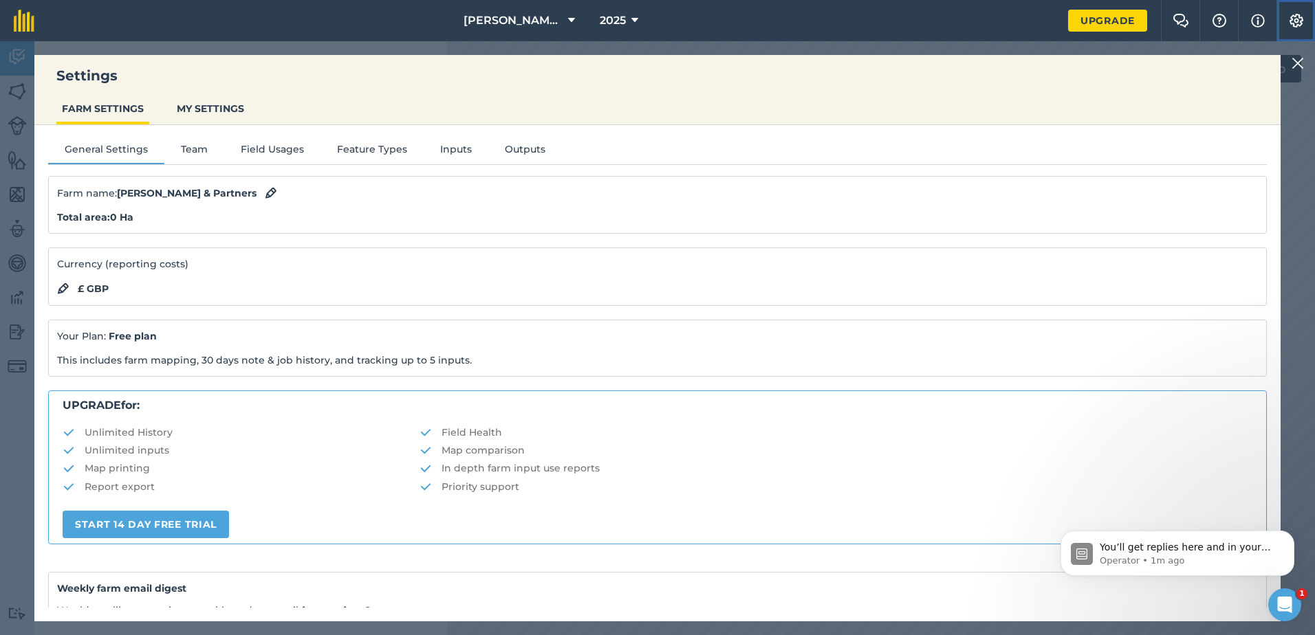
click at [1295, 16] on img at bounding box center [1296, 21] width 17 height 14
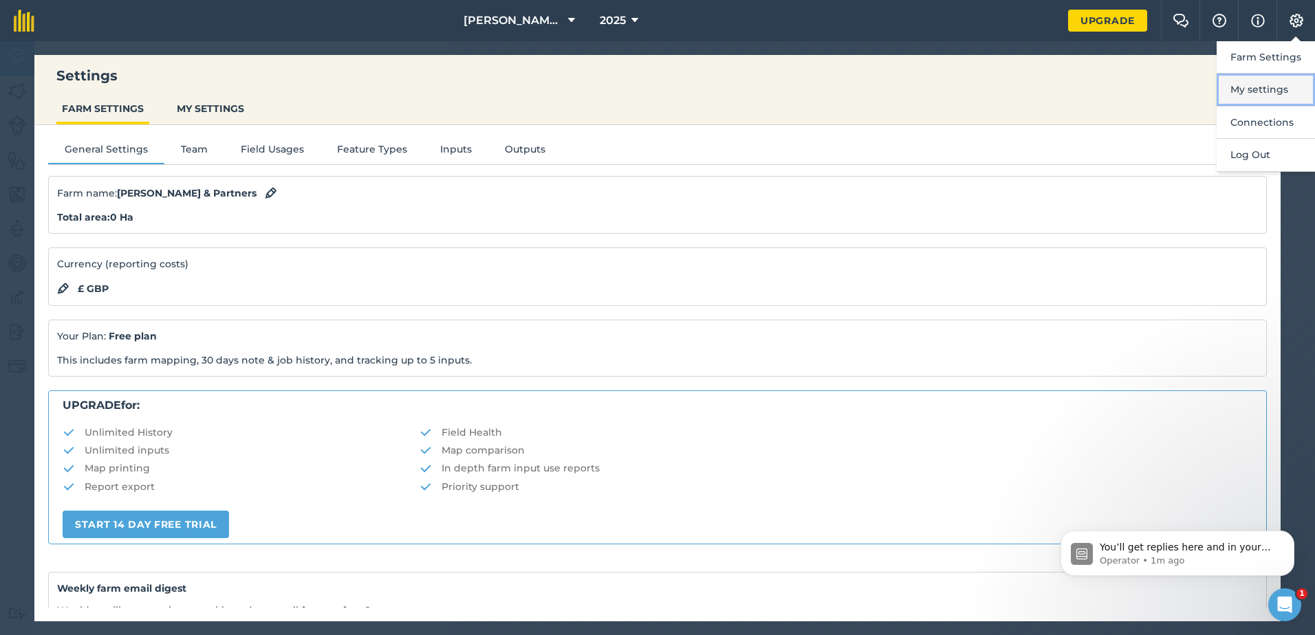
click at [1252, 89] on button "My settings" at bounding box center [1266, 90] width 98 height 32
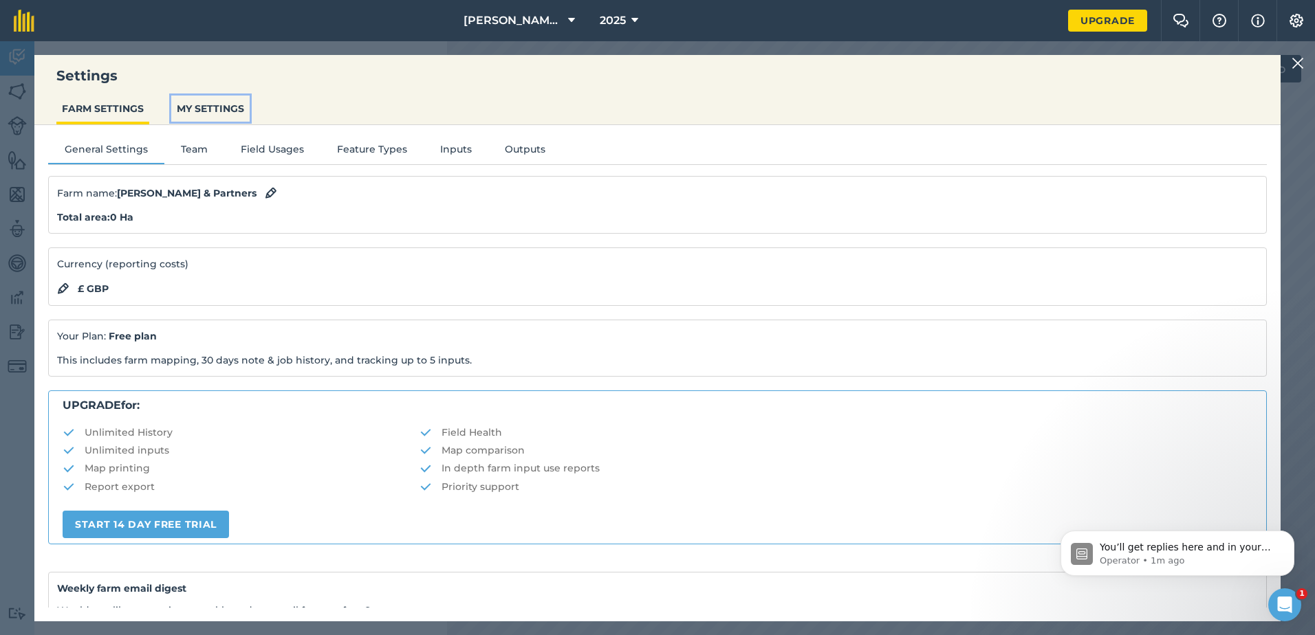
click at [190, 108] on button "MY SETTINGS" at bounding box center [210, 109] width 78 height 26
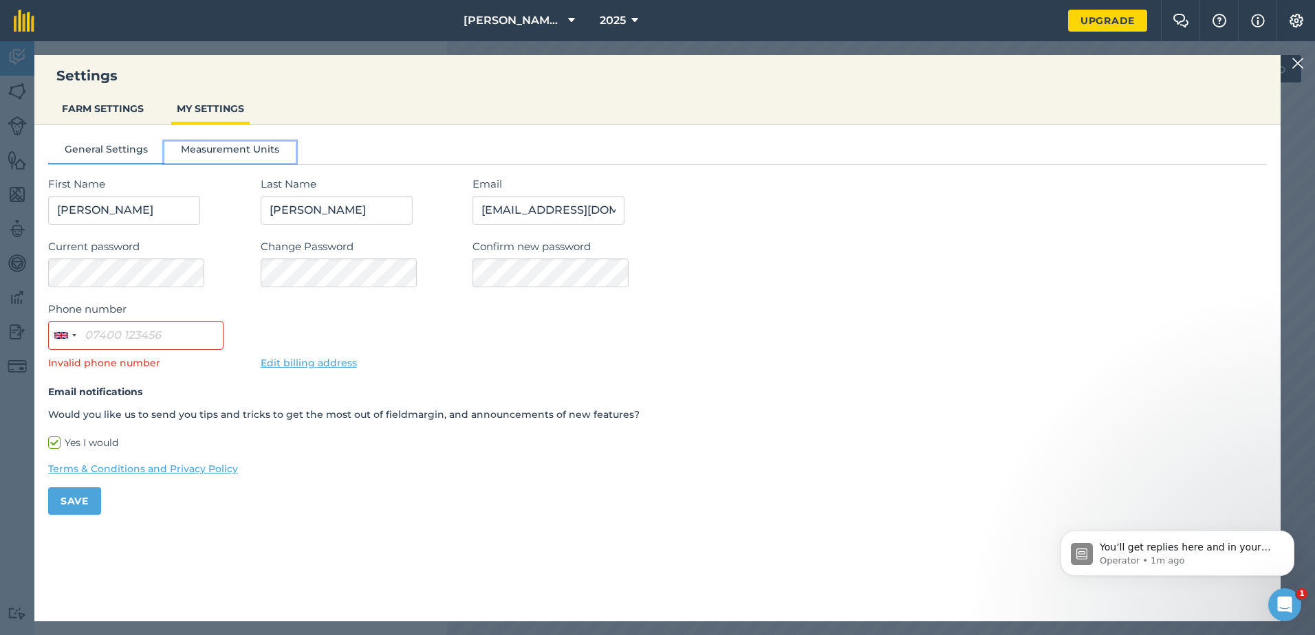
click at [206, 146] on button "Measurement Units" at bounding box center [229, 152] width 131 height 21
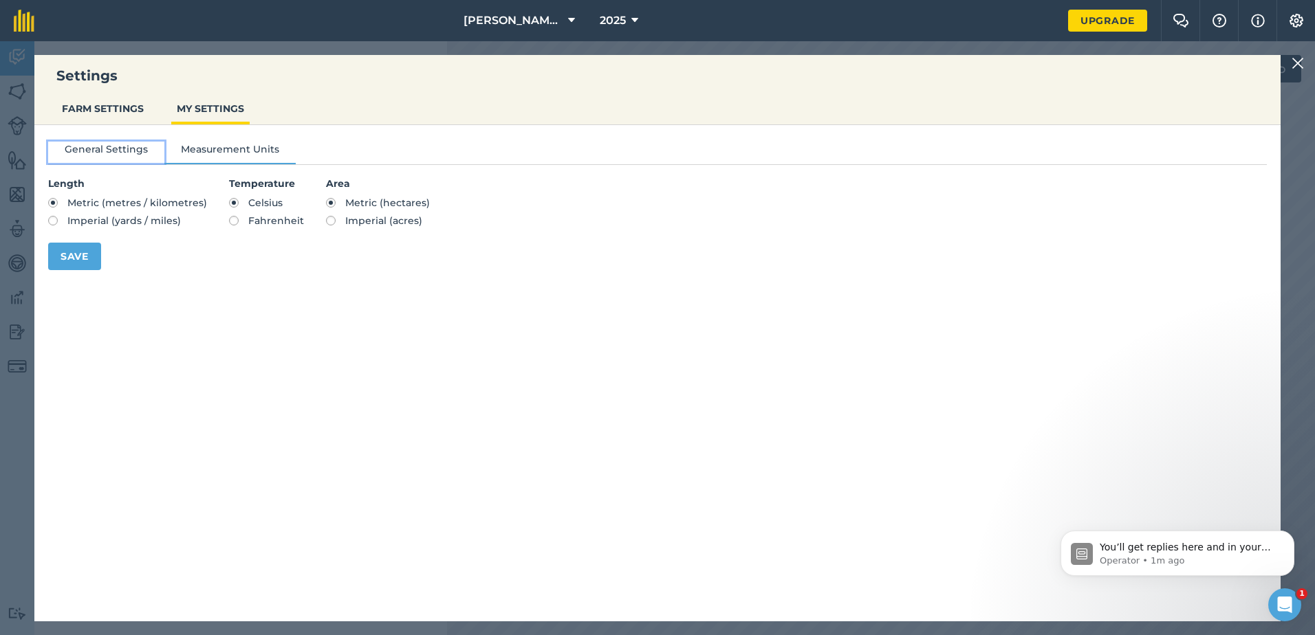
click at [85, 150] on button "General Settings" at bounding box center [106, 152] width 116 height 21
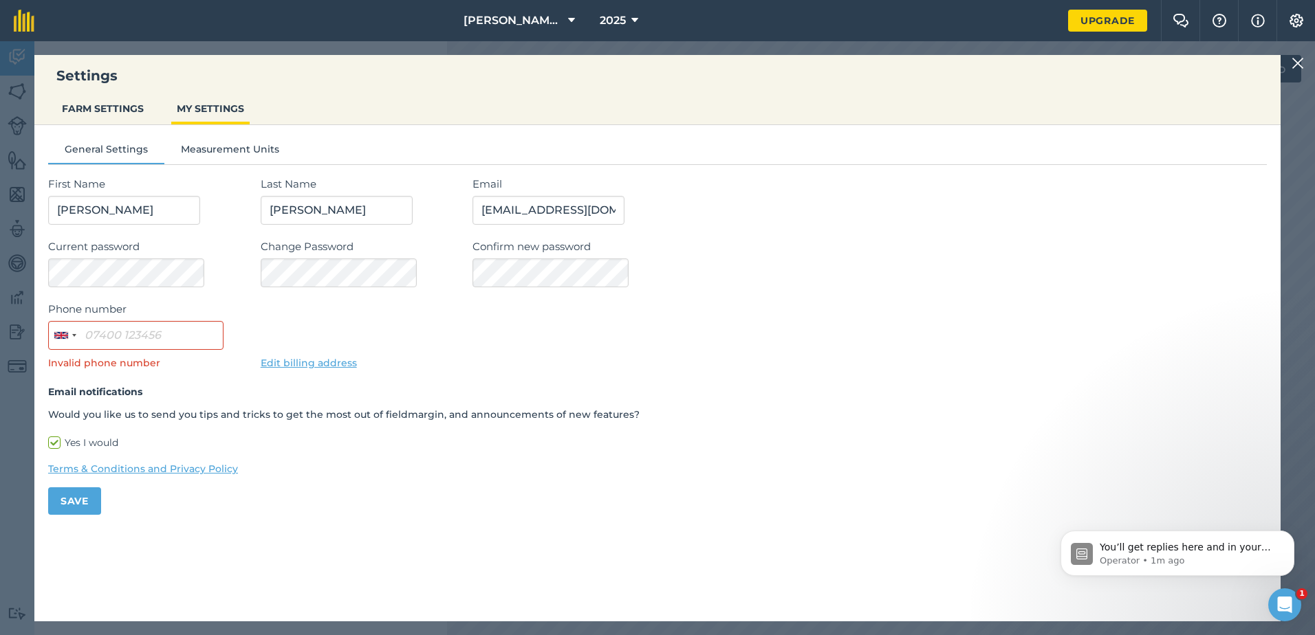
click at [435, 298] on form "First Name james Last Name lewis Email jameslewis@procam.co.uk Current password…" at bounding box center [657, 346] width 1219 height 340
click at [232, 152] on button "Measurement Units" at bounding box center [229, 152] width 131 height 21
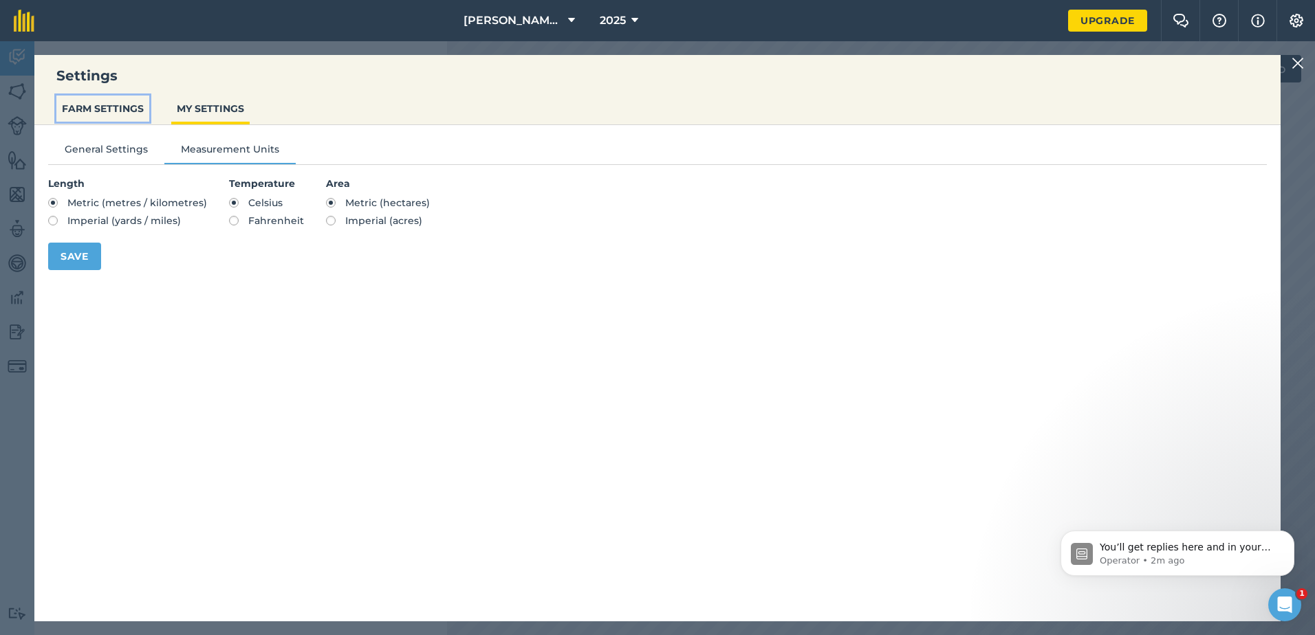
click at [98, 107] on button "FARM SETTINGS" at bounding box center [102, 109] width 93 height 26
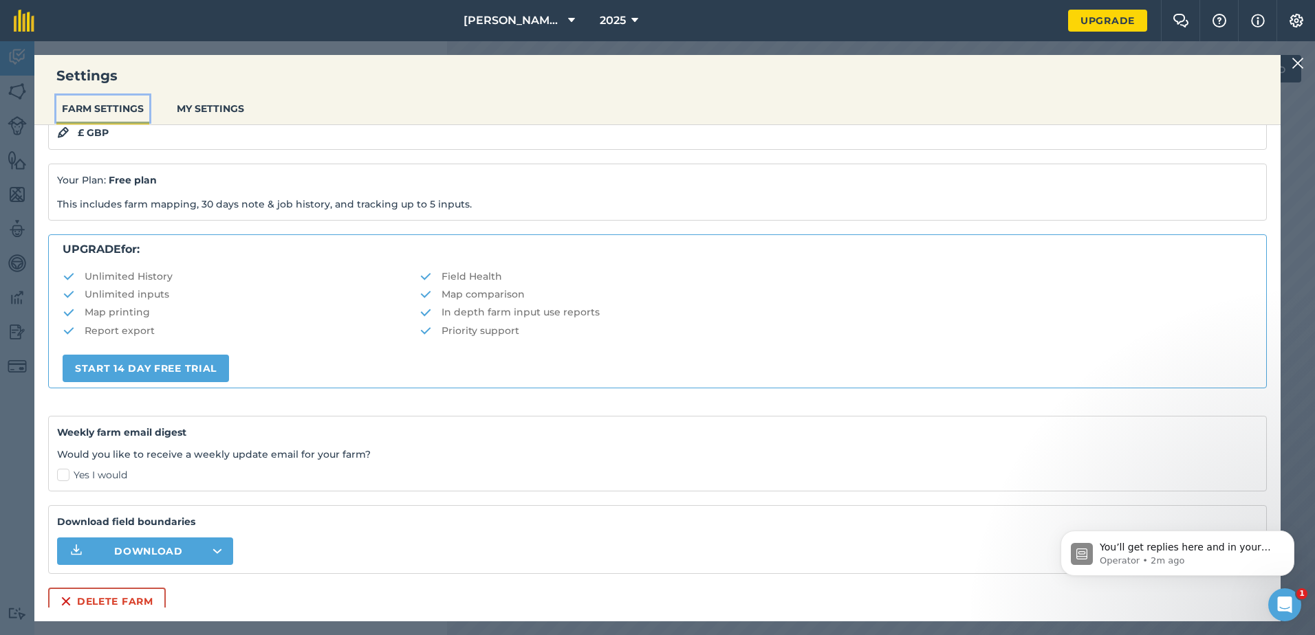
scroll to position [164, 0]
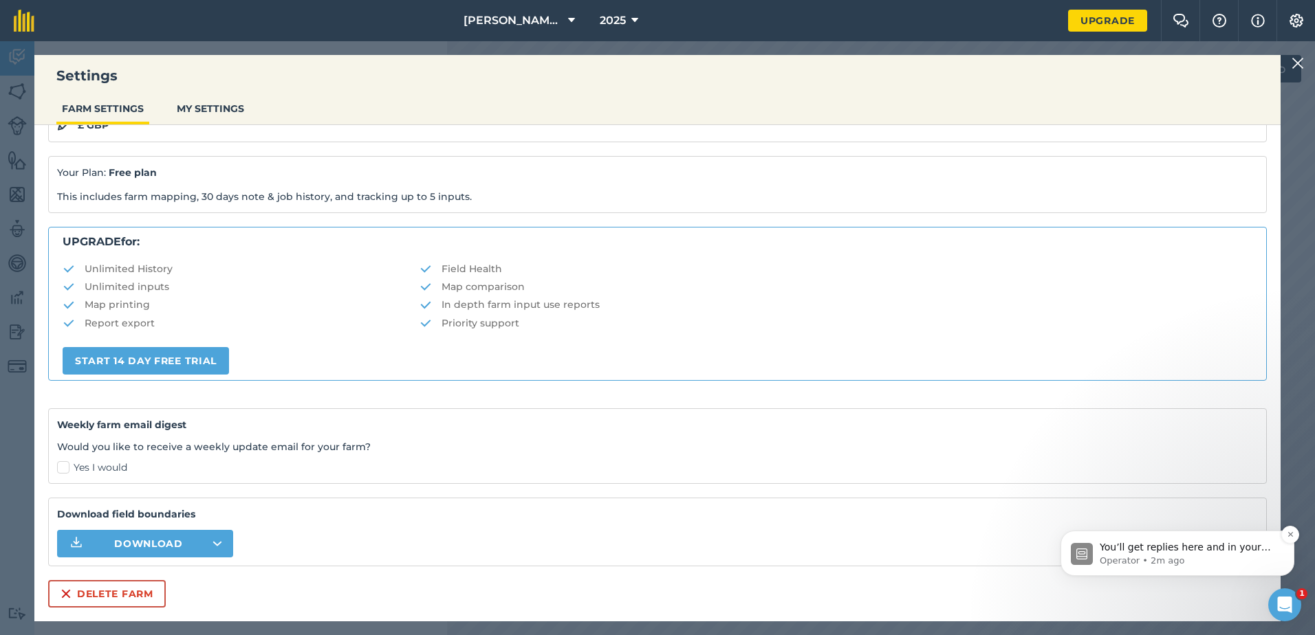
click at [1160, 550] on span "You’ll get replies here and in your email: ✉️ jameslewis@procam.co.uk Our usual…" at bounding box center [1185, 568] width 171 height 52
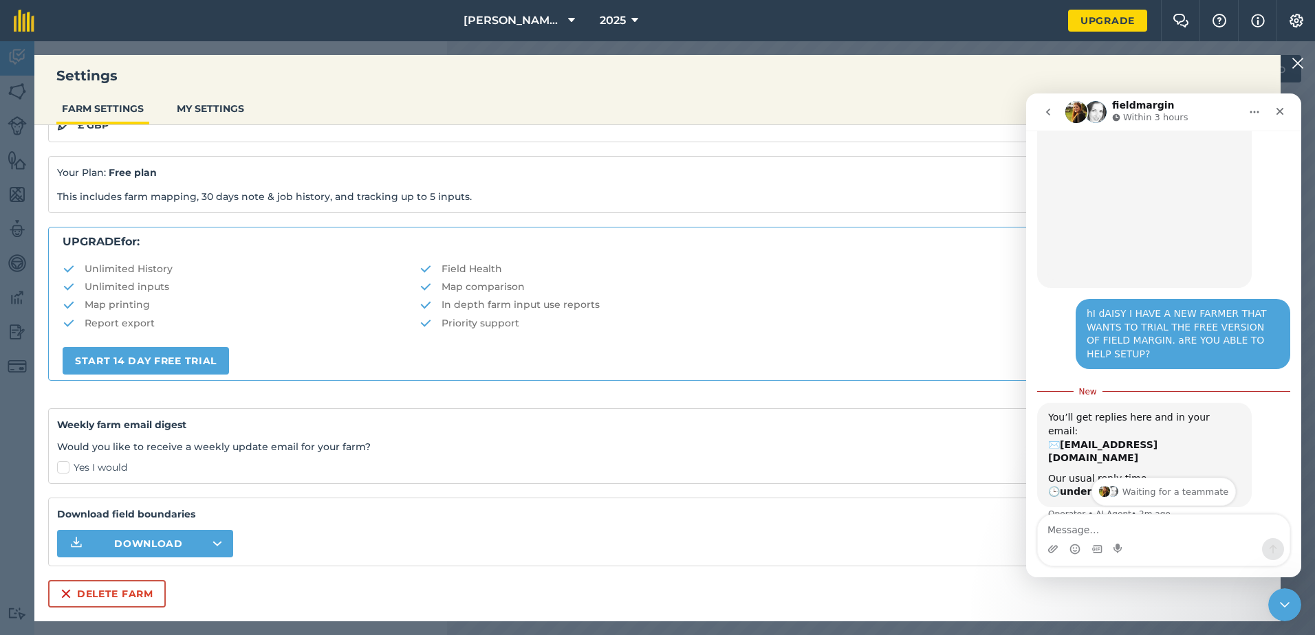
scroll to position [1342, 0]
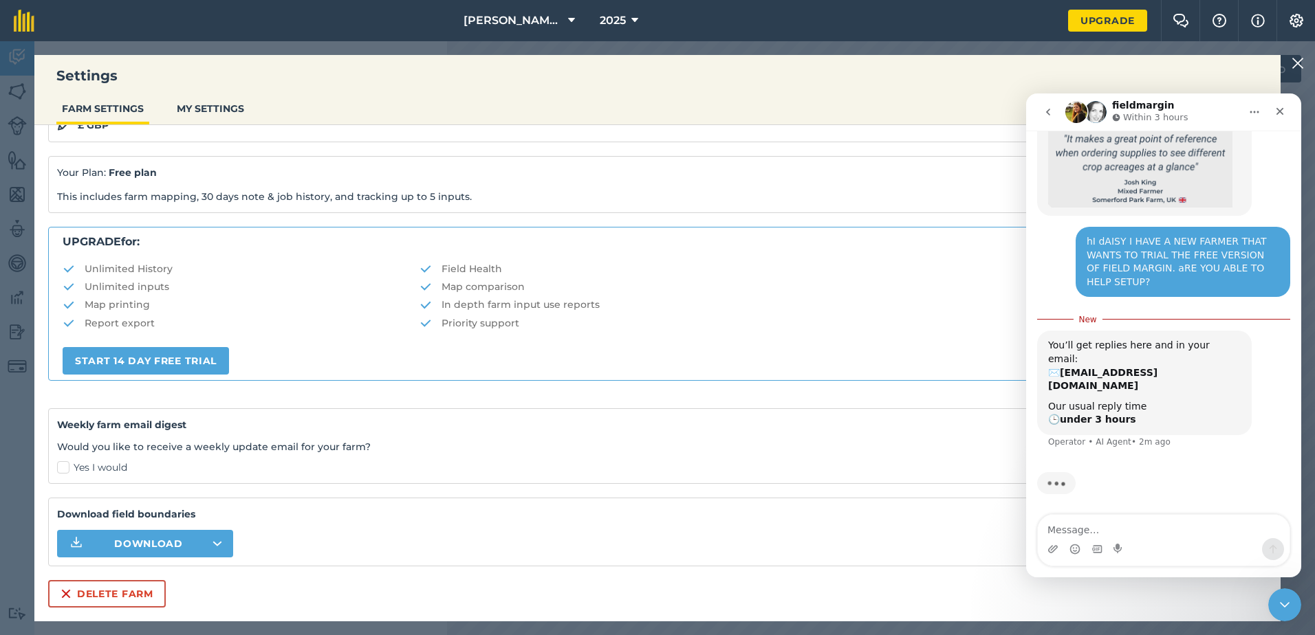
click at [323, 318] on li "Report export" at bounding box center [241, 323] width 357 height 15
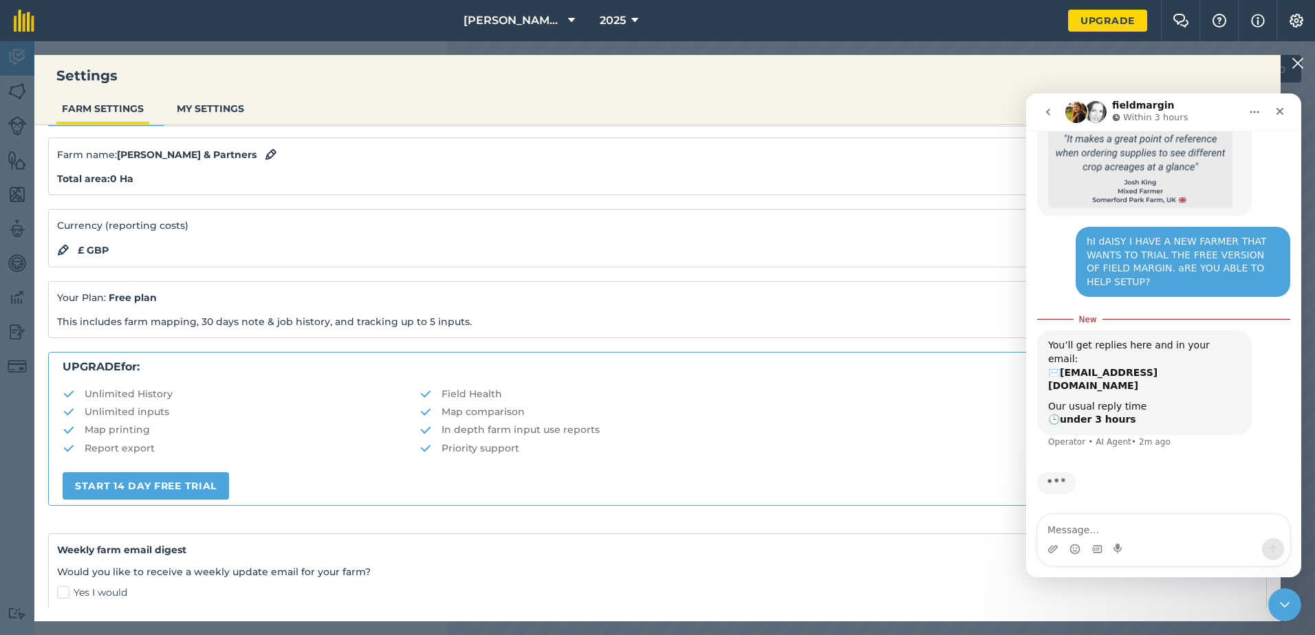
scroll to position [0, 0]
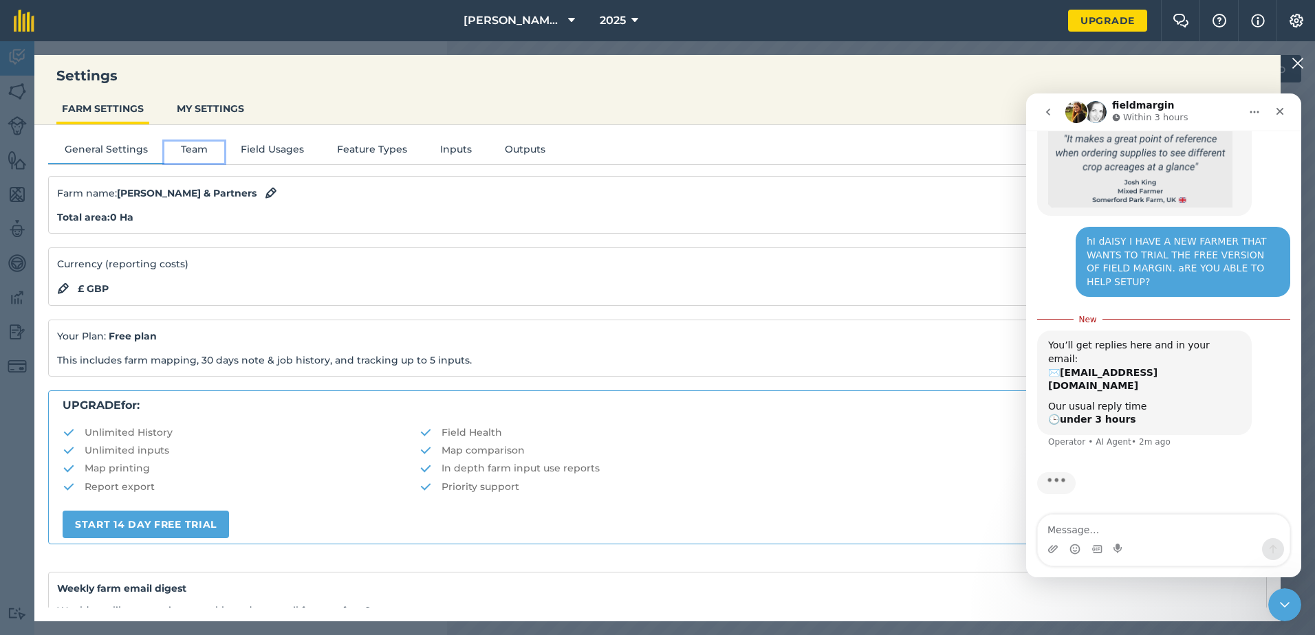
click at [195, 150] on button "Team" at bounding box center [194, 152] width 60 height 21
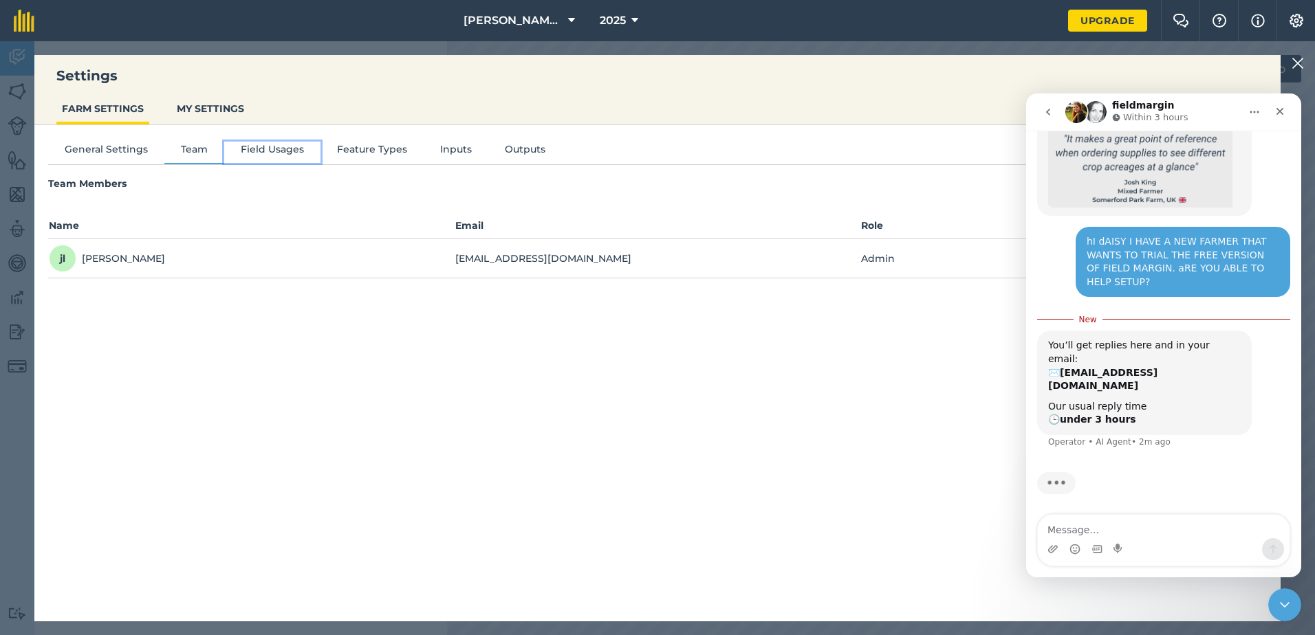
click at [259, 146] on button "Field Usages" at bounding box center [272, 152] width 96 height 21
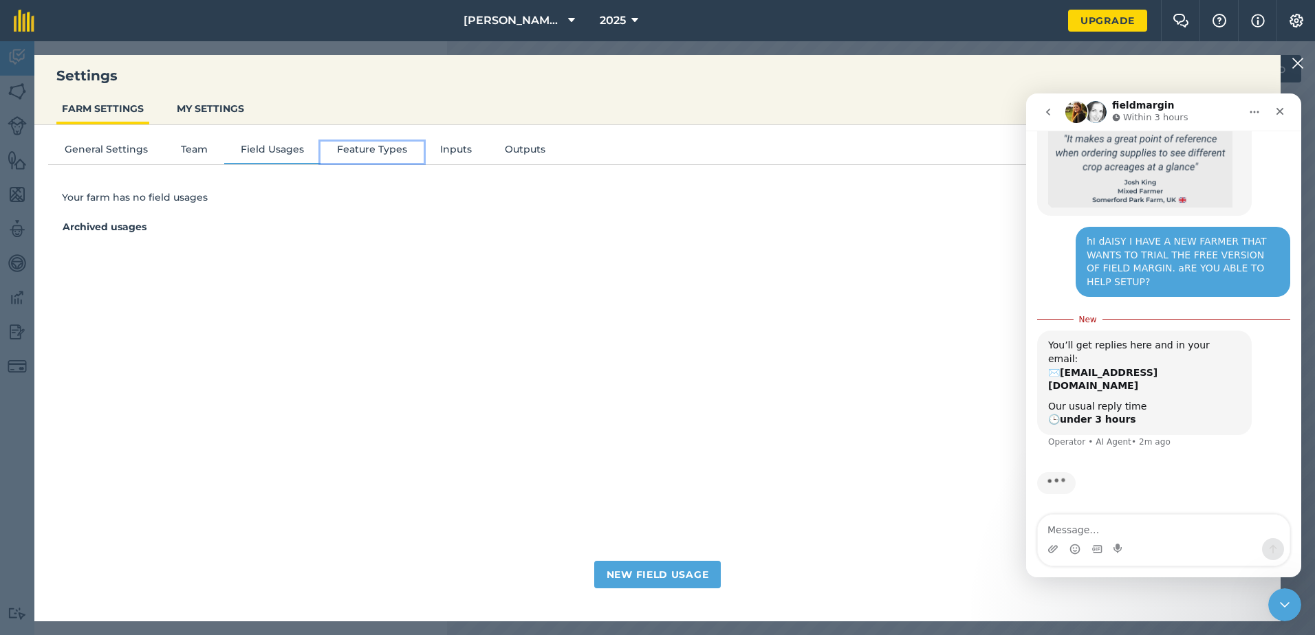
click at [368, 151] on button "Feature Types" at bounding box center [371, 152] width 103 height 21
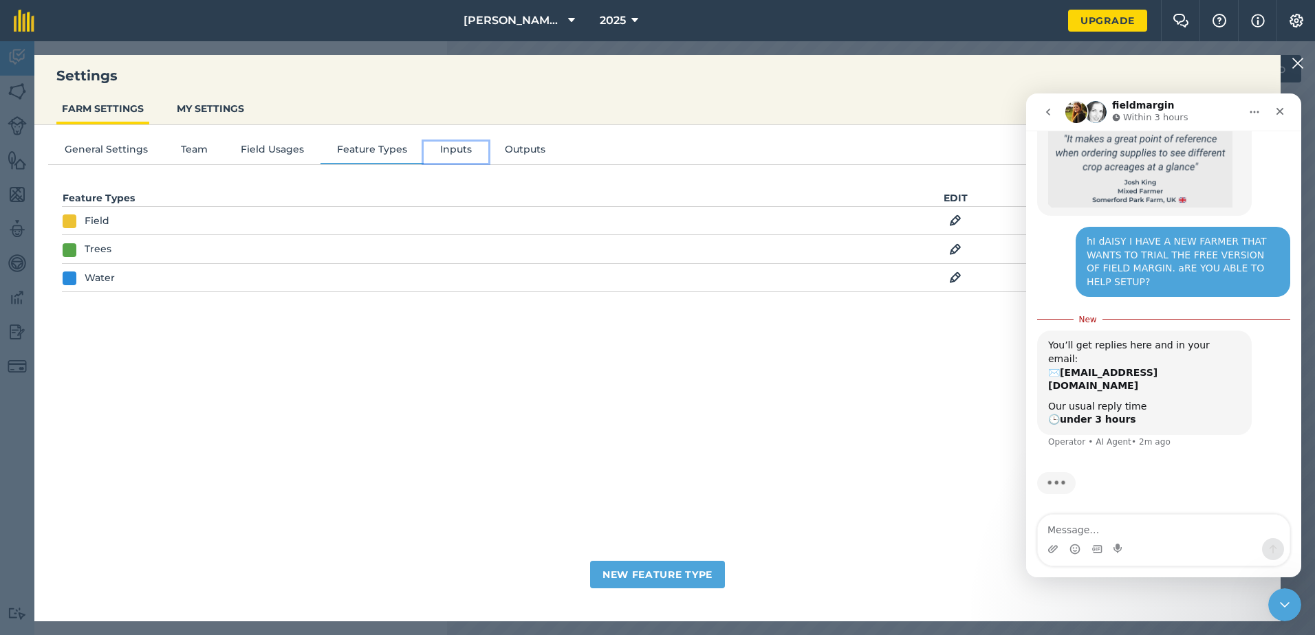
click at [450, 150] on button "Inputs" at bounding box center [456, 152] width 65 height 21
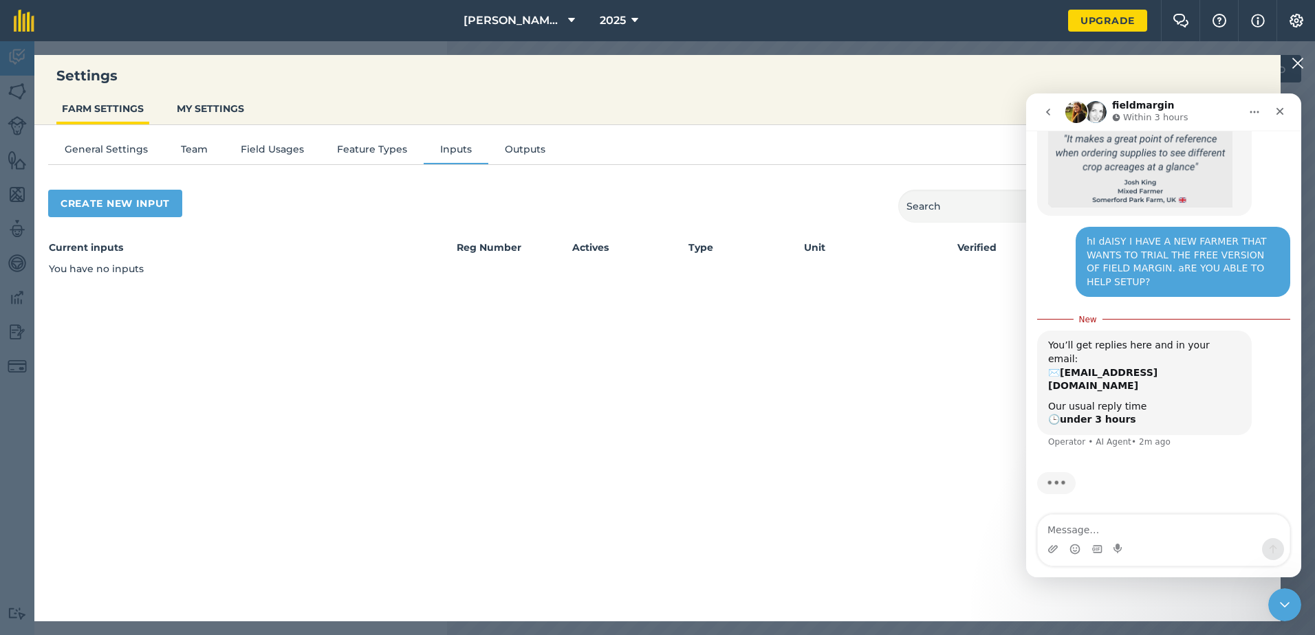
click at [512, 140] on div "General Settings Team Field Usages Feature Types Inputs Outputs Create new inpu…" at bounding box center [657, 366] width 1246 height 483
click at [97, 151] on button "General Settings" at bounding box center [106, 152] width 116 height 21
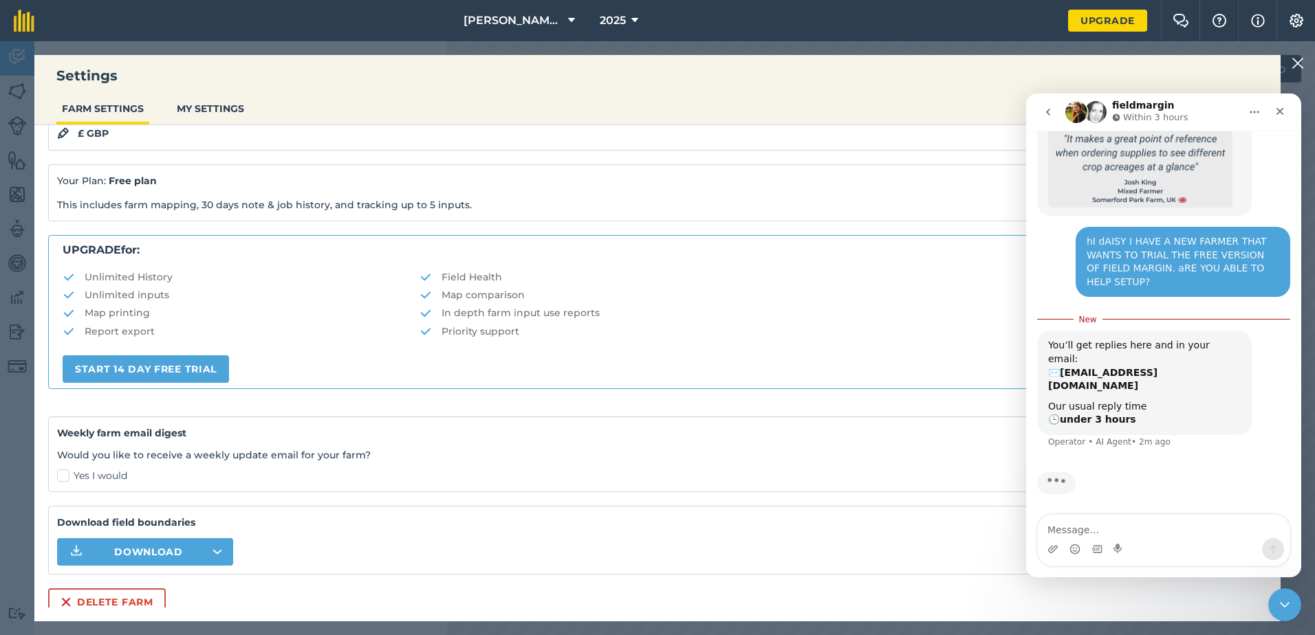
scroll to position [164, 0]
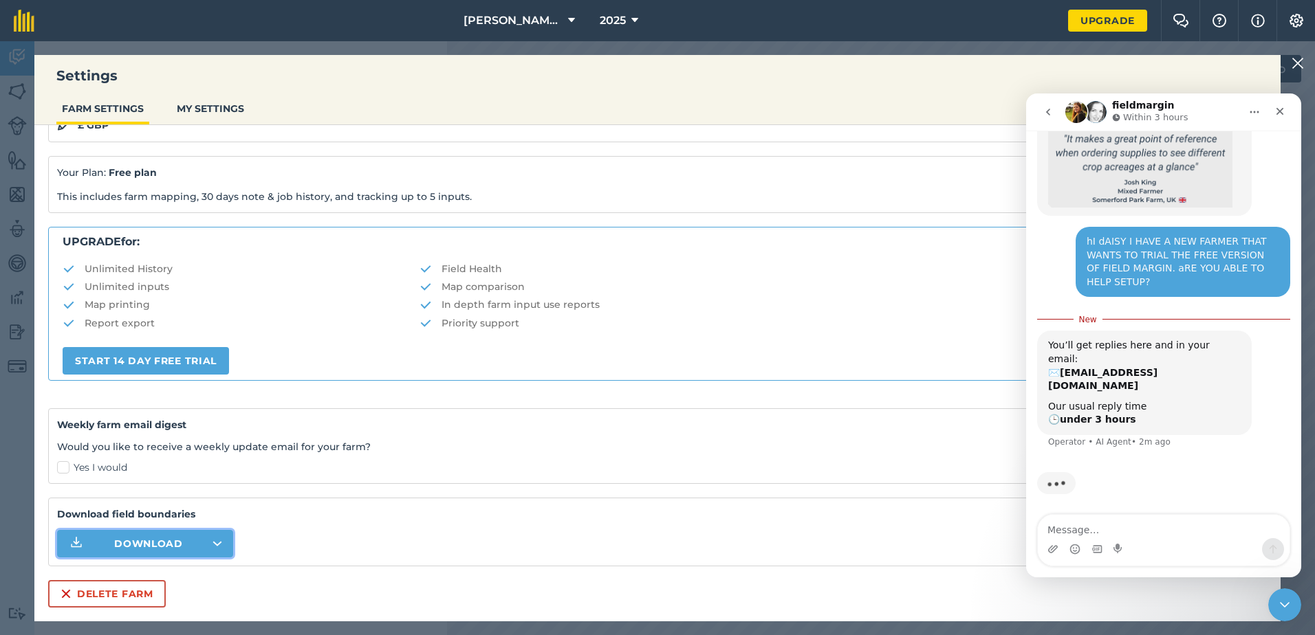
click at [166, 540] on span "Download" at bounding box center [148, 544] width 69 height 14
click at [383, 555] on div "Download field boundaries Download" at bounding box center [657, 532] width 1219 height 69
click at [197, 109] on button "MY SETTINGS" at bounding box center [210, 109] width 78 height 26
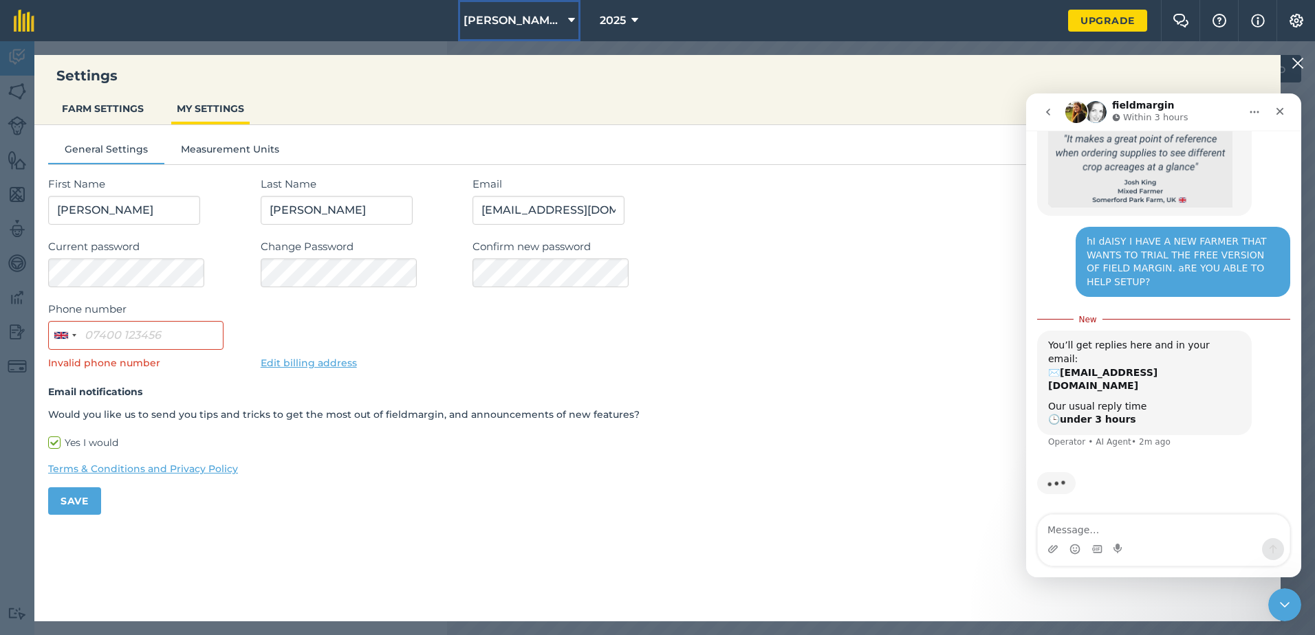
click at [566, 12] on button "[PERSON_NAME] & Partners" at bounding box center [519, 20] width 122 height 41
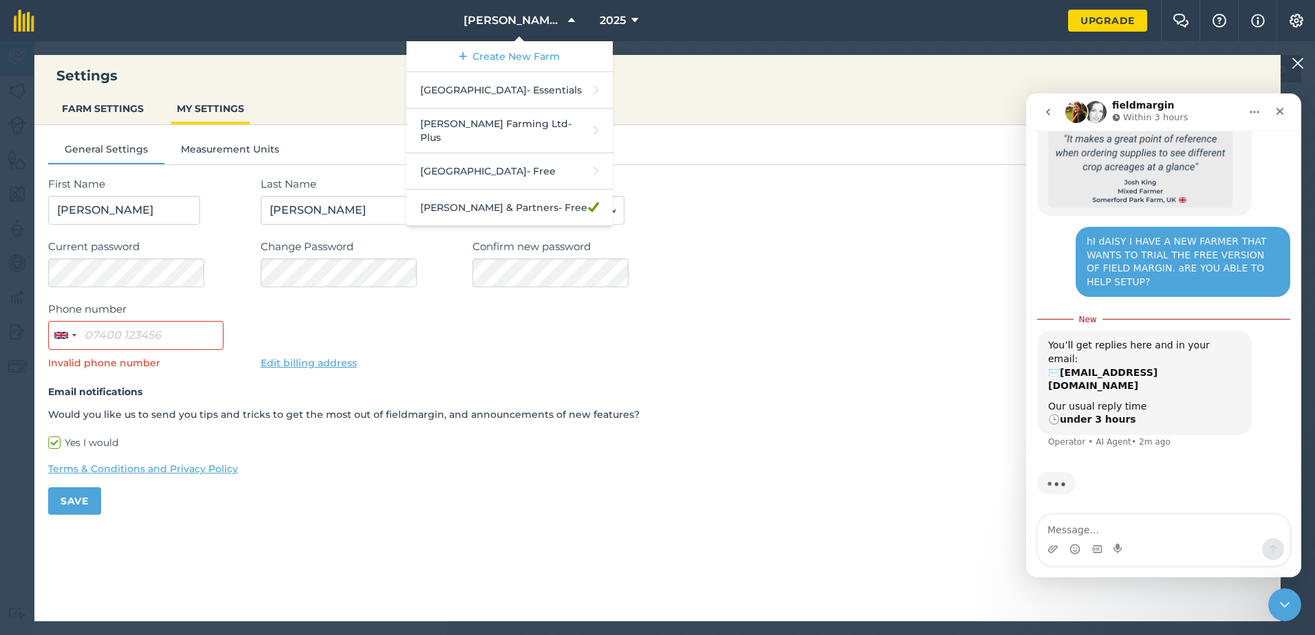
click at [558, 356] on div "Phone number United Kingdom +44 244 results found Afghanistan +93 Albania +355 …" at bounding box center [657, 335] width 1219 height 69
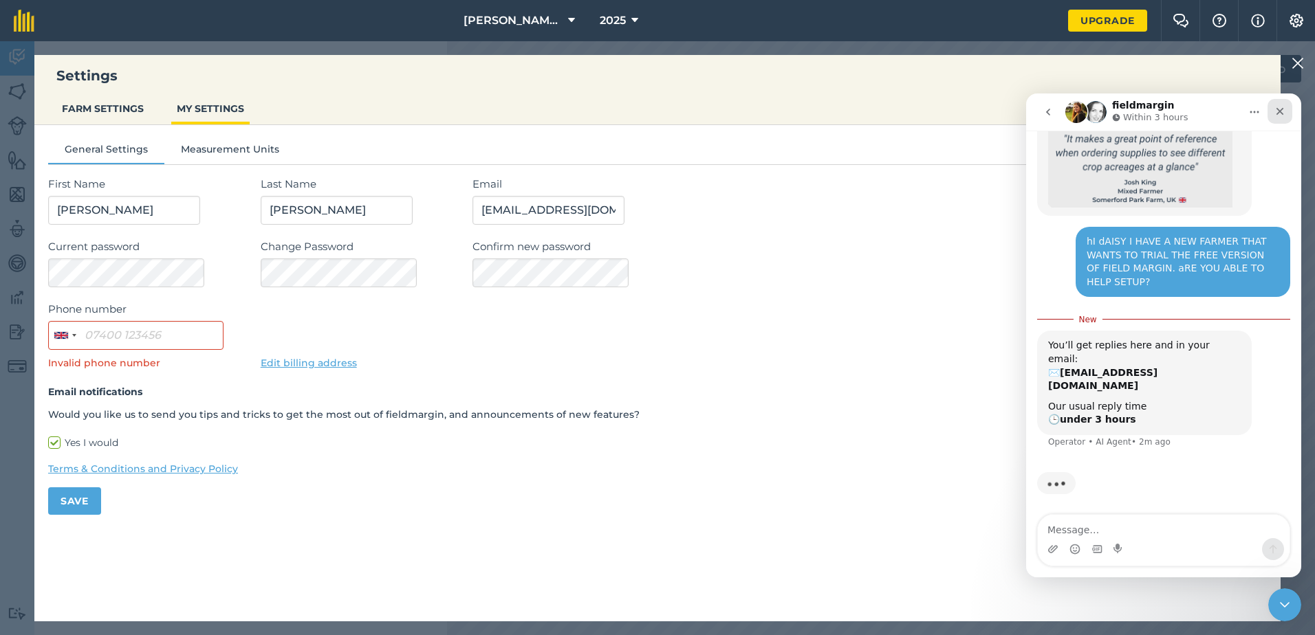
click at [1275, 111] on icon "Close" at bounding box center [1279, 111] width 11 height 11
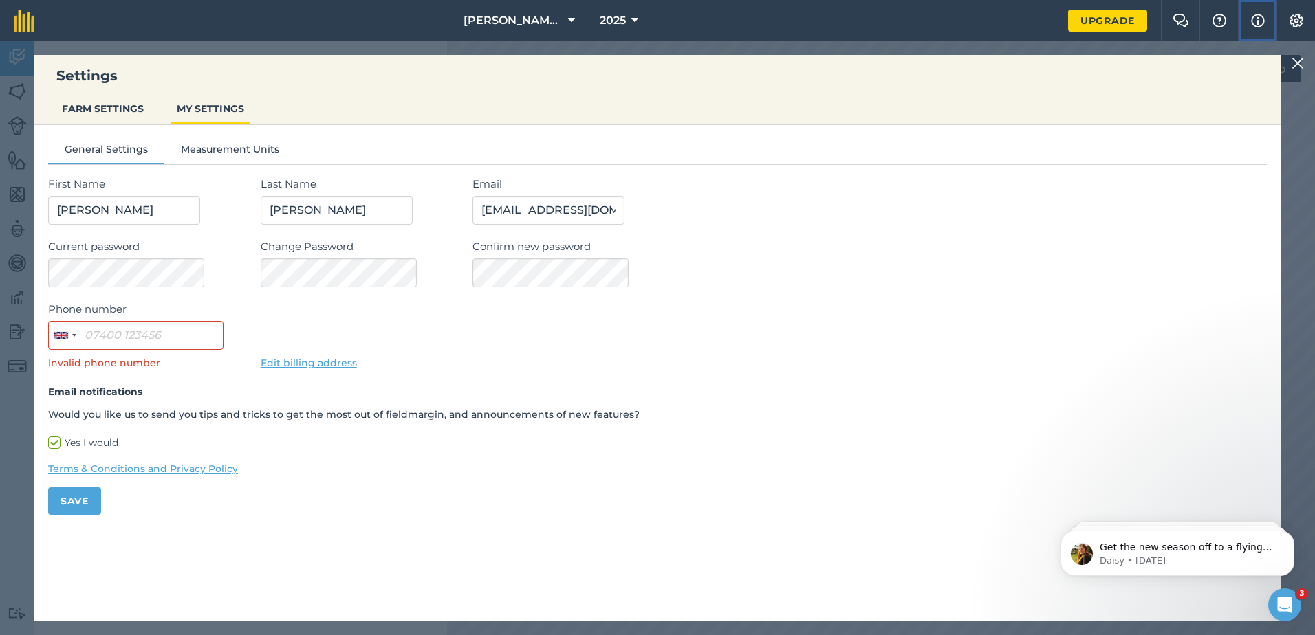
click at [1254, 18] on img at bounding box center [1258, 20] width 14 height 17
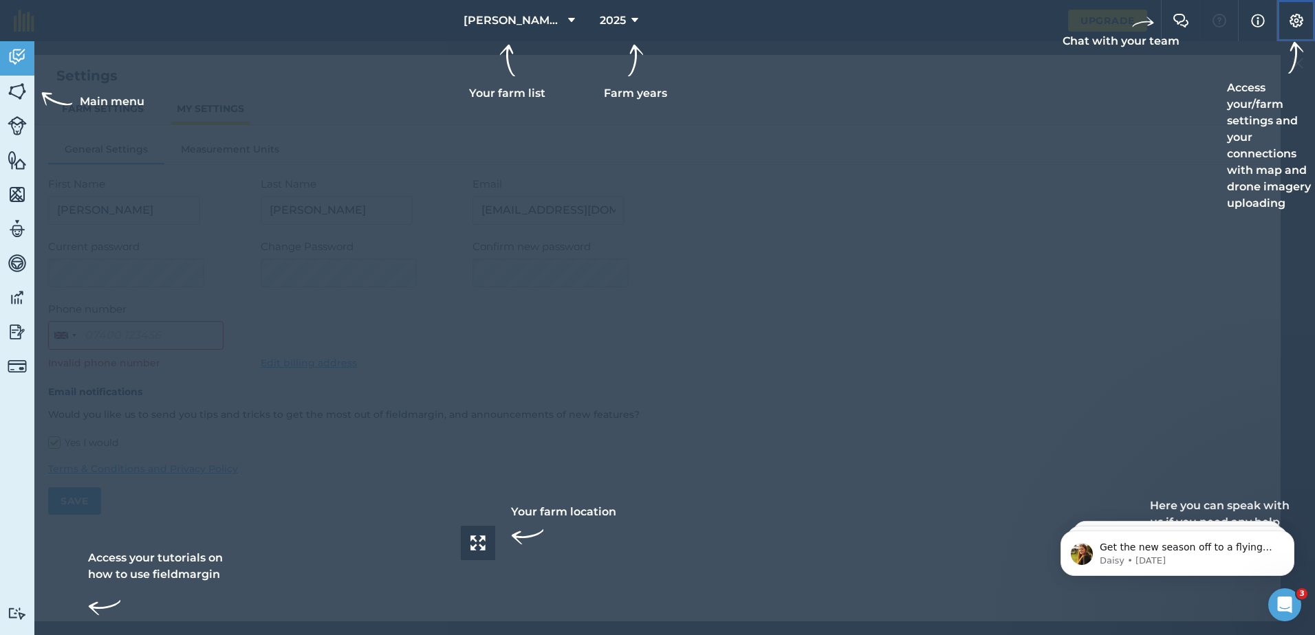
click at [1298, 21] on img at bounding box center [1296, 21] width 17 height 14
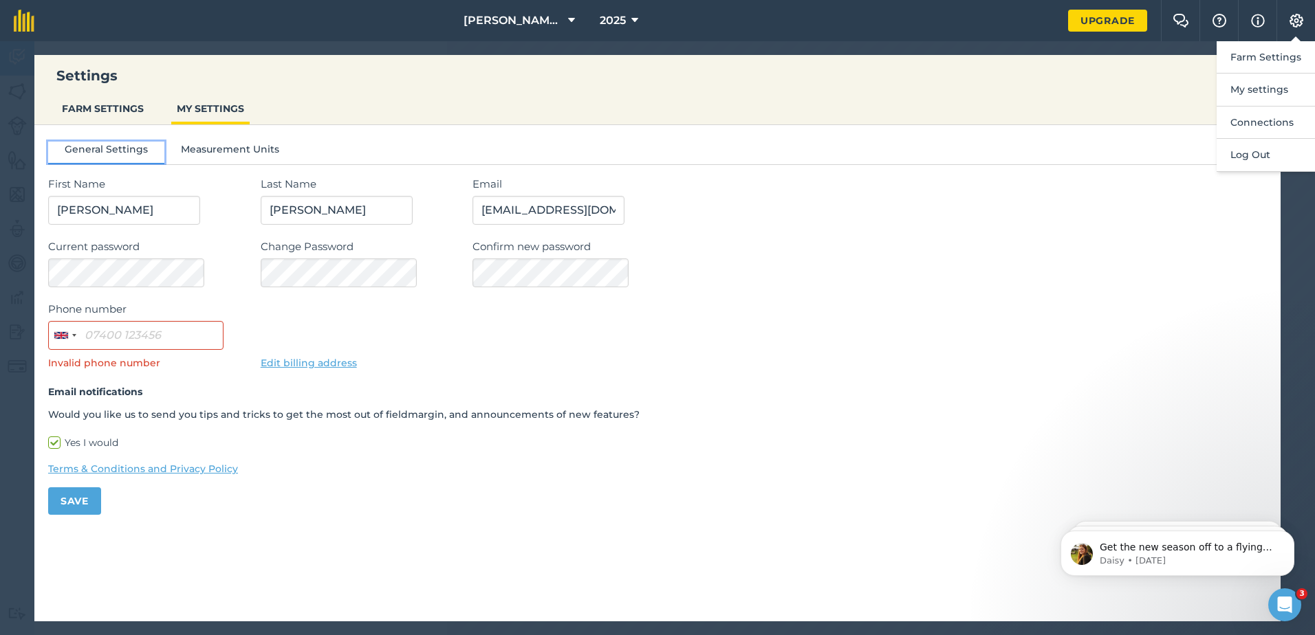
click at [100, 157] on button "General Settings" at bounding box center [106, 152] width 116 height 21
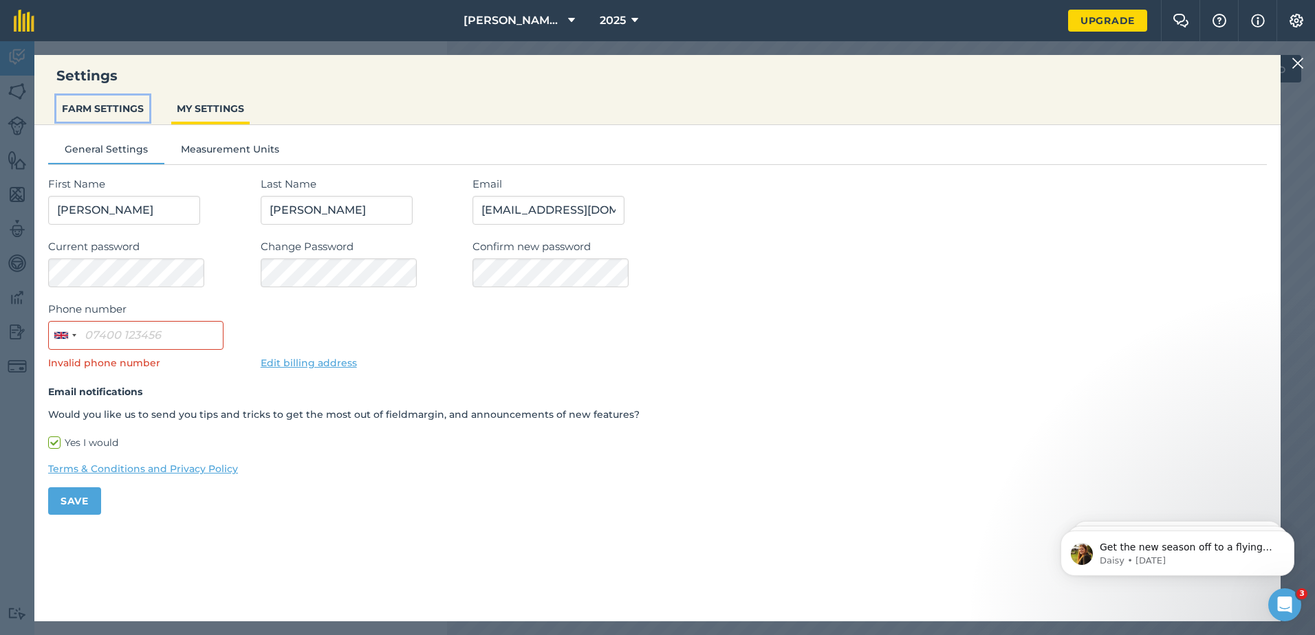
click at [95, 102] on button "FARM SETTINGS" at bounding box center [102, 109] width 93 height 26
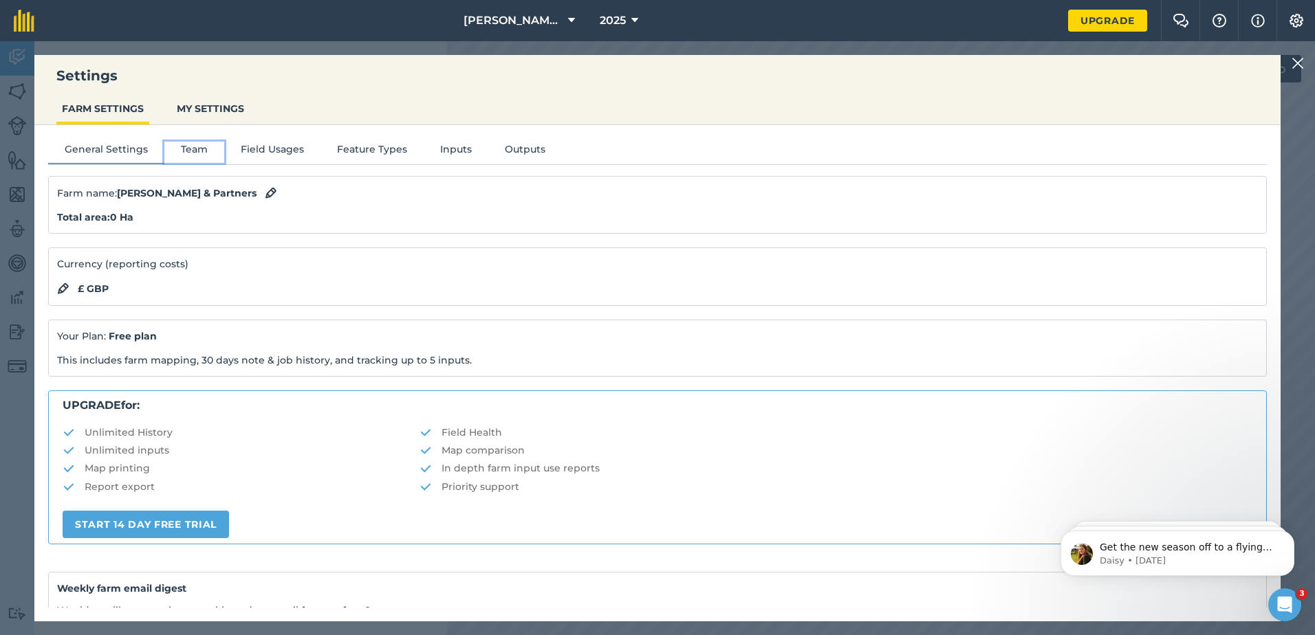
click at [184, 146] on button "Team" at bounding box center [194, 152] width 60 height 21
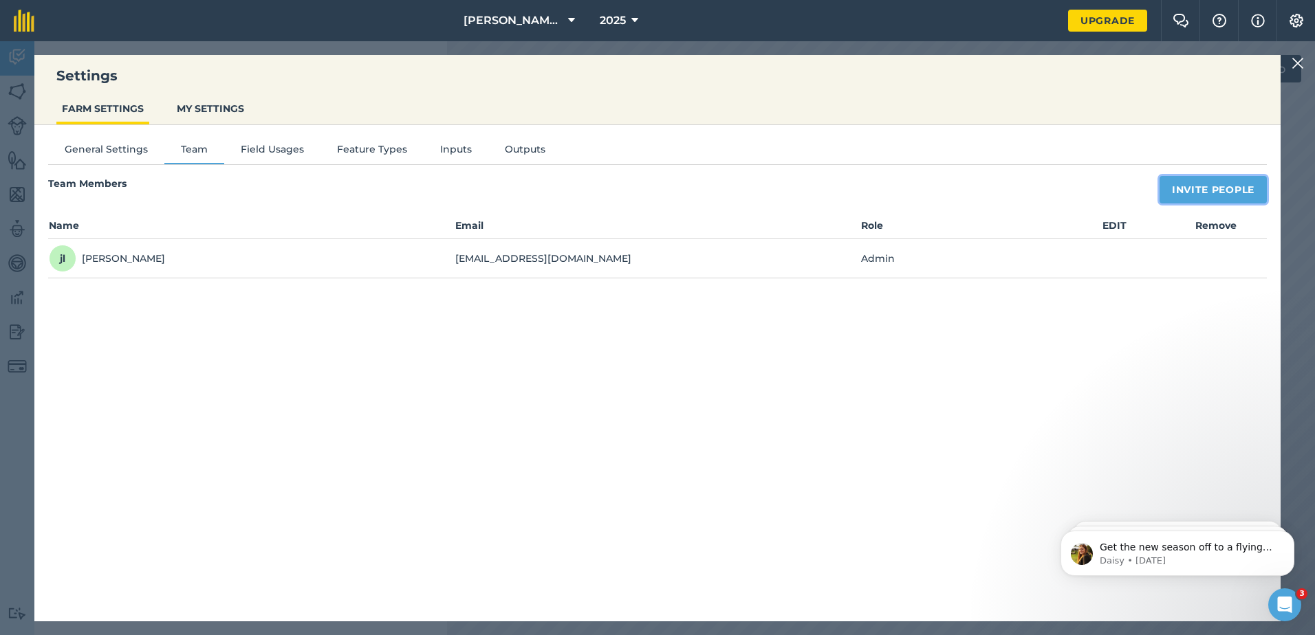
click at [1203, 189] on button "Invite People" at bounding box center [1212, 190] width 107 height 28
select select "MEMBER"
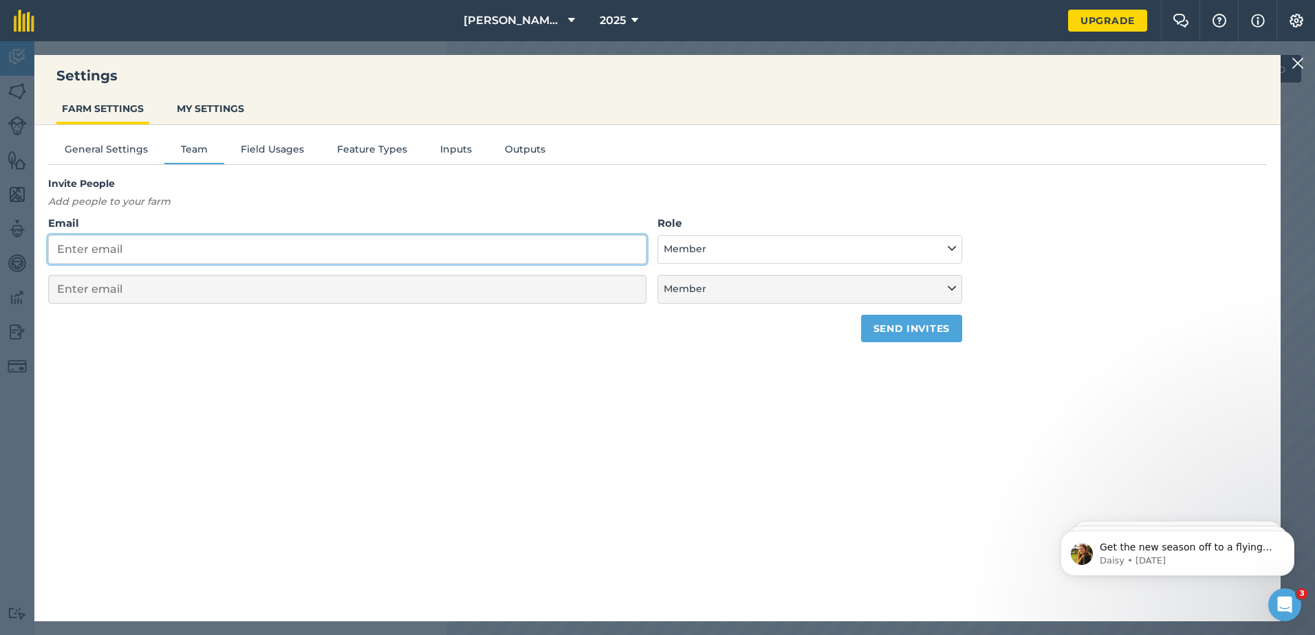
click at [133, 254] on input "Email" at bounding box center [347, 249] width 598 height 29
type input "jamesflewis37@gmail.com"
select select "MEMBER"
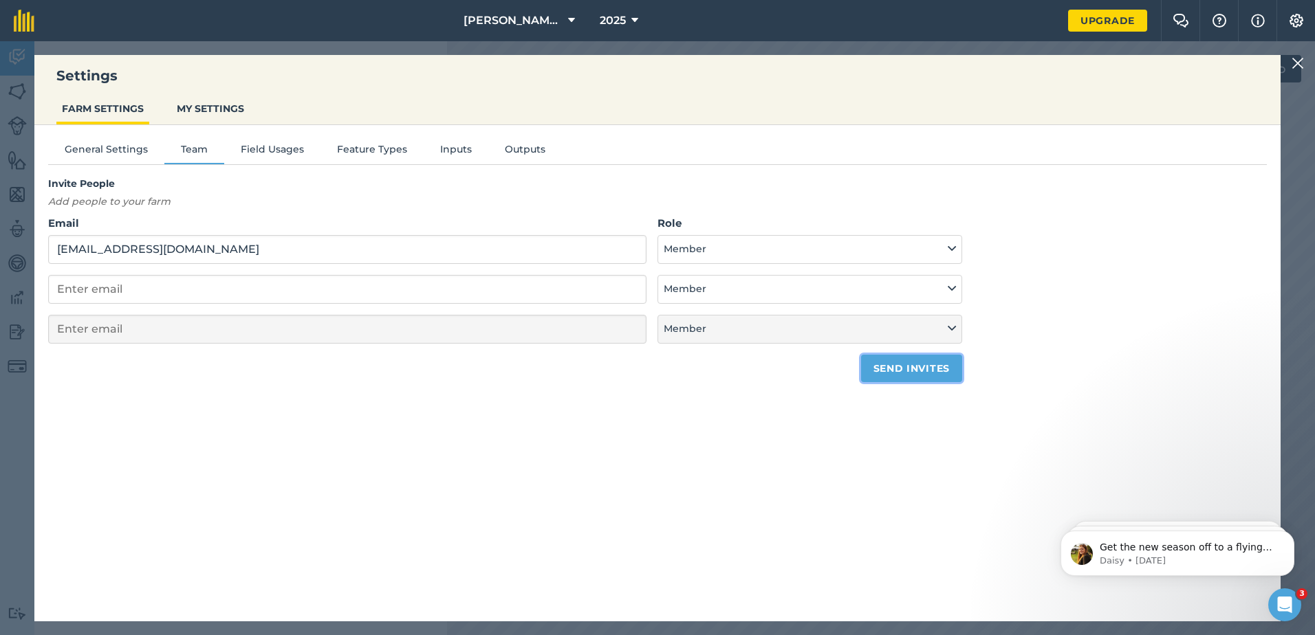
click at [910, 365] on button "Send invites" at bounding box center [911, 369] width 101 height 28
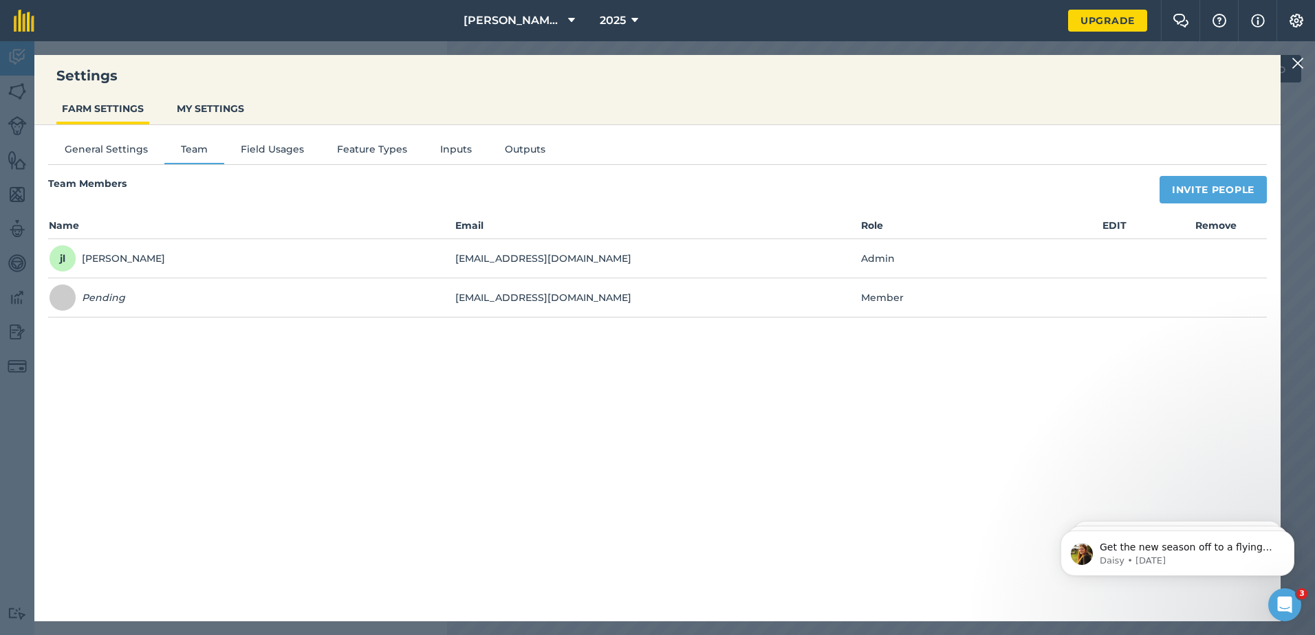
scroll to position [1320, 0]
click at [729, 304] on td "jamesflewis37@gmail.com" at bounding box center [658, 298] width 406 height 39
click at [88, 298] on em "Pending" at bounding box center [103, 297] width 43 height 15
click at [227, 113] on button "MY SETTINGS" at bounding box center [210, 109] width 78 height 26
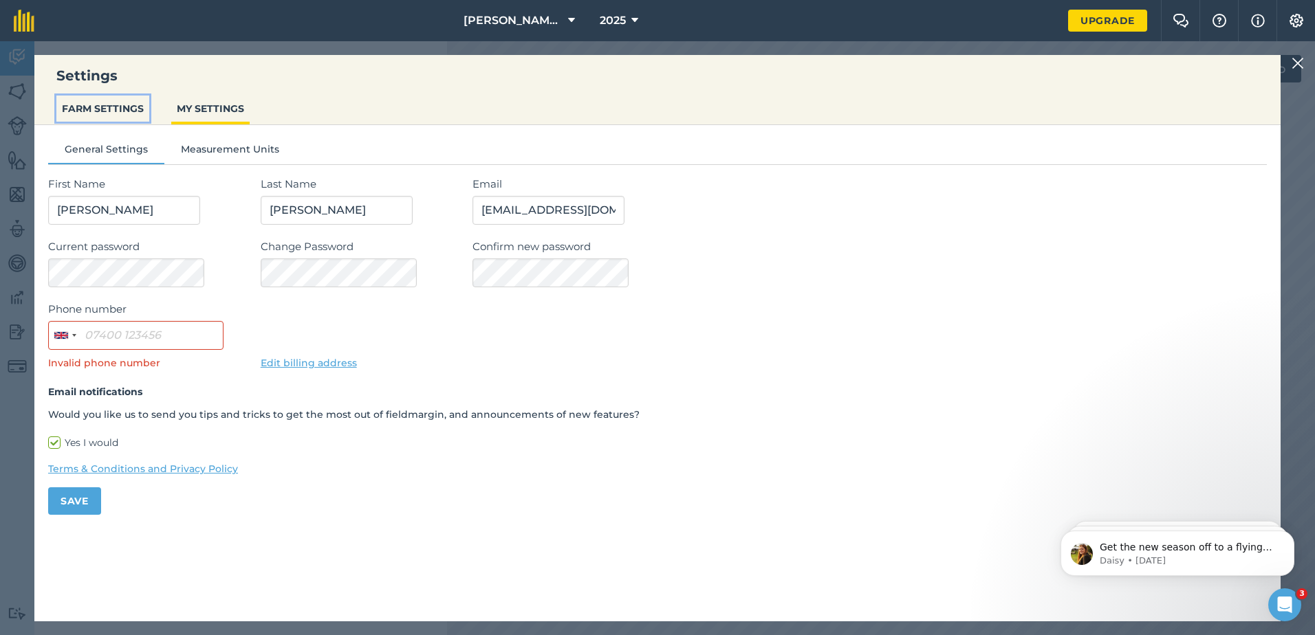
click at [105, 109] on button "FARM SETTINGS" at bounding box center [102, 109] width 93 height 26
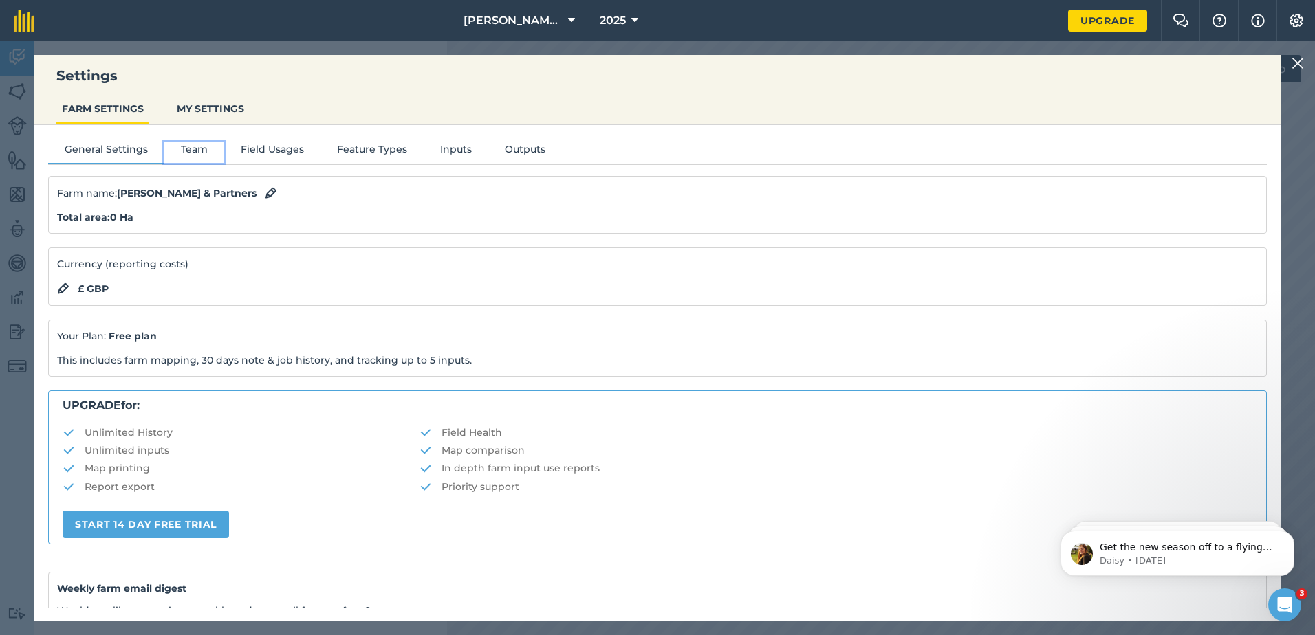
click at [199, 154] on button "Team" at bounding box center [194, 152] width 60 height 21
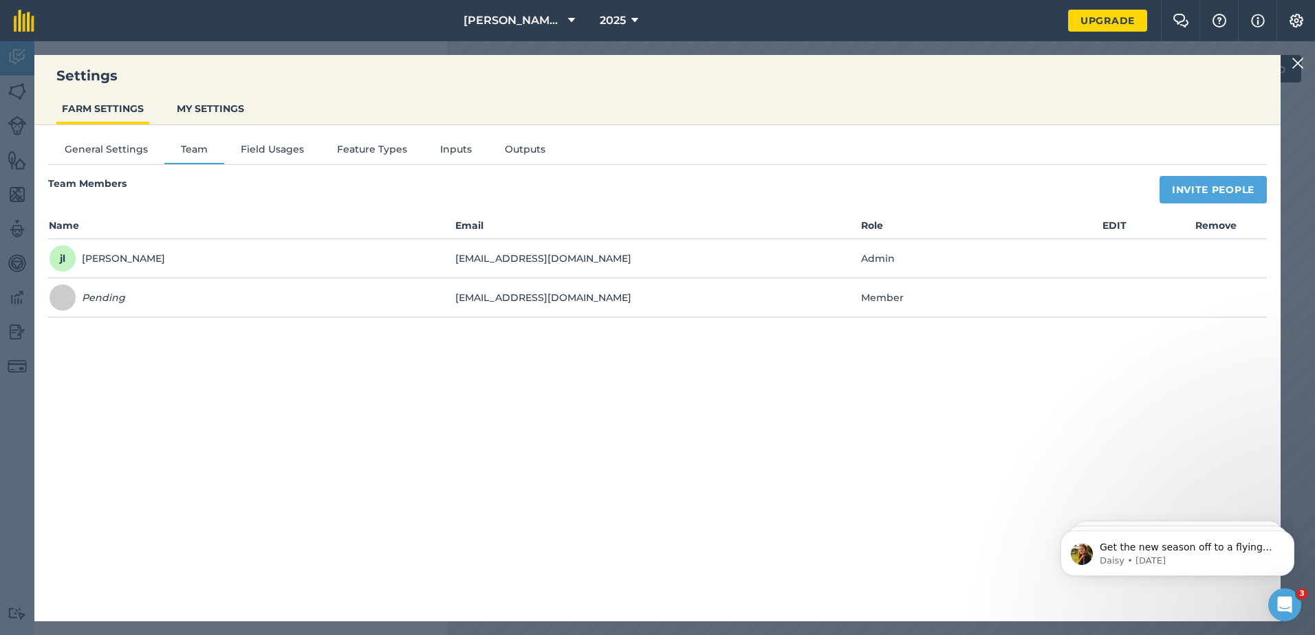
click at [107, 298] on em "Pending" at bounding box center [103, 297] width 43 height 15
drag, startPoint x: 107, startPoint y: 298, endPoint x: 51, endPoint y: 301, distance: 55.8
click at [50, 301] on span at bounding box center [63, 298] width 28 height 28
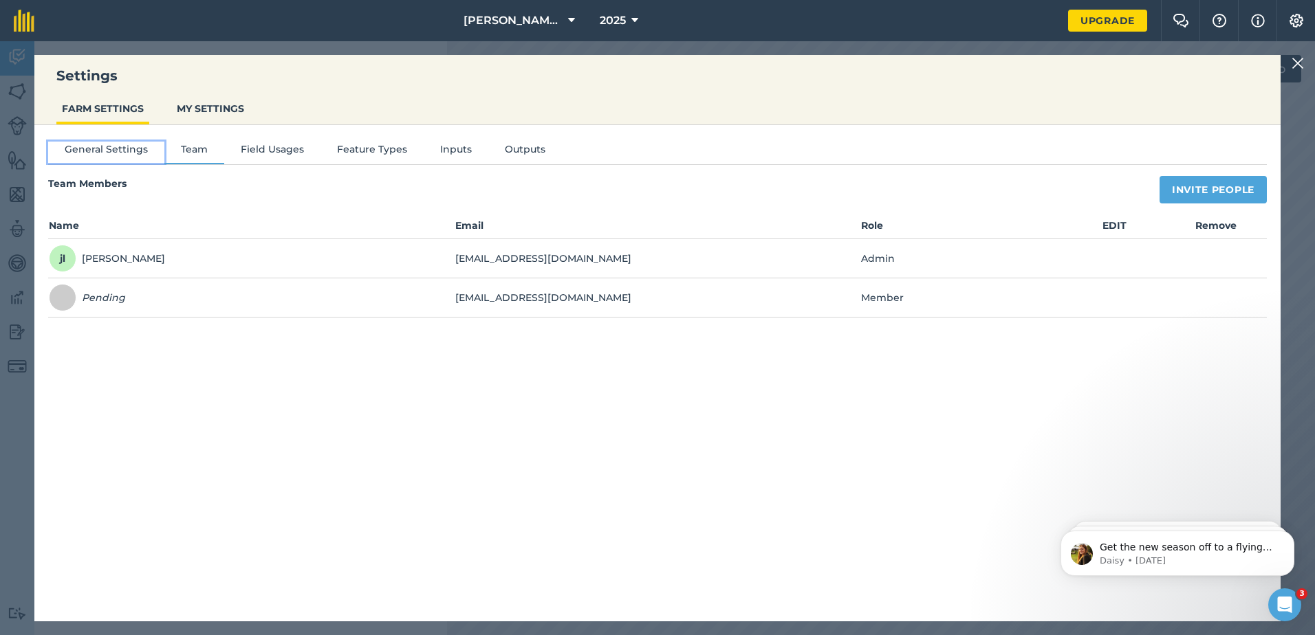
click at [96, 157] on button "General Settings" at bounding box center [106, 152] width 116 height 21
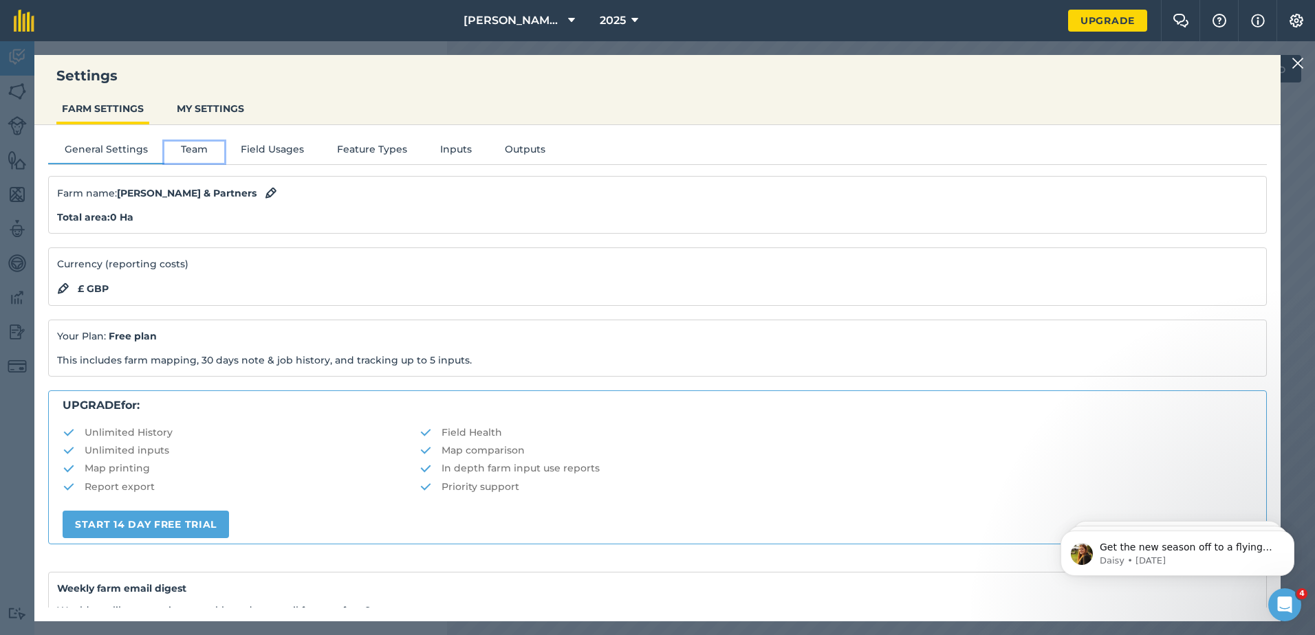
click at [186, 158] on button "Team" at bounding box center [194, 152] width 60 height 21
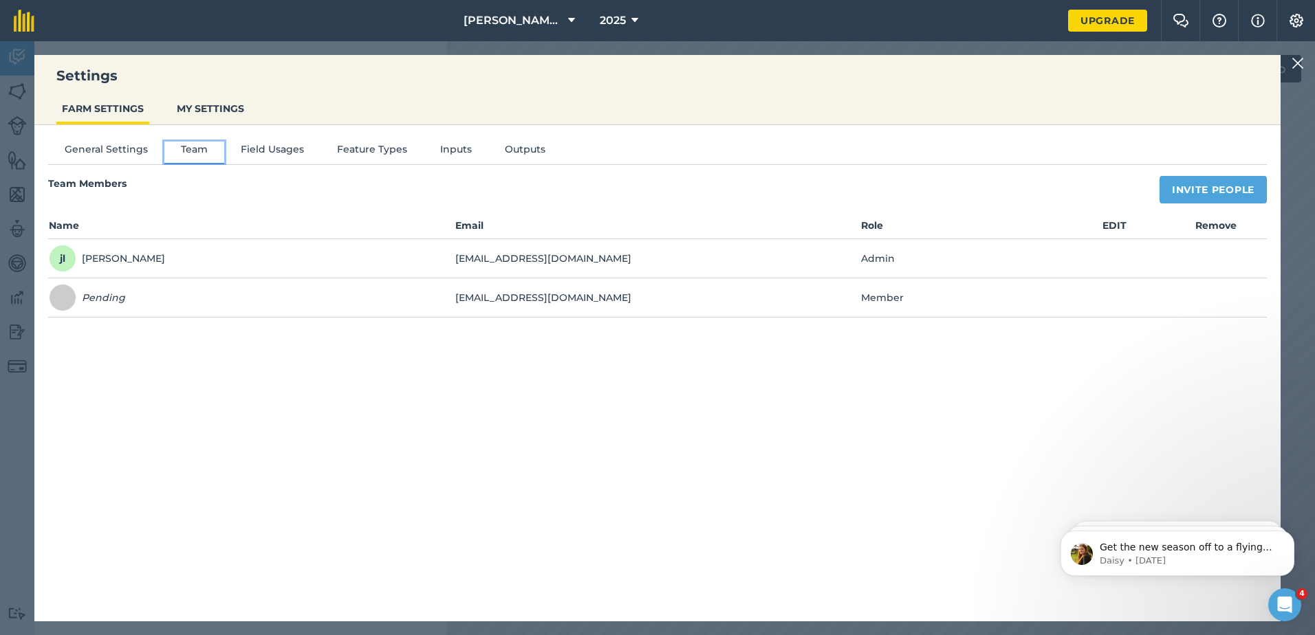
scroll to position [1457, 0]
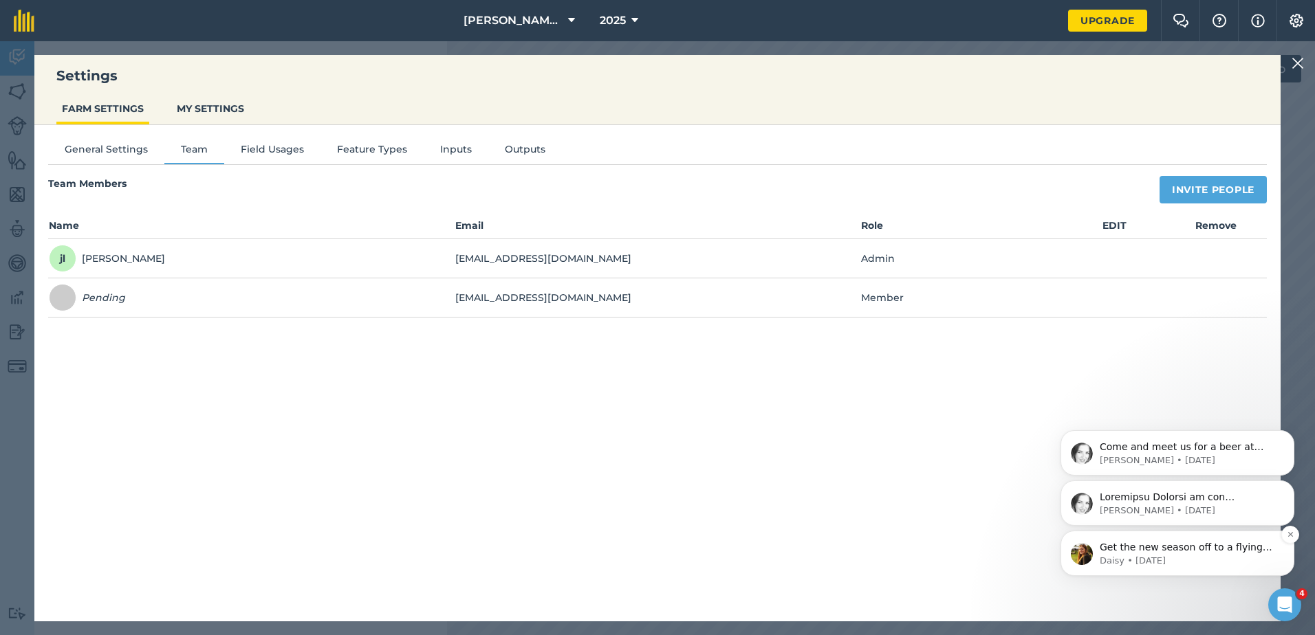
click at [1131, 556] on p "Daisy • 110w ago" at bounding box center [1188, 561] width 177 height 12
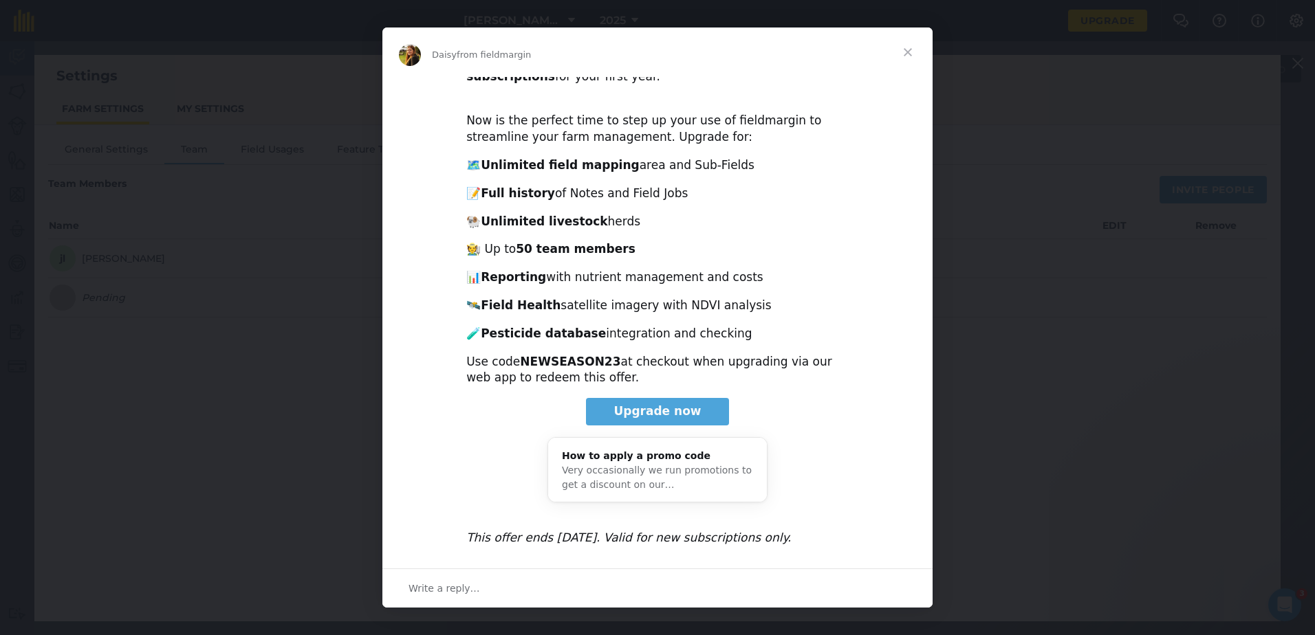
scroll to position [0, 0]
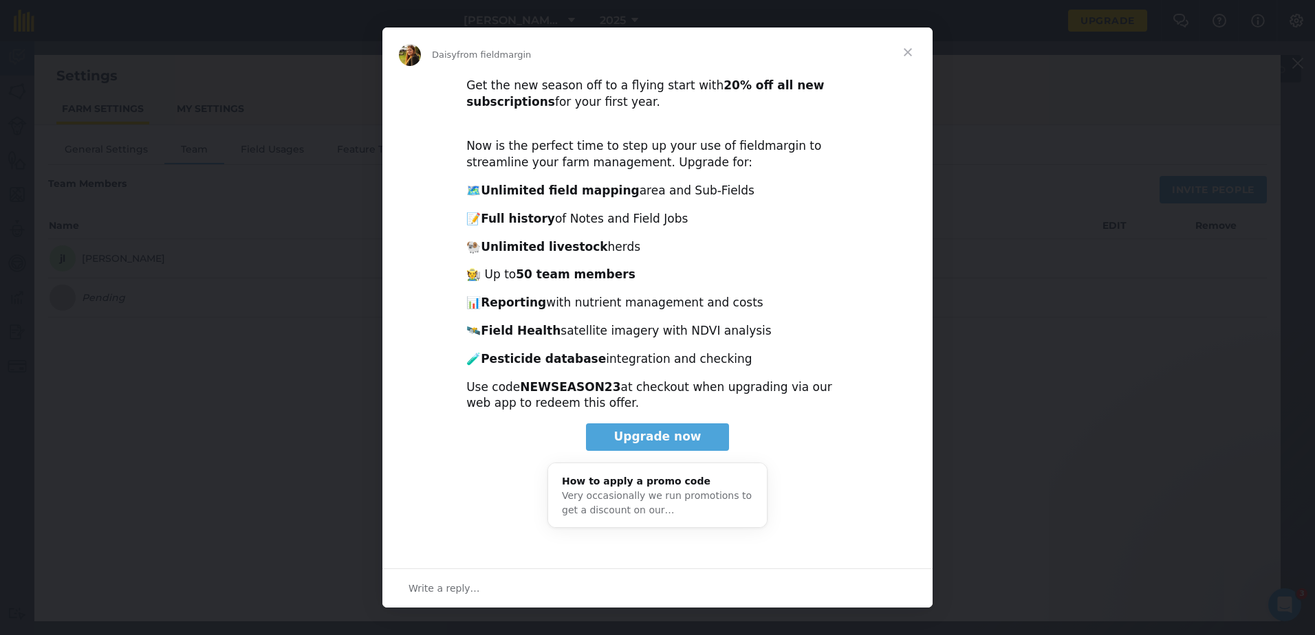
click at [900, 47] on span "Close" at bounding box center [908, 53] width 50 height 50
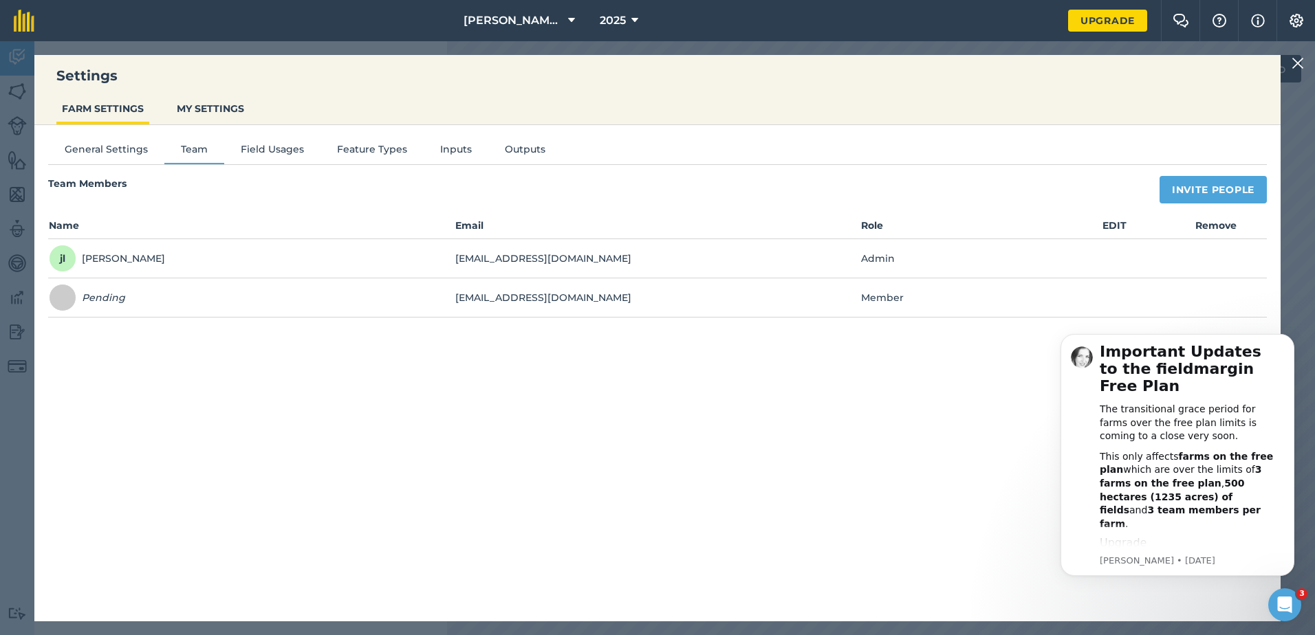
click at [925, 446] on div "General Settings Team Field Usages Feature Types Inputs Outputs Team Members In…" at bounding box center [657, 366] width 1246 height 483
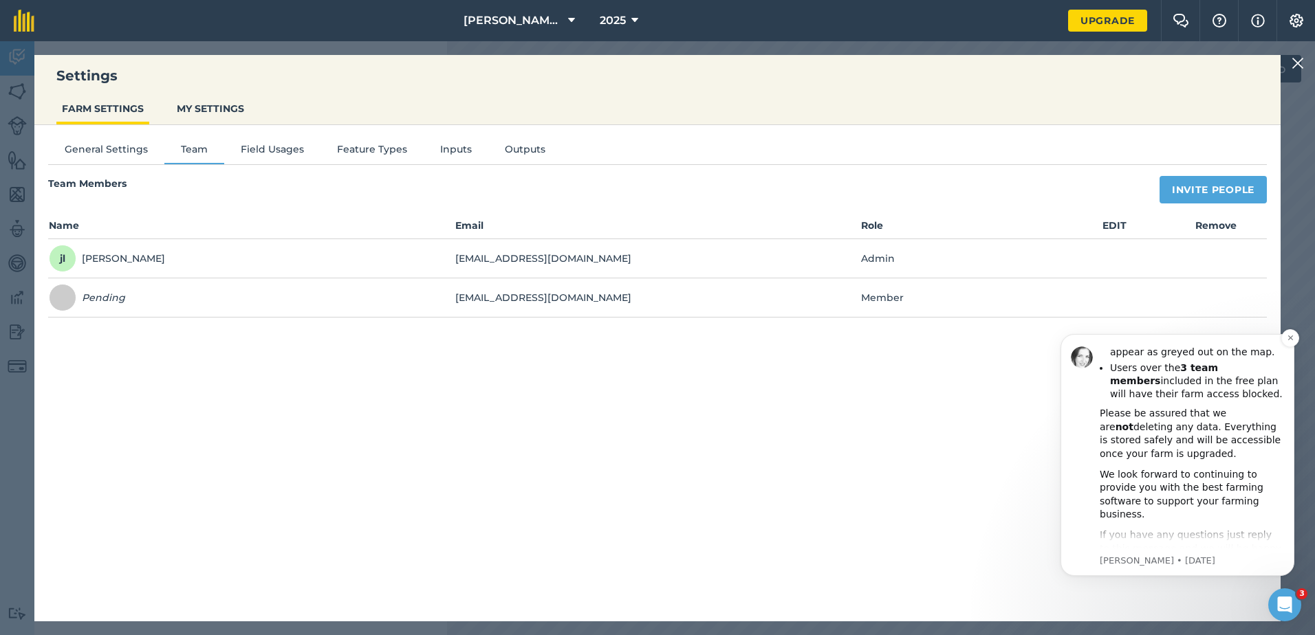
scroll to position [406, 0]
click at [829, 545] on div "General Settings Team Field Usages Feature Types Inputs Outputs Team Members In…" at bounding box center [657, 366] width 1246 height 483
click at [1299, 21] on img at bounding box center [1296, 21] width 17 height 14
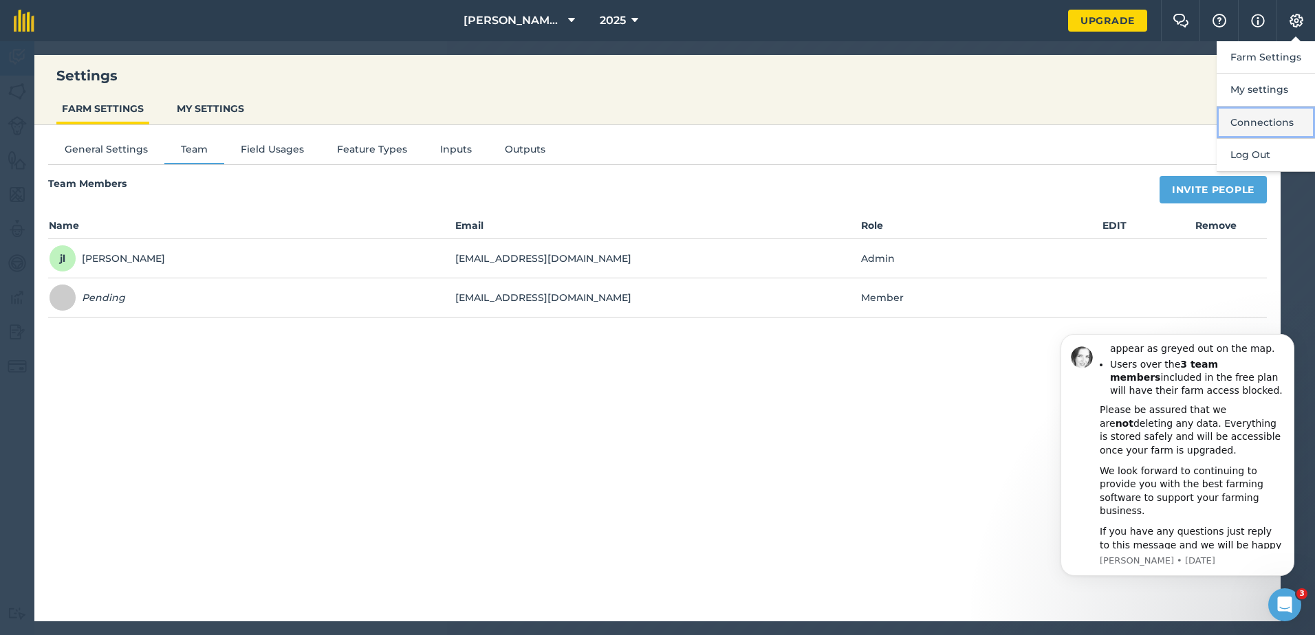
click at [1256, 119] on button "Connections" at bounding box center [1266, 123] width 98 height 32
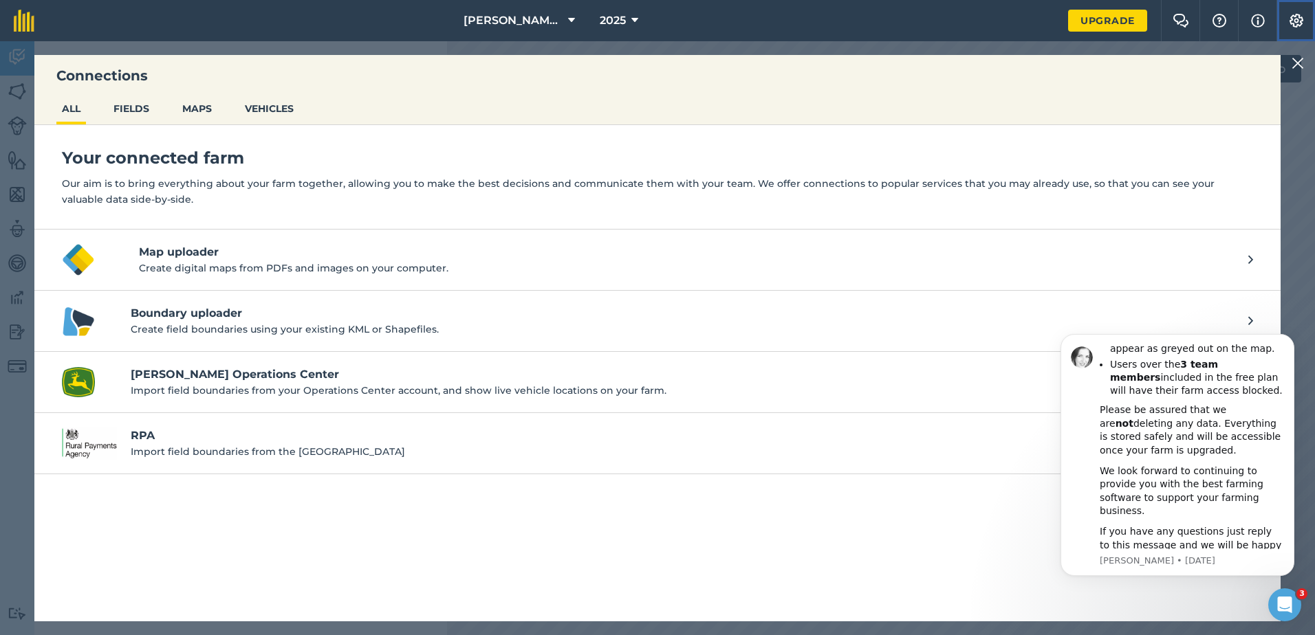
click at [1288, 19] on img at bounding box center [1296, 21] width 17 height 14
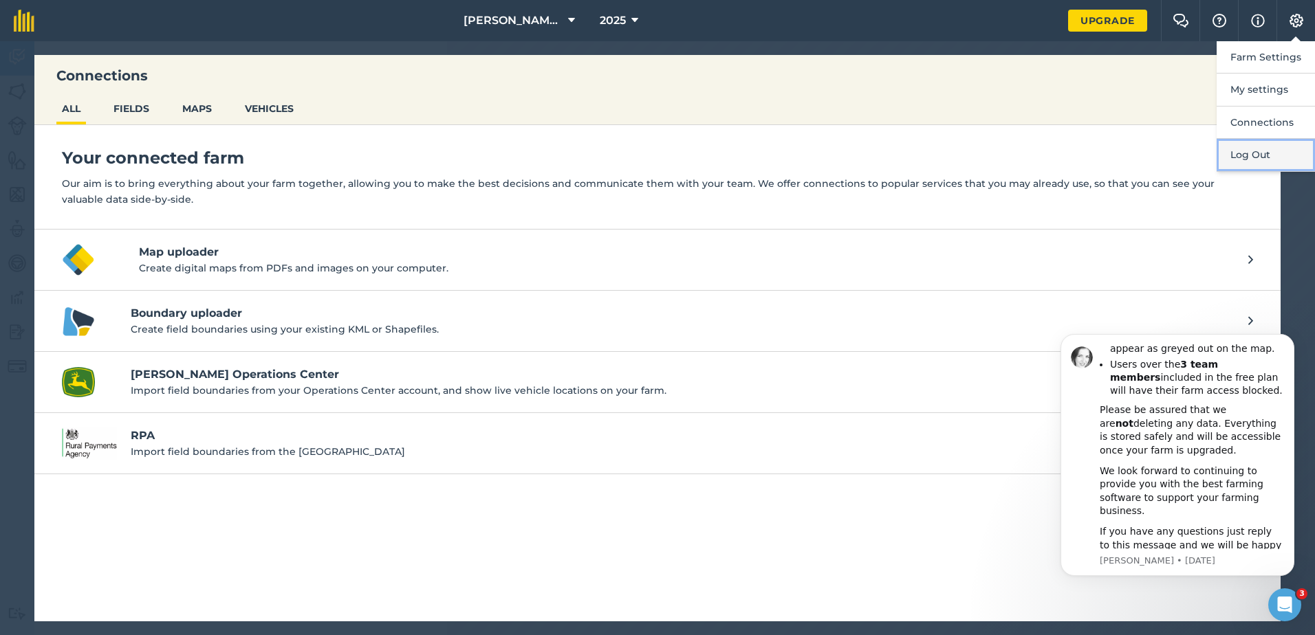
click at [1250, 149] on button "Log Out" at bounding box center [1266, 155] width 98 height 32
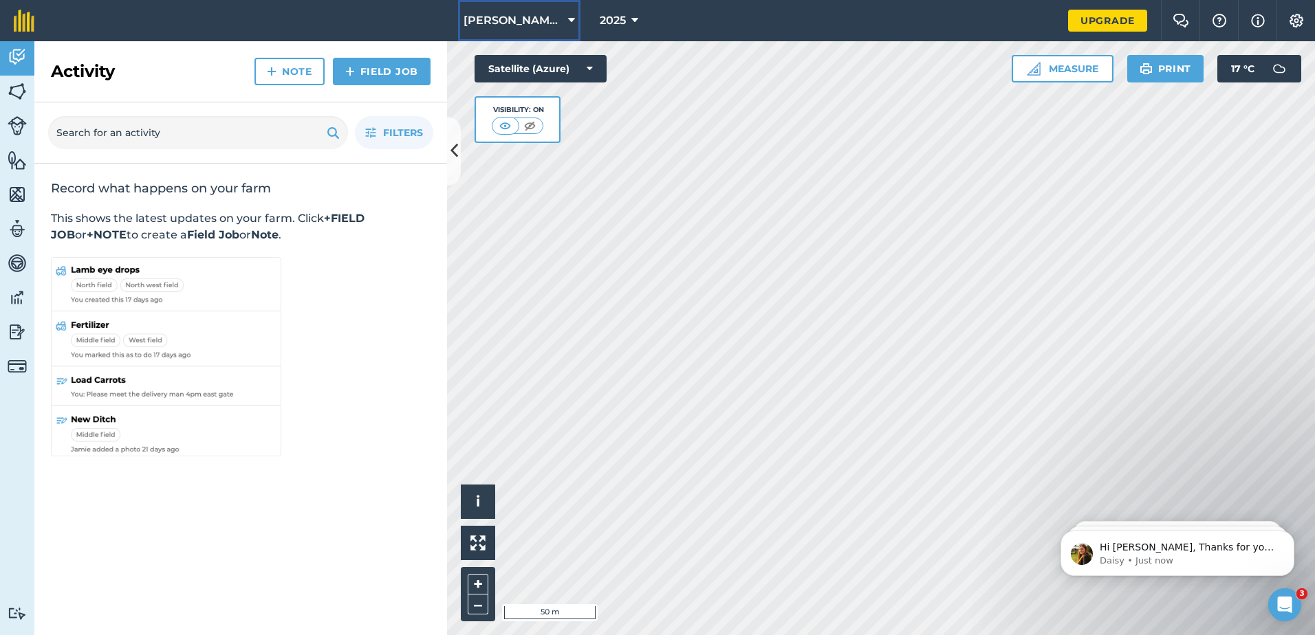
click at [573, 20] on icon at bounding box center [571, 20] width 7 height 17
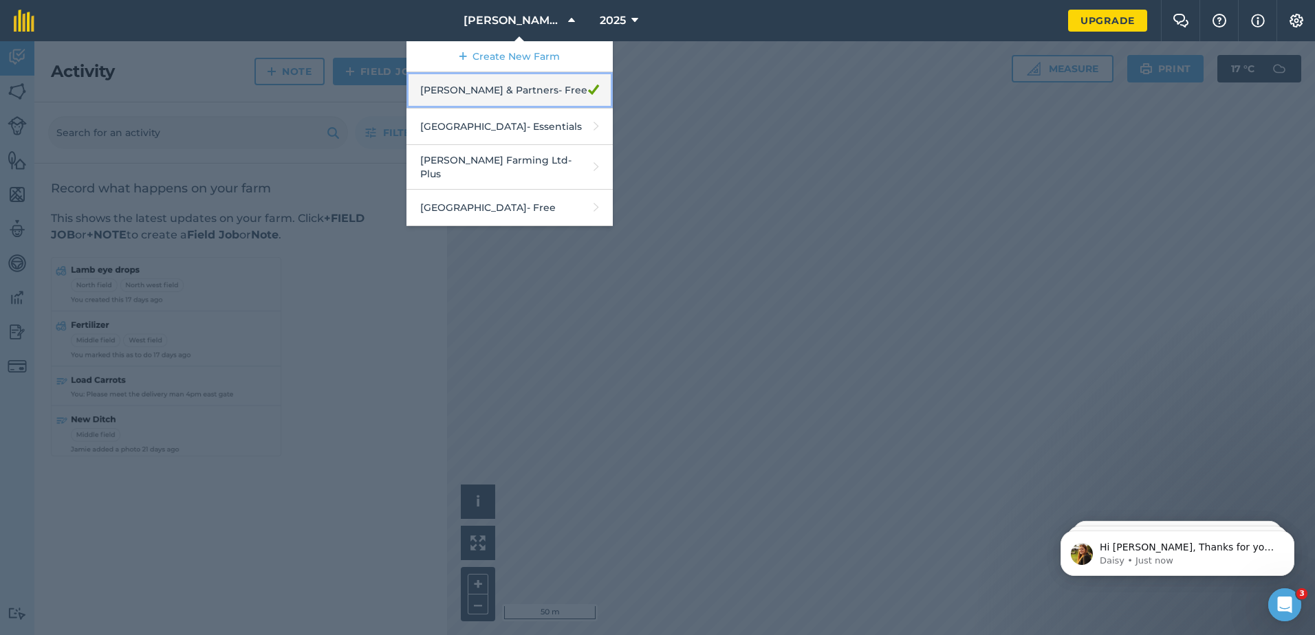
click at [513, 90] on link "[PERSON_NAME] & Partners - Free" at bounding box center [509, 90] width 206 height 36
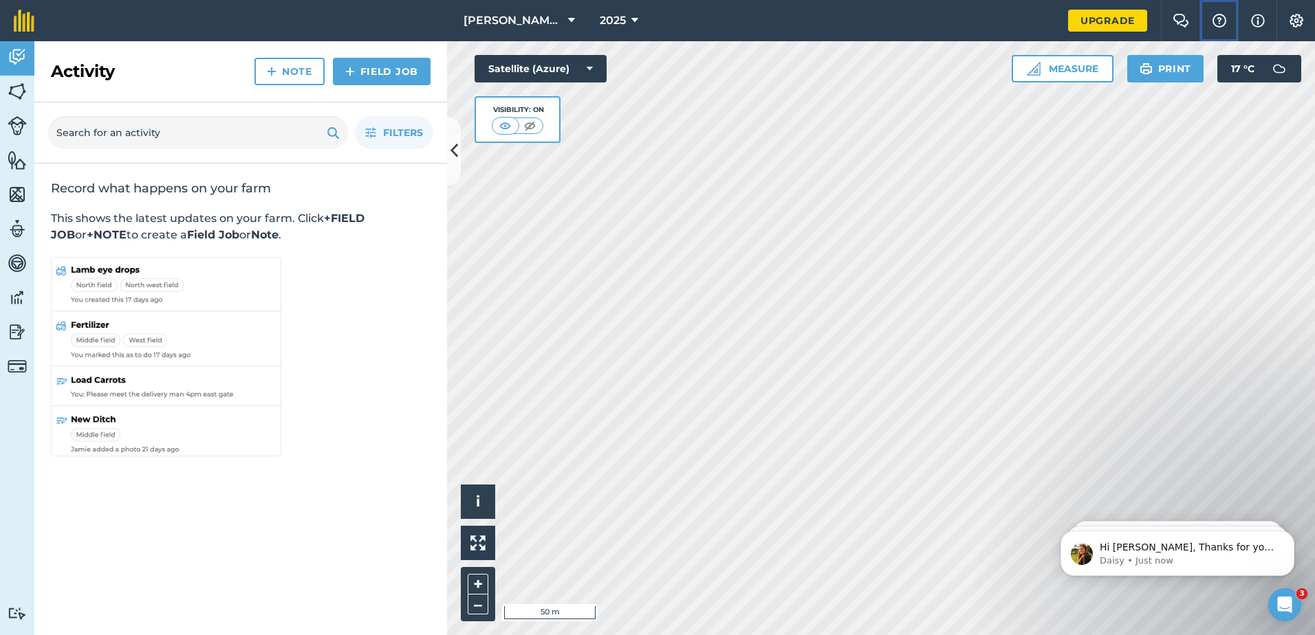
click at [1214, 15] on img at bounding box center [1219, 21] width 17 height 14
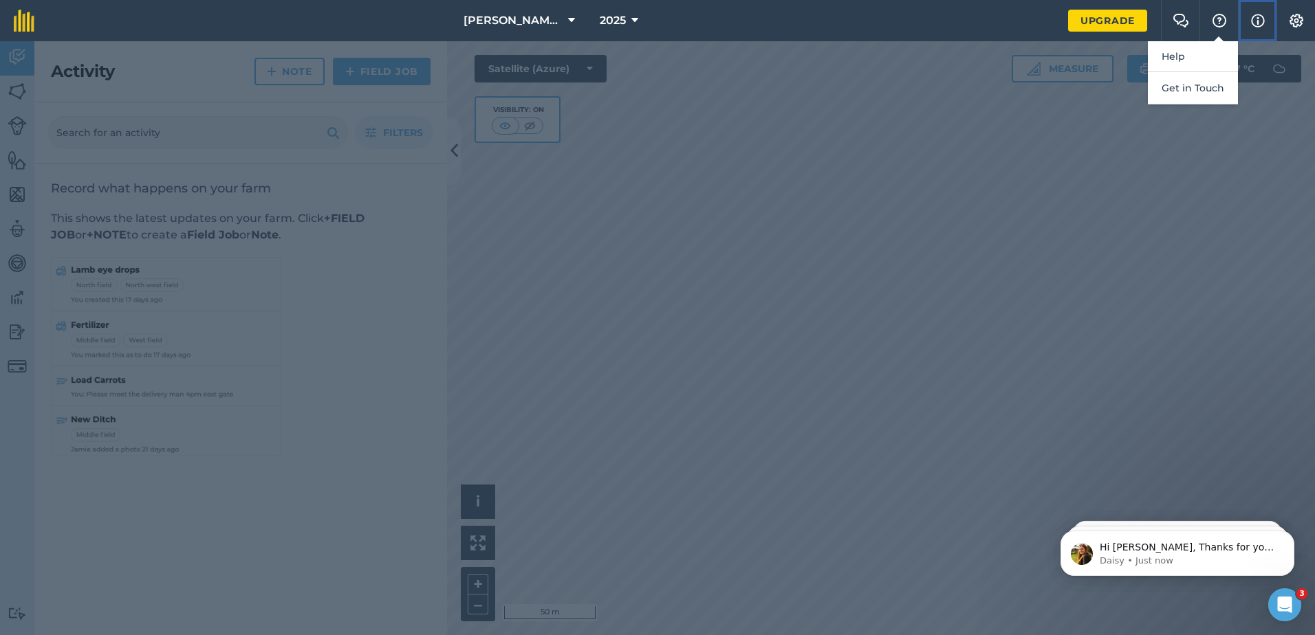
click at [1252, 17] on img at bounding box center [1258, 20] width 14 height 17
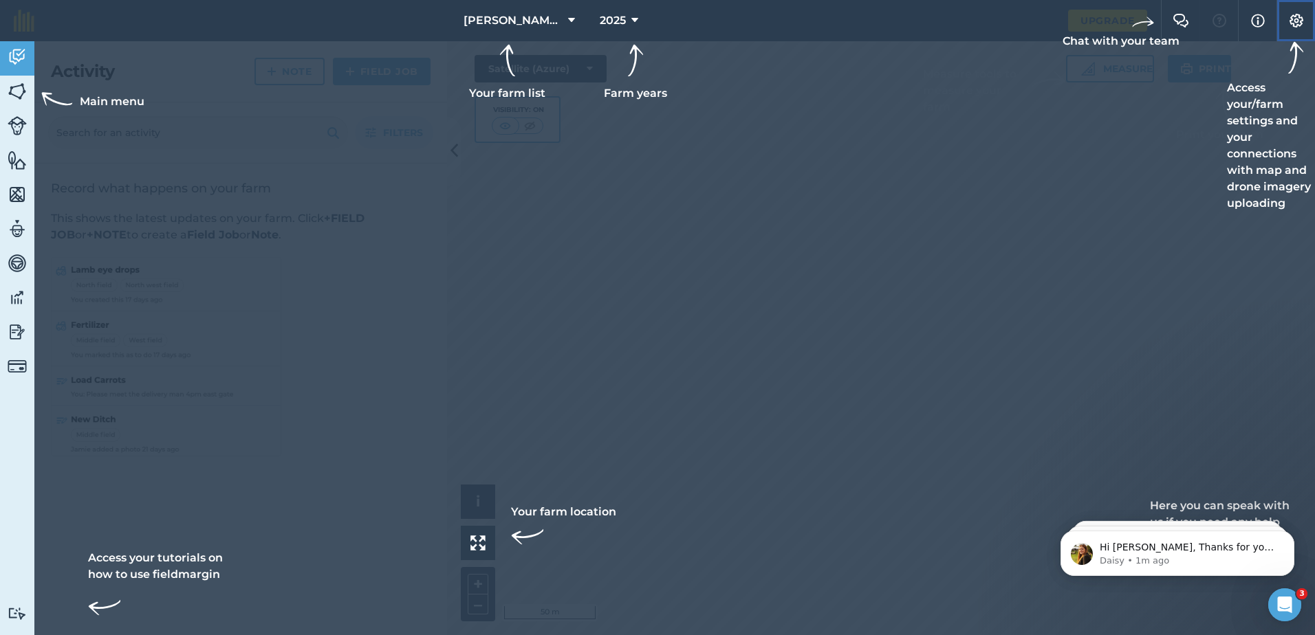
click at [1292, 17] on img at bounding box center [1296, 21] width 17 height 14
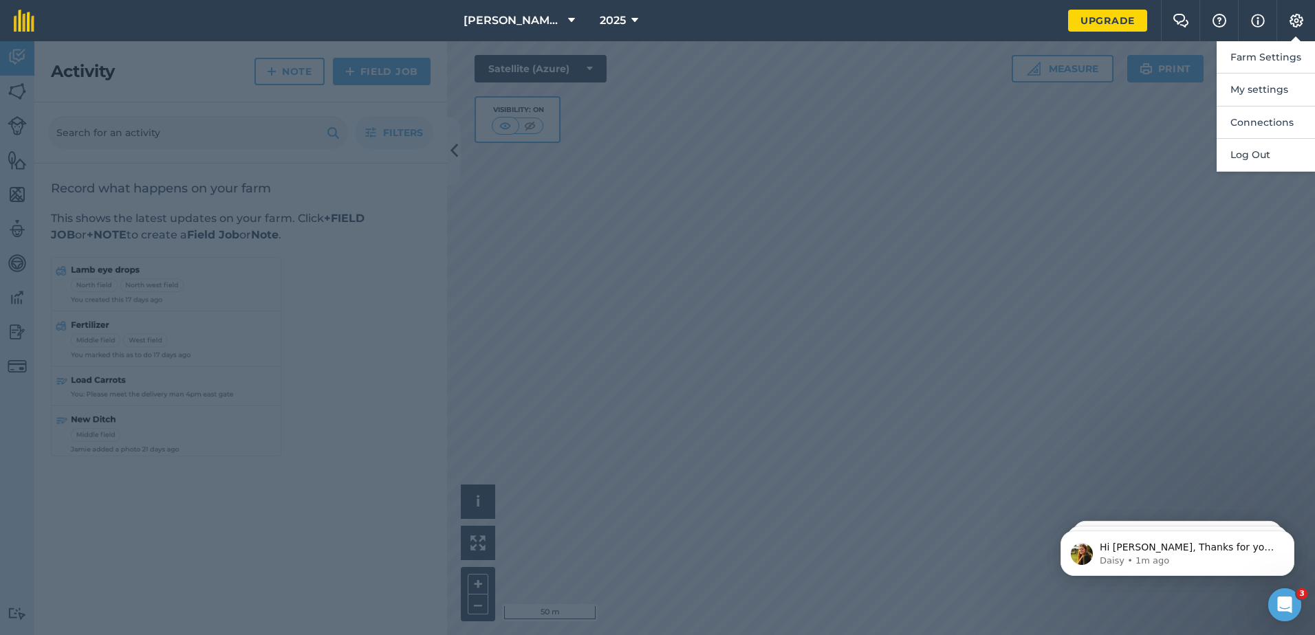
click at [848, 386] on div at bounding box center [657, 338] width 1315 height 594
